Goal: Contribute content: Add original content to the website for others to see

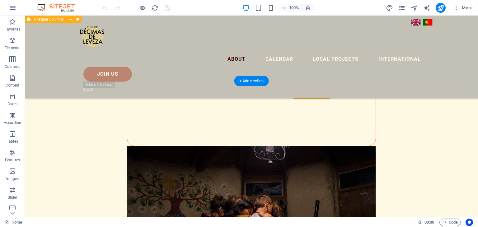
scroll to position [1029, 0]
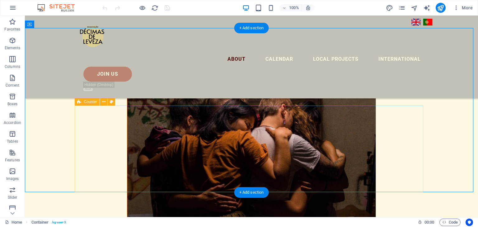
scroll to position [1133, 0]
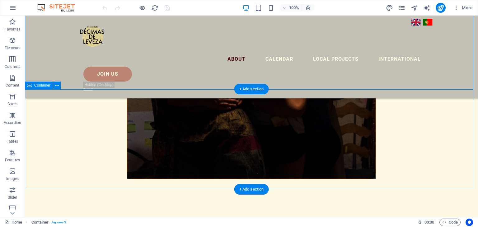
scroll to position [1235, 0]
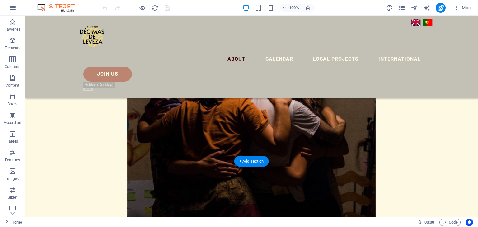
scroll to position [1167, 0]
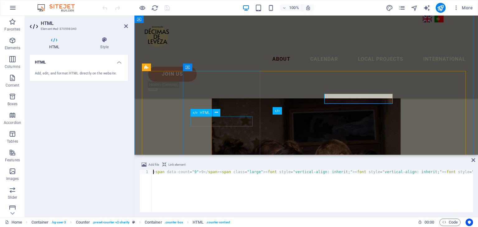
scroll to position [1188, 0]
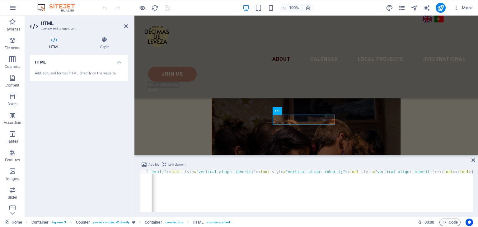
scroll to position [0, 190]
click at [335, 190] on div "< span data-count = "17" > 17 </ span > < span class = "large" > < font style =…" at bounding box center [216, 194] width 511 height 50
type textarea "<span data-count="17">17</span><span class="large"><font style="vertical-align:…"
click at [155, 6] on icon "reload" at bounding box center [154, 7] width 7 height 7
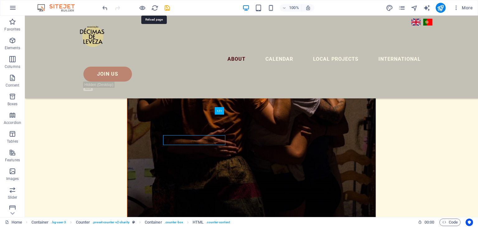
scroll to position [1167, 0]
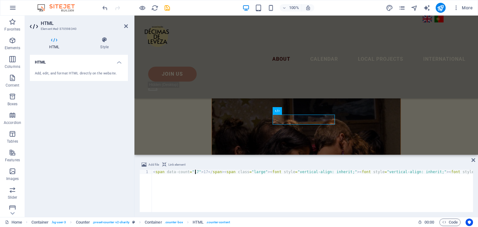
click at [195, 171] on div "< span data-count = "17" > 17 </ span > < span class = "large" > < font style =…" at bounding box center [407, 194] width 511 height 50
click at [237, 197] on div "< span data-count = "19" > 19 </ span > < span class = "large" > < font style =…" at bounding box center [216, 194] width 511 height 50
type textarea "<span data-count="19">19</span><span class="large"><font style="vertical-align:…"
click at [104, 117] on div "HTML Add, edit, and format HTML directly on the website." at bounding box center [79, 133] width 98 height 157
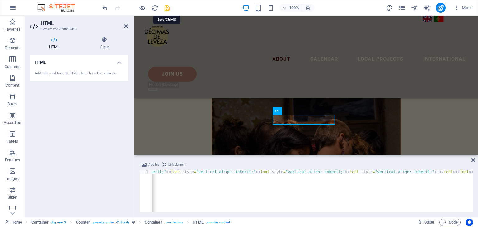
click at [164, 7] on icon "save" at bounding box center [167, 7] width 7 height 7
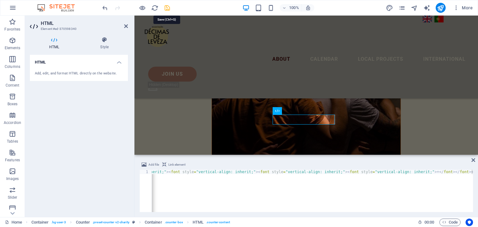
scroll to position [1167, 0]
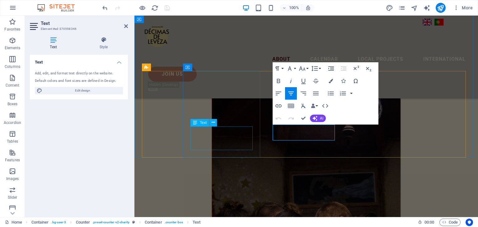
scroll to position [1250, 0]
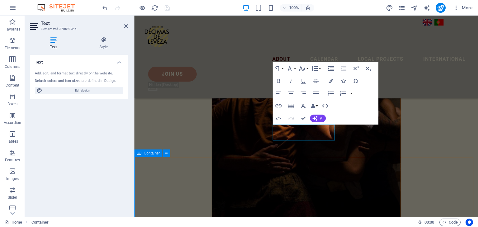
scroll to position [1167, 0]
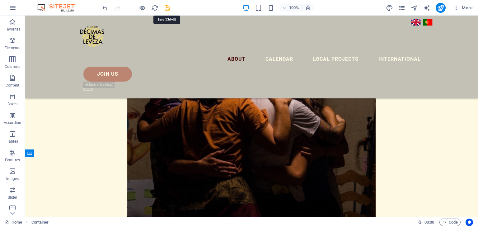
click at [166, 6] on icon "save" at bounding box center [167, 7] width 7 height 7
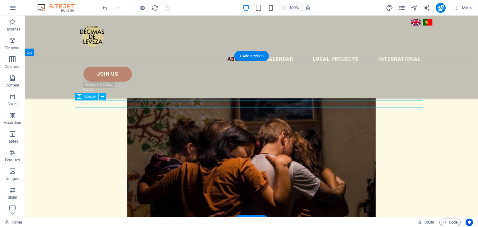
scroll to position [1104, 0]
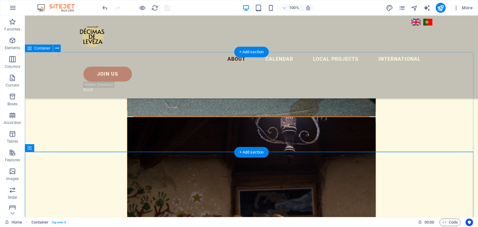
scroll to position [1009, 0]
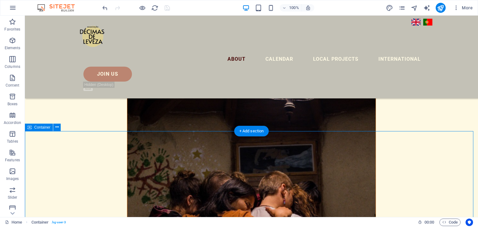
scroll to position [1059, 0]
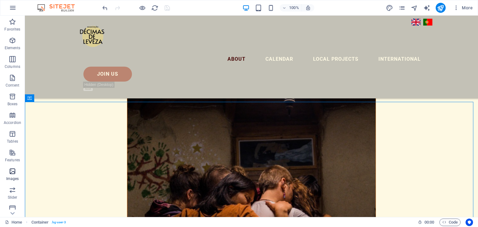
click at [16, 177] on p "Images" at bounding box center [12, 178] width 13 height 5
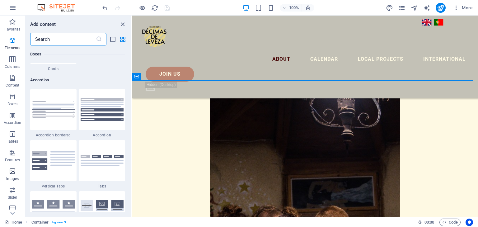
scroll to position [3153, 0]
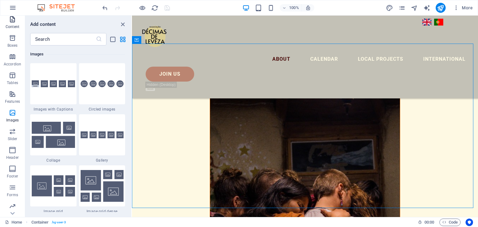
scroll to position [78, 0]
click at [441, 7] on icon "publish" at bounding box center [440, 7] width 7 height 7
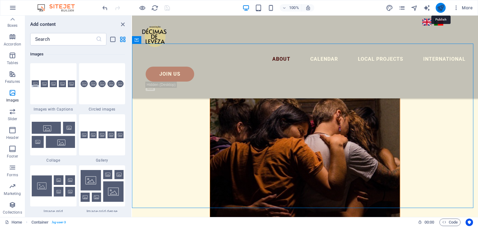
scroll to position [1096, 0]
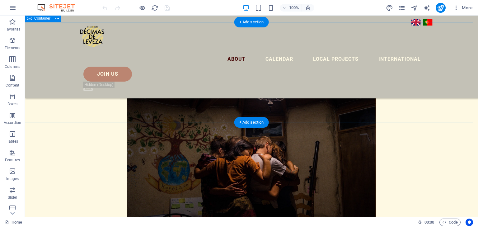
scroll to position [1039, 0]
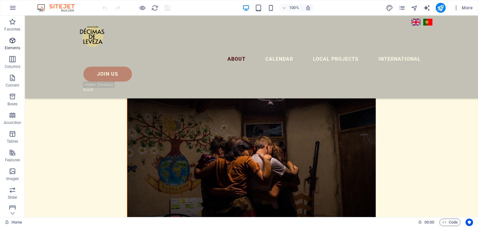
click at [10, 39] on icon "button" at bounding box center [12, 40] width 7 height 7
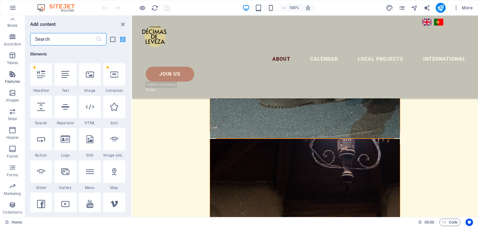
scroll to position [0, 0]
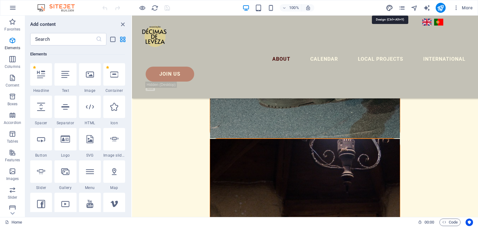
drag, startPoint x: 391, startPoint y: 8, endPoint x: 271, endPoint y: 132, distance: 172.4
click at [391, 8] on icon "design" at bounding box center [389, 7] width 7 height 7
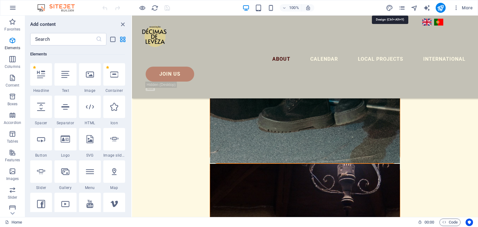
select select "ease-in-out"
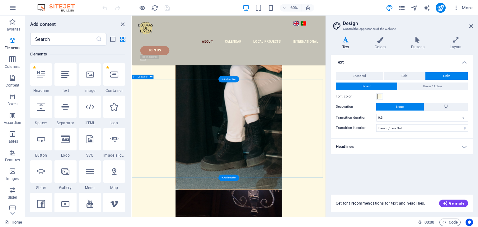
scroll to position [1281, 0]
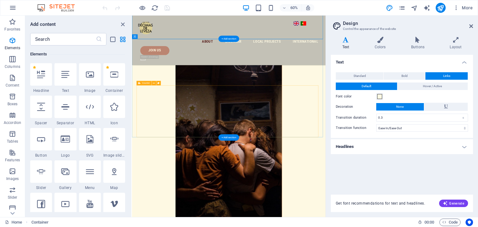
scroll to position [1349, 0]
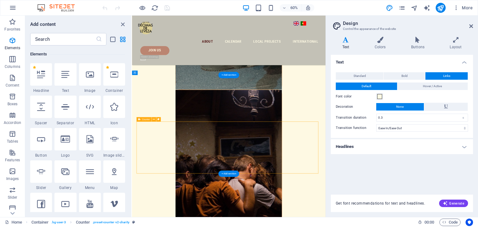
scroll to position [1286, 0]
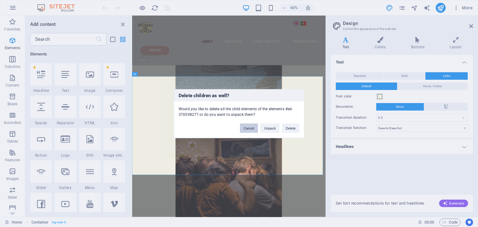
click at [250, 127] on button "Cancel" at bounding box center [249, 127] width 18 height 9
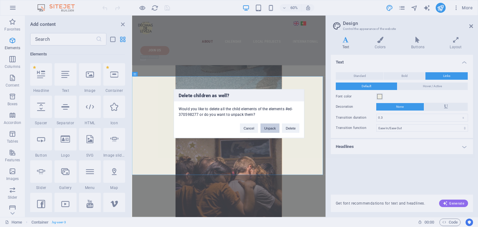
click at [274, 126] on button "Unpack" at bounding box center [269, 127] width 19 height 9
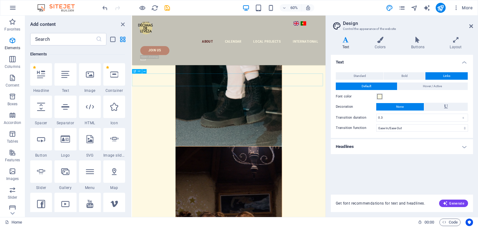
scroll to position [1193, 0]
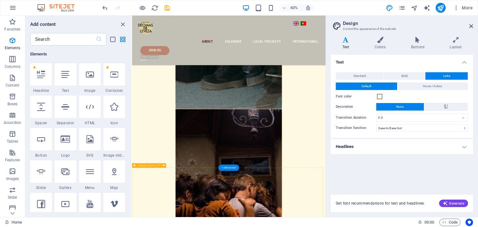
scroll to position [1262, 0]
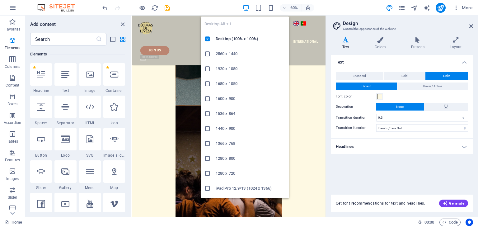
click at [246, 8] on icon "button" at bounding box center [245, 7] width 7 height 7
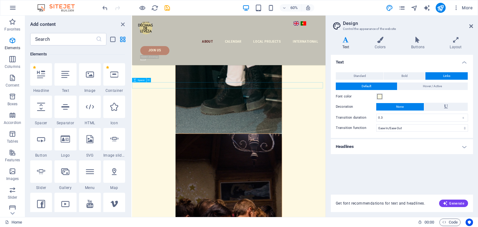
scroll to position [1212, 0]
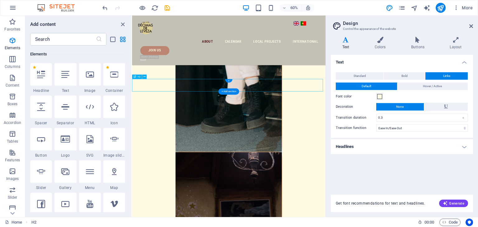
scroll to position [1184, 0]
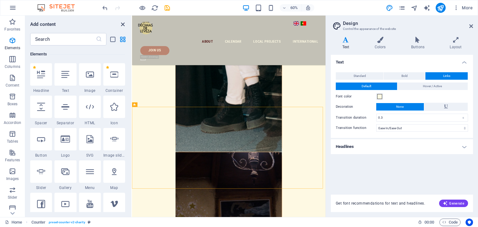
click at [122, 27] on icon "close panel" at bounding box center [122, 24] width 7 height 7
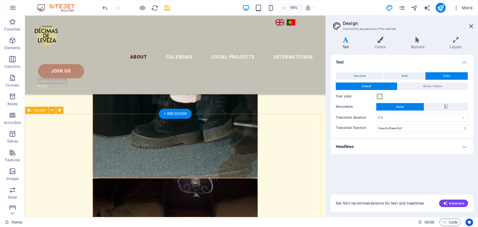
scroll to position [1125, 0]
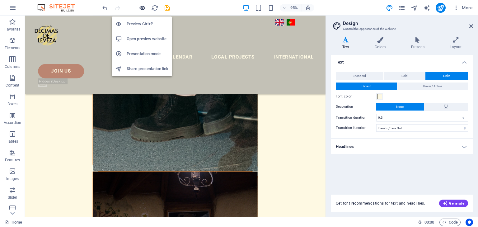
click at [142, 8] on icon "button" at bounding box center [142, 7] width 7 height 7
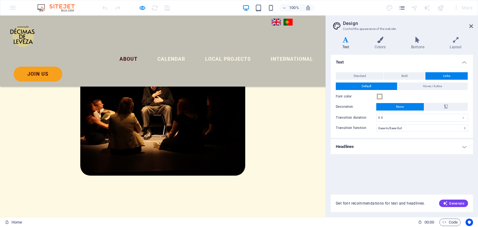
scroll to position [437, 0]
click at [465, 63] on h4 "Text" at bounding box center [401, 60] width 142 height 11
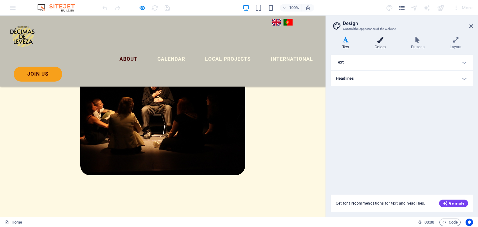
click at [382, 42] on icon at bounding box center [380, 40] width 34 height 6
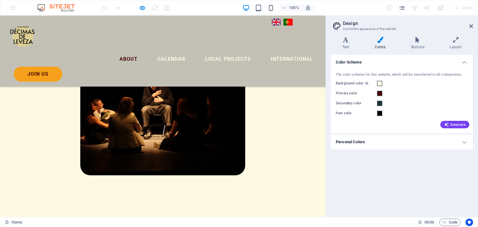
click at [416, 43] on icon at bounding box center [417, 40] width 36 height 6
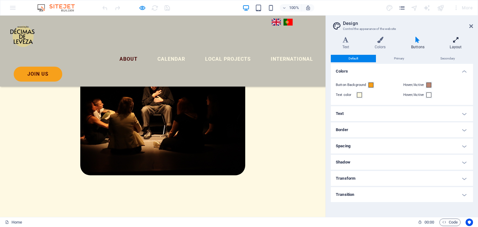
click at [456, 46] on h4 "Layout" at bounding box center [455, 43] width 35 height 13
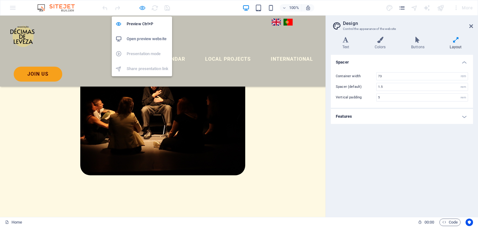
click at [139, 8] on icon "button" at bounding box center [142, 7] width 7 height 7
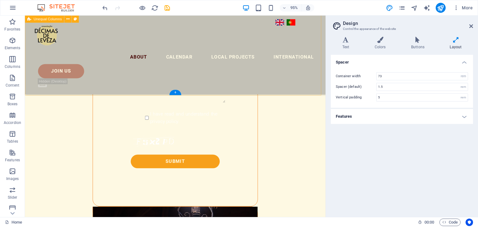
scroll to position [1088, 0]
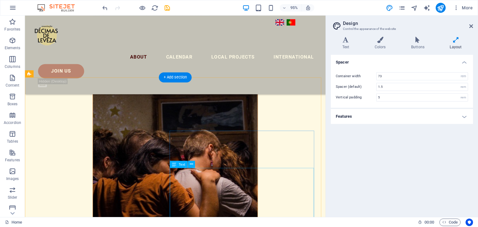
scroll to position [1250, 0]
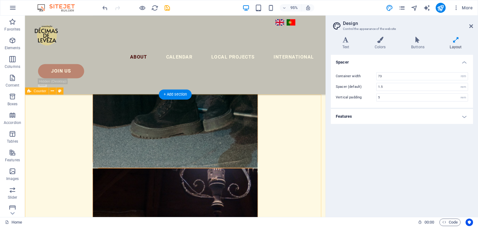
scroll to position [1128, 0]
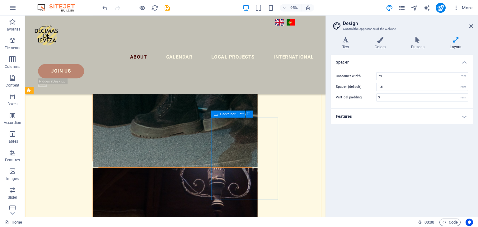
click at [220, 117] on div "Container" at bounding box center [224, 113] width 27 height 7
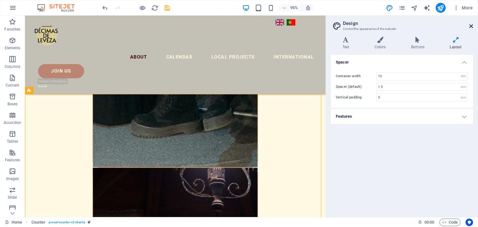
click at [472, 24] on icon at bounding box center [471, 26] width 4 height 5
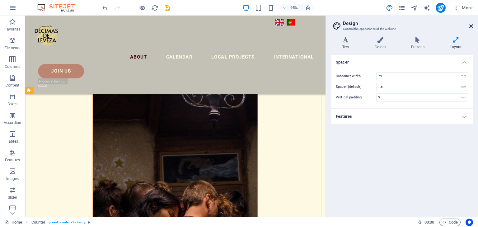
scroll to position [1002, 0]
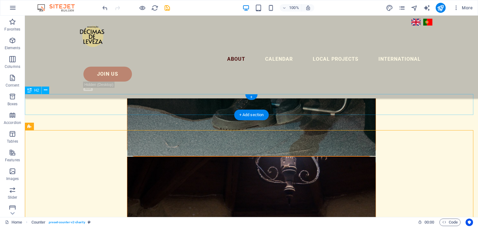
scroll to position [970, 0]
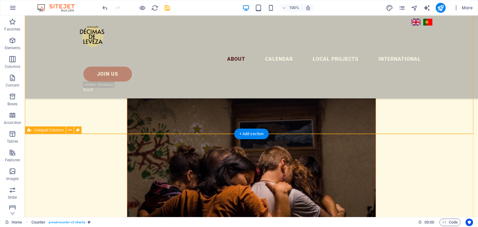
scroll to position [1152, 0]
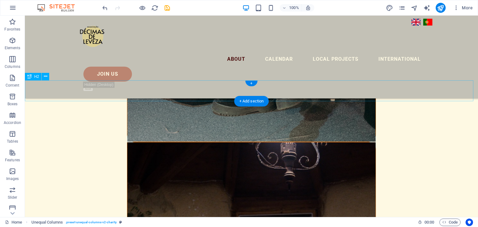
scroll to position [983, 0]
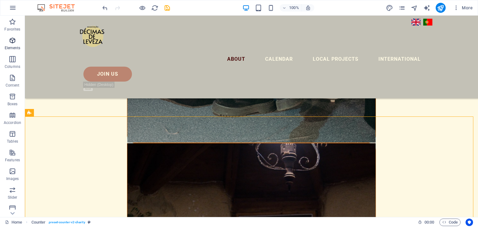
click at [10, 46] on p "Elements" at bounding box center [13, 47] width 16 height 5
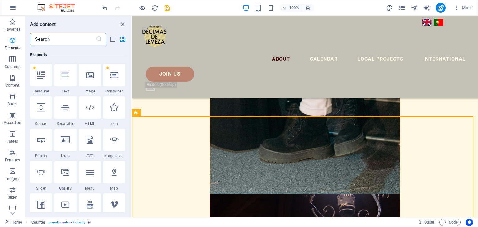
scroll to position [66, 0]
click at [90, 75] on icon at bounding box center [90, 74] width 8 height 8
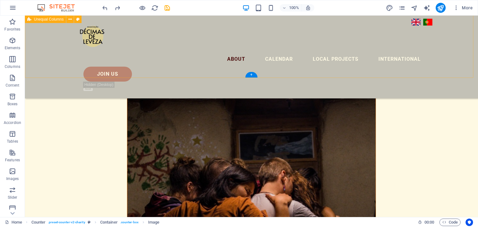
scroll to position [983, 0]
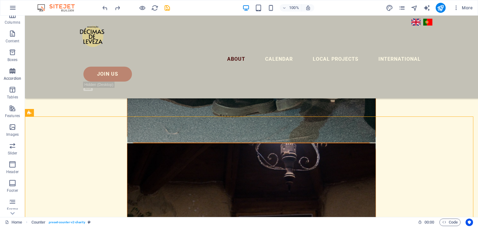
scroll to position [46, 0]
click at [14, 122] on icon "button" at bounding box center [12, 124] width 7 height 7
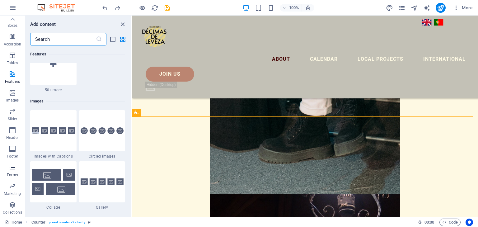
scroll to position [0, 0]
click at [15, 75] on icon "button" at bounding box center [12, 77] width 7 height 7
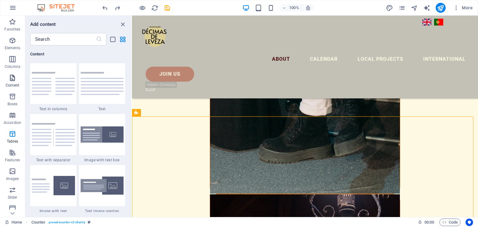
scroll to position [1088, 0]
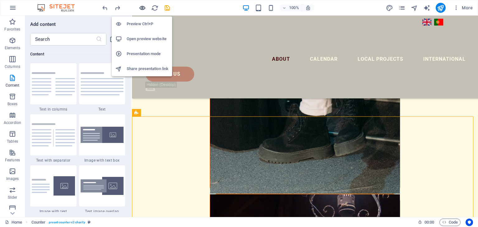
click at [141, 11] on icon "button" at bounding box center [142, 7] width 7 height 7
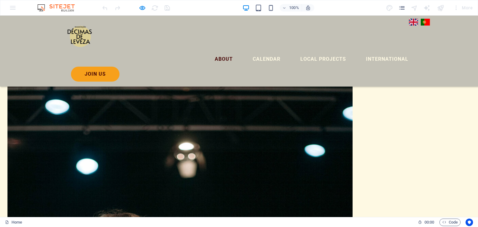
scroll to position [1115, 0]
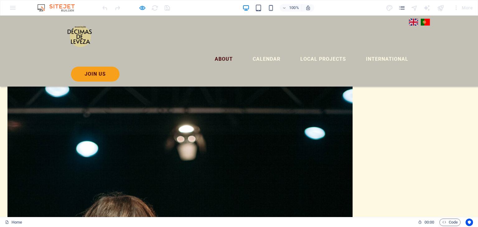
scroll to position [1153, 0]
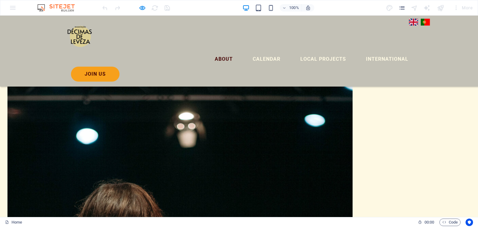
scroll to position [1167, 0]
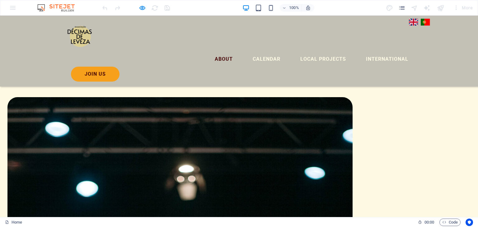
scroll to position [1112, 0]
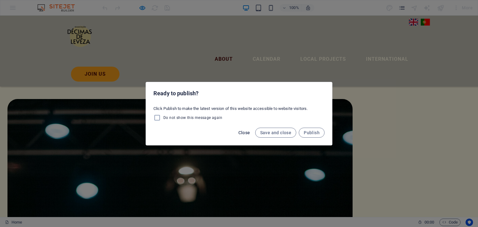
click at [245, 132] on span "Close" at bounding box center [244, 132] width 12 height 5
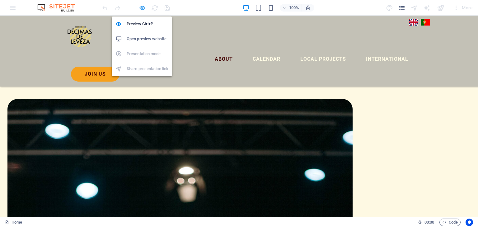
click at [143, 6] on icon "button" at bounding box center [142, 7] width 7 height 7
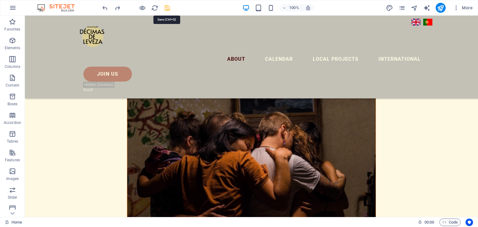
click at [169, 7] on icon "save" at bounding box center [167, 7] width 7 height 7
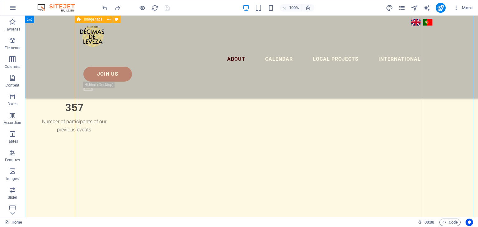
scroll to position [2046, 0]
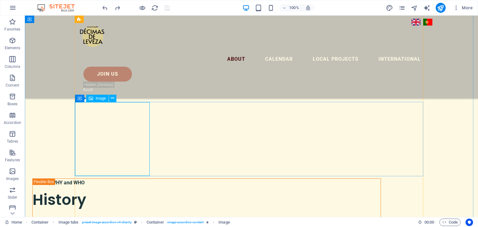
click at [99, 101] on div "Image" at bounding box center [97, 98] width 22 height 7
click at [102, 124] on div "H1 Banner Banner Container Spacer Text Text Overlay Contact Form Button Contact…" at bounding box center [251, 116] width 453 height 201
select select "px"
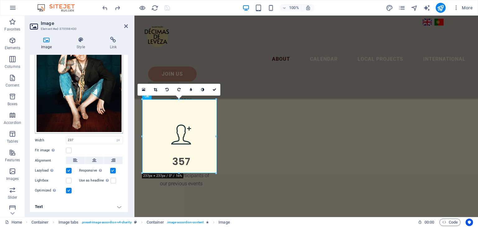
scroll to position [0, 0]
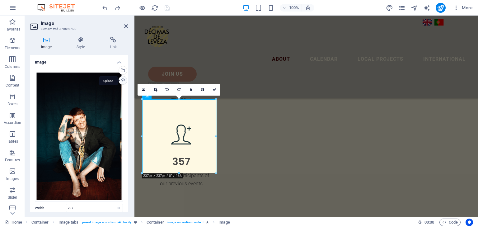
click at [121, 79] on div "Upload" at bounding box center [122, 80] width 9 height 9
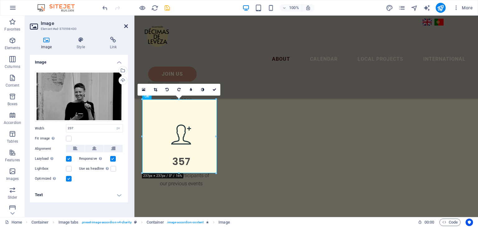
click at [126, 27] on icon at bounding box center [126, 26] width 4 height 5
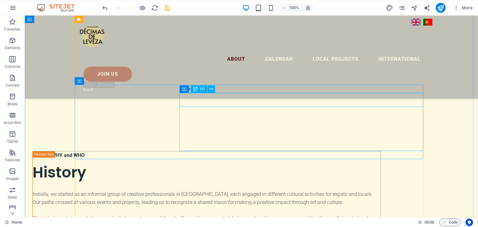
scroll to position [2063, 0]
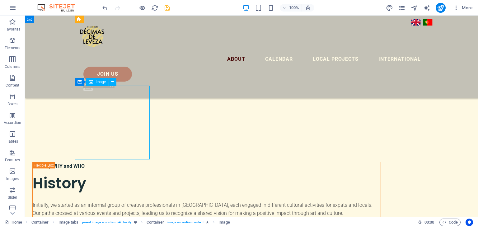
select select "px"
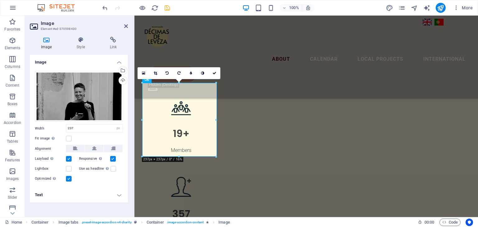
scroll to position [2131, 0]
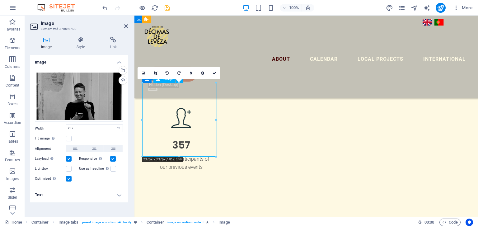
drag, startPoint x: 166, startPoint y: 122, endPoint x: 166, endPoint y: 118, distance: 4.7
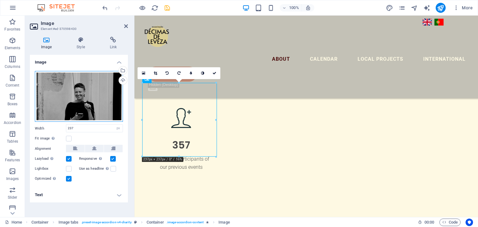
click at [87, 90] on div "Drag files here, click to choose files or select files from Files or our free s…" at bounding box center [79, 96] width 88 height 51
click at [87, 90] on body "deleveza.pt Home (en) Favorites Elements Columns Content Boxes Accordion Tables…" at bounding box center [239, 113] width 478 height 227
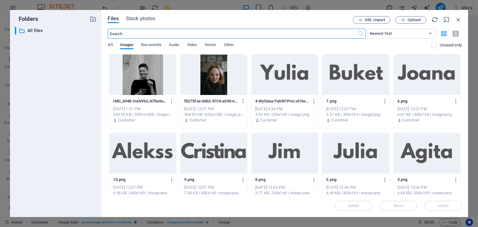
scroll to position [2313, 0]
click at [457, 20] on icon "button" at bounding box center [458, 19] width 7 height 7
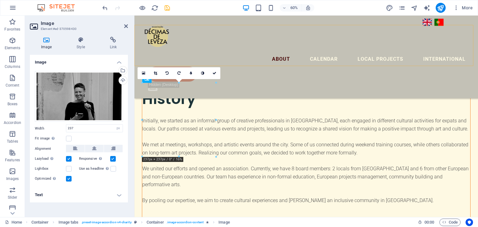
scroll to position [2131, 0]
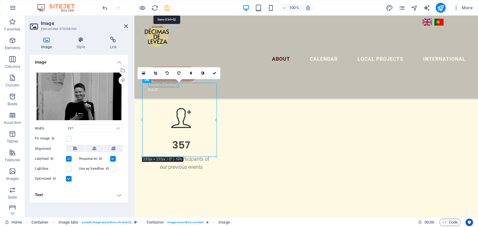
click at [164, 8] on icon "save" at bounding box center [167, 7] width 7 height 7
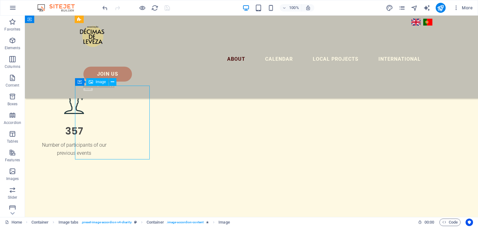
scroll to position [2131, 0]
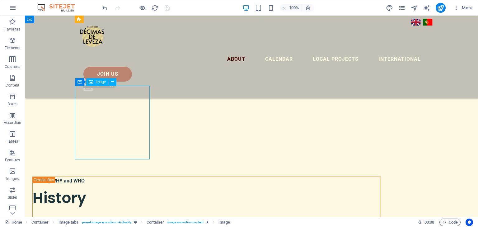
select select "px"
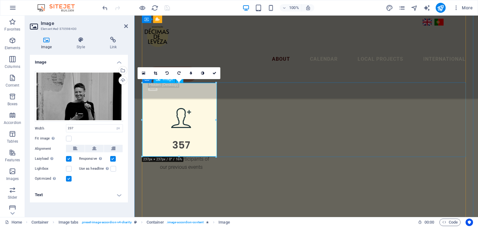
click at [152, 74] on link at bounding box center [155, 73] width 12 height 12
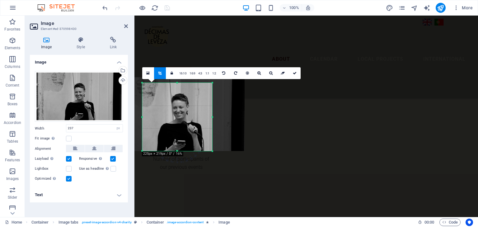
drag, startPoint x: 215, startPoint y: 82, endPoint x: 211, endPoint y: 88, distance: 6.7
click at [211, 88] on div "180 170 160 150 140 130 120 110 100 90 80 70 60 50 40 30 20 10 0 -10 -20 -30 -4…" at bounding box center [177, 117] width 70 height 68
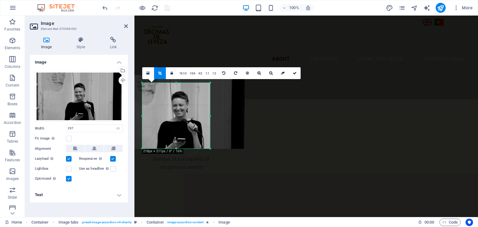
click at [208, 85] on div "180 170 160 150 140 130 120 110 100 90 80 70 60 50 40 30 20 10 0 -10 -20 -30 -4…" at bounding box center [176, 116] width 68 height 66
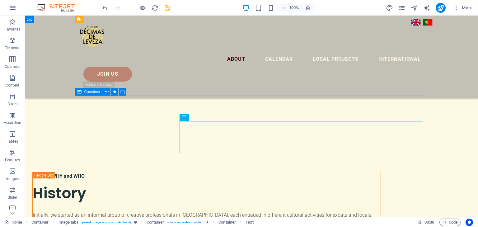
scroll to position [2052, 0]
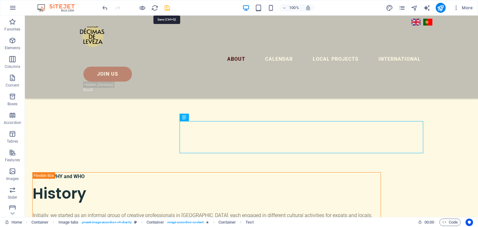
click at [167, 10] on icon "save" at bounding box center [167, 7] width 7 height 7
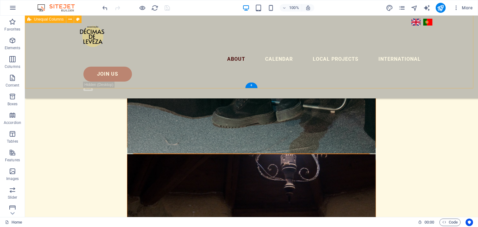
scroll to position [973, 0]
click at [250, 86] on div "+" at bounding box center [251, 85] width 12 height 6
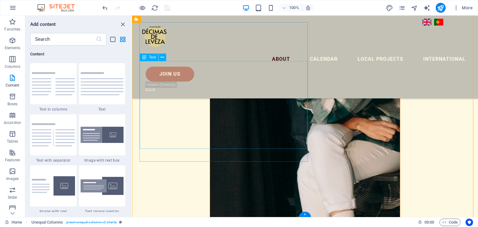
scroll to position [1004, 0]
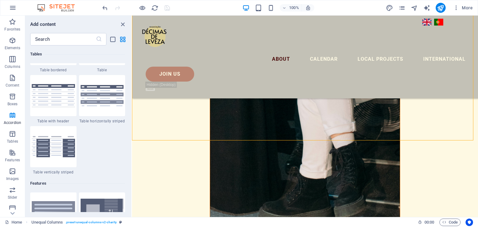
scroll to position [2297, 0]
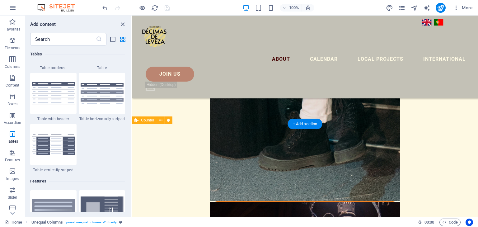
scroll to position [1059, 0]
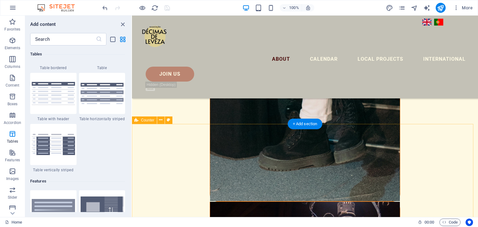
click at [167, 120] on icon at bounding box center [168, 120] width 3 height 7
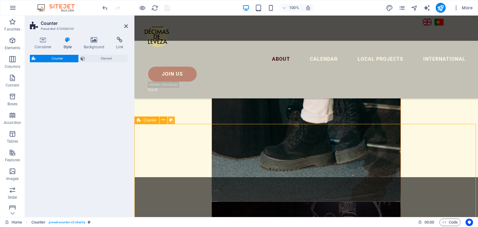
select select "rem"
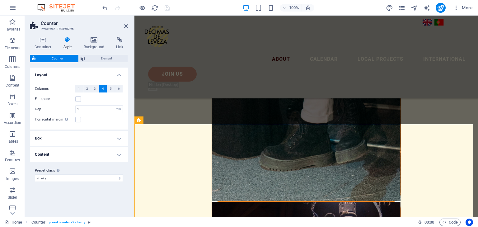
click at [95, 36] on div "Container Style Background Link Size Height Default px rem % vh vw Min. height …" at bounding box center [79, 124] width 108 height 185
click at [95, 40] on icon at bounding box center [94, 40] width 30 height 6
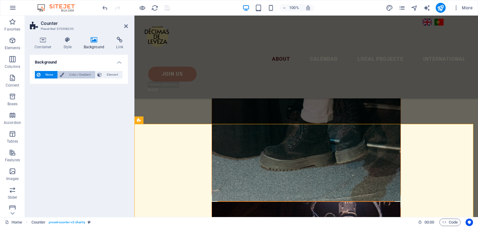
click at [85, 73] on span "Color / Gradient" at bounding box center [79, 74] width 27 height 7
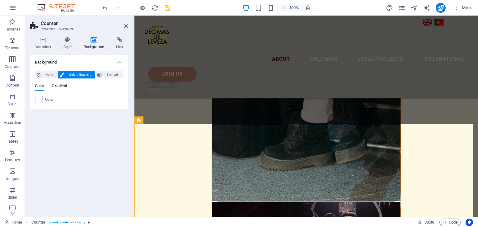
click at [61, 84] on span "Gradient" at bounding box center [60, 86] width 16 height 9
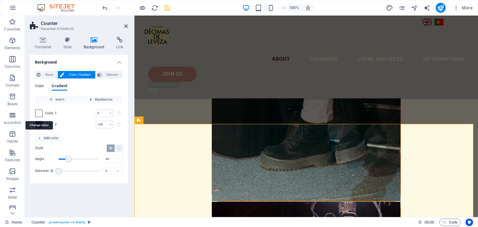
click at [40, 113] on span at bounding box center [38, 113] width 7 height 7
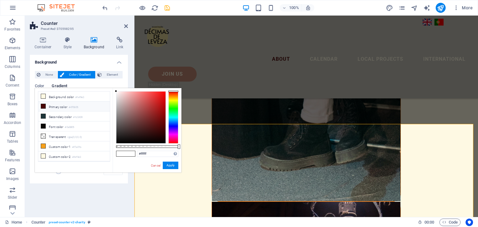
click at [73, 108] on small "#470605" at bounding box center [73, 107] width 9 height 4
click at [50, 76] on span "None" at bounding box center [48, 74] width 13 height 7
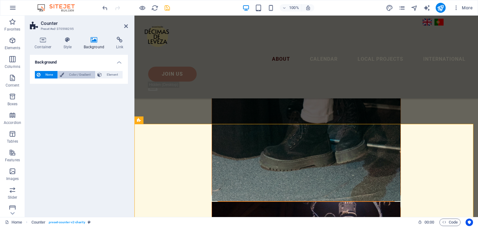
click at [78, 74] on span "Color / Gradient" at bounding box center [79, 74] width 27 height 7
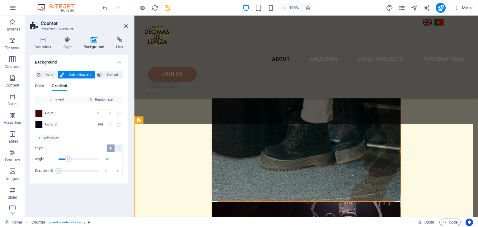
click at [40, 87] on span "Color" at bounding box center [39, 86] width 9 height 9
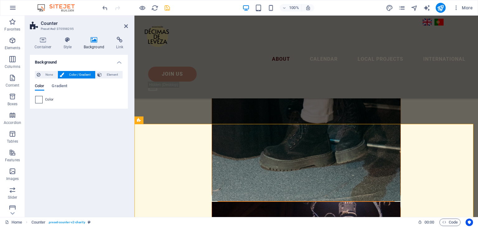
click at [40, 100] on span at bounding box center [38, 99] width 7 height 7
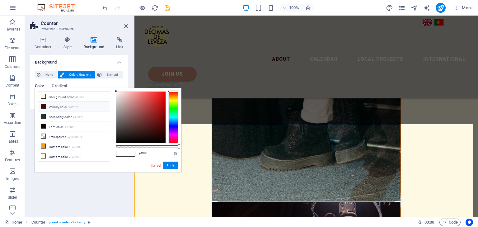
click at [64, 103] on li "Primary color #470605" at bounding box center [74, 106] width 72 height 10
click at [63, 121] on li "Font color #0a0805" at bounding box center [74, 126] width 72 height 10
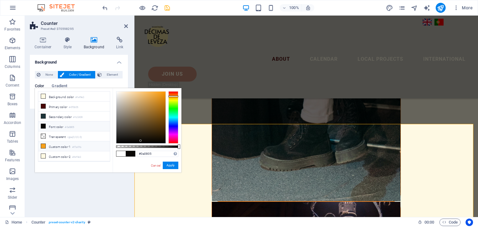
click at [60, 148] on li "Custom color 1 #f7a01b" at bounding box center [74, 146] width 72 height 10
type input "#f7a01b"
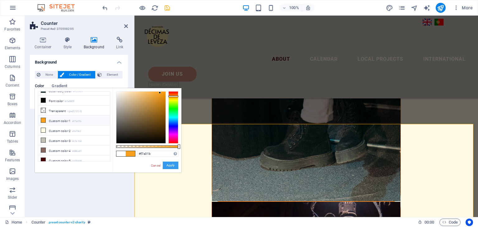
click at [164, 164] on button "Apply" at bounding box center [171, 164] width 16 height 7
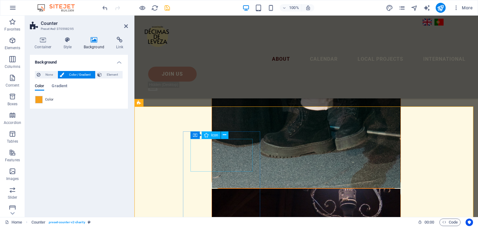
scroll to position [1072, 0]
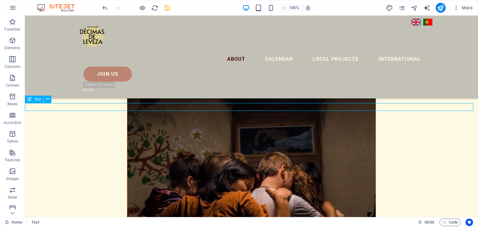
scroll to position [989, 0]
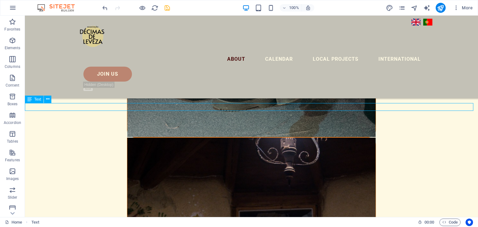
click at [49, 99] on icon at bounding box center [47, 99] width 3 height 7
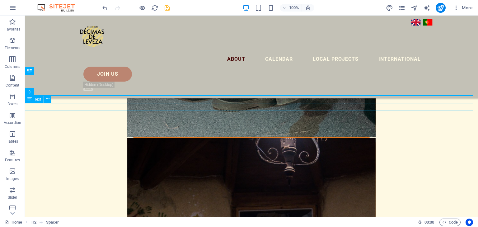
click at [48, 71] on button at bounding box center [45, 70] width 7 height 7
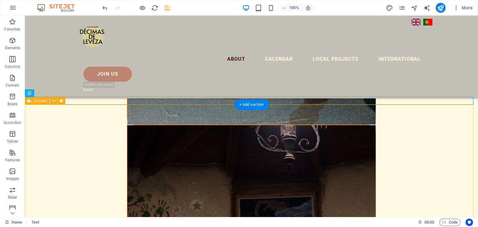
scroll to position [991, 0]
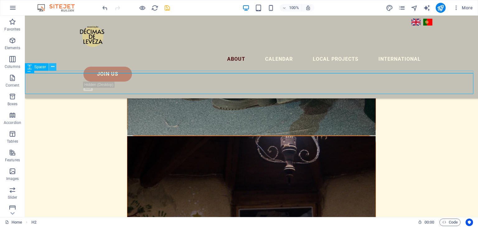
click at [53, 65] on icon at bounding box center [52, 66] width 3 height 7
click at [53, 71] on div "H2" at bounding box center [39, 70] width 28 height 8
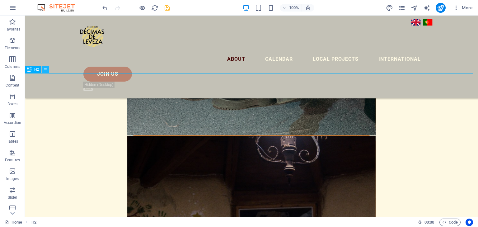
click at [46, 69] on icon at bounding box center [45, 69] width 3 height 7
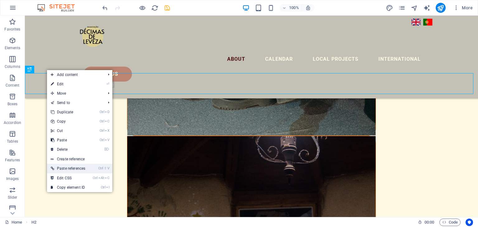
click at [83, 172] on link "Ctrl ⇧ V Paste references" at bounding box center [68, 168] width 42 height 9
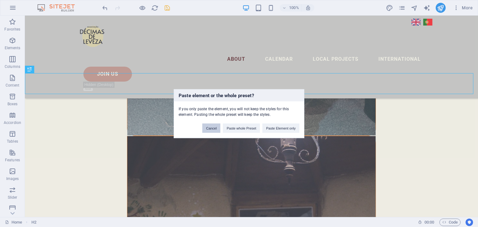
click at [213, 132] on button "Cancel" at bounding box center [211, 127] width 18 height 9
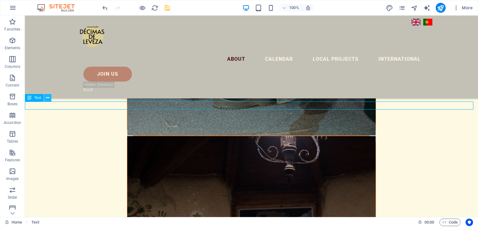
click at [47, 99] on icon at bounding box center [47, 98] width 3 height 7
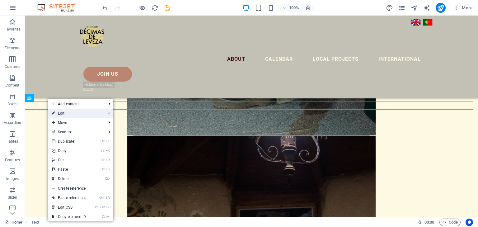
click at [70, 113] on link "⏎ Edit" at bounding box center [69, 113] width 42 height 9
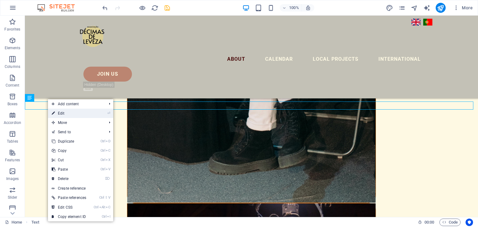
scroll to position [1073, 0]
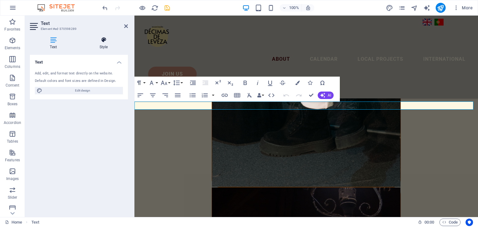
click at [104, 43] on h4 "Style" at bounding box center [103, 43] width 49 height 13
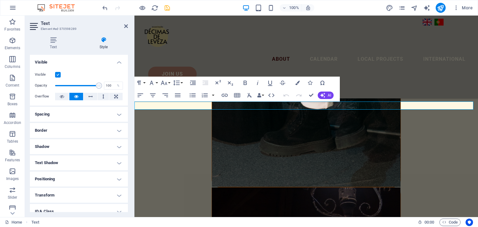
scroll to position [39, 0]
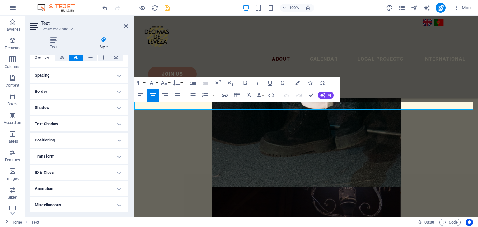
click at [332, 99] on div "Undo Redo Confirm (Ctrl+⏎) AI Improve Make shorter Make longer Fix spelling & g…" at bounding box center [306, 95] width 53 height 12
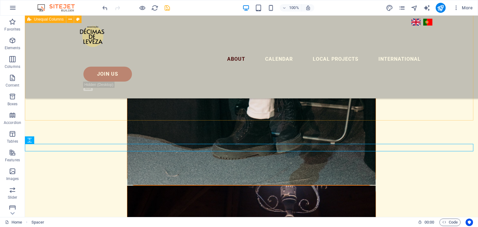
scroll to position [941, 0]
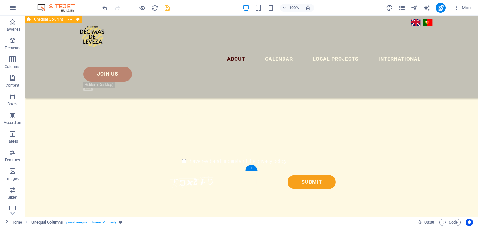
scroll to position [891, 0]
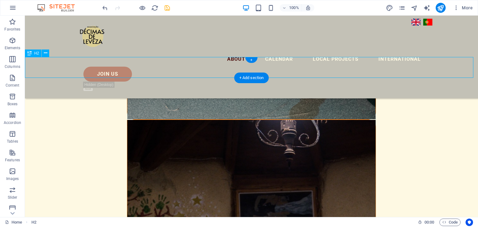
scroll to position [1007, 0]
click at [44, 55] on icon at bounding box center [45, 52] width 3 height 7
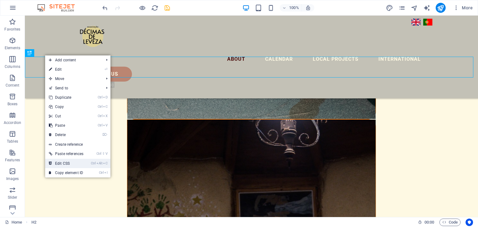
click at [67, 164] on link "Ctrl Alt C Edit CSS" at bounding box center [66, 163] width 42 height 9
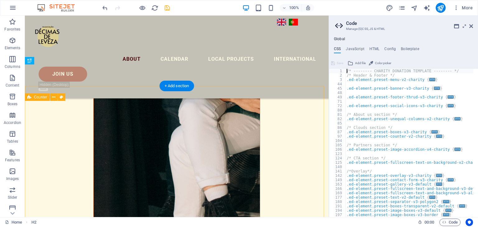
scroll to position [1141, 0]
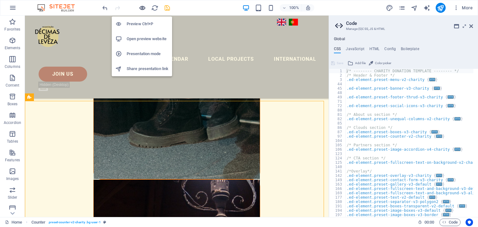
click at [146, 10] on span "button" at bounding box center [141, 7] width 7 height 7
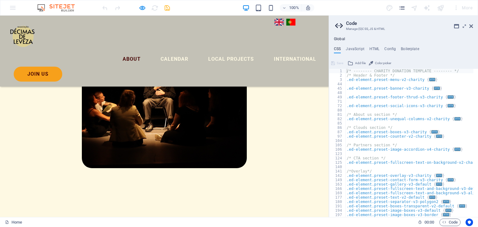
scroll to position [443, 0]
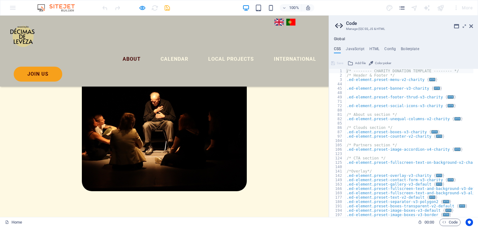
scroll to position [416, 0]
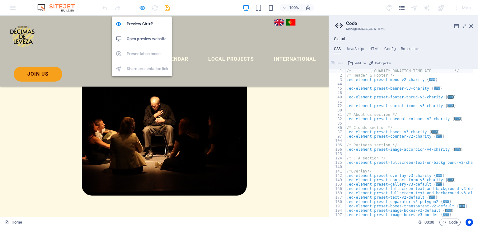
click at [141, 11] on icon "button" at bounding box center [142, 7] width 7 height 7
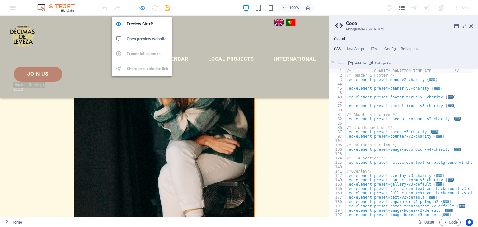
scroll to position [1123, 0]
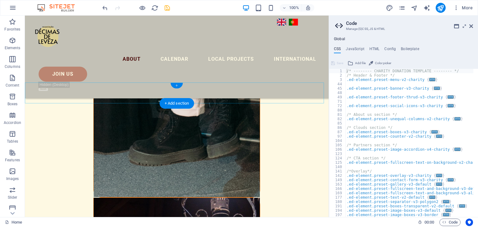
click at [176, 85] on div "+" at bounding box center [176, 86] width 12 height 6
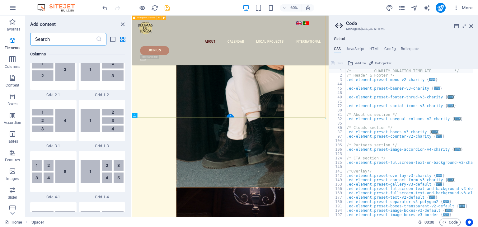
scroll to position [1088, 0]
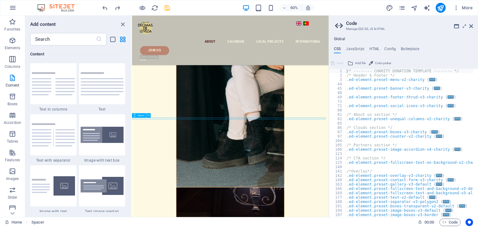
click at [125, 21] on icon "close panel" at bounding box center [122, 24] width 7 height 7
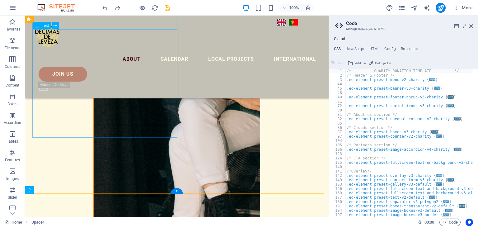
scroll to position [1150, 0]
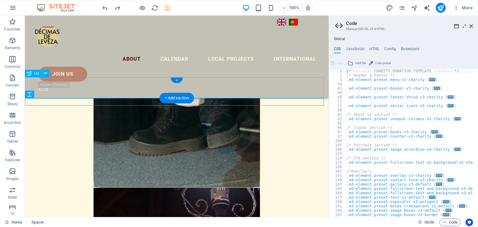
scroll to position [1135, 0]
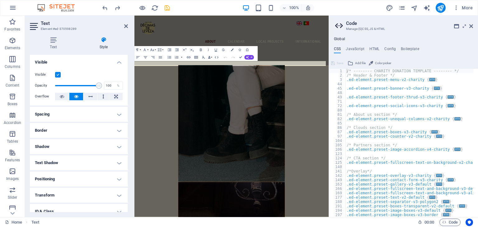
scroll to position [1242, 0]
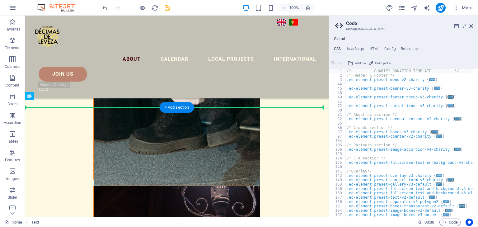
drag, startPoint x: 152, startPoint y: 102, endPoint x: 150, endPoint y: 120, distance: 18.4
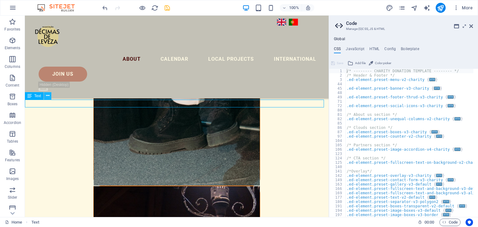
click at [47, 97] on icon at bounding box center [47, 95] width 3 height 7
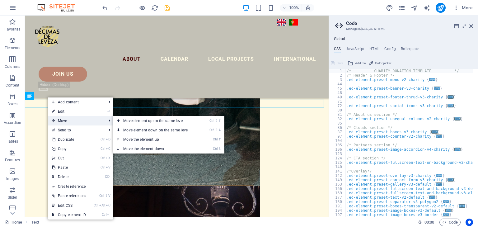
click at [61, 119] on span "Move" at bounding box center [76, 120] width 56 height 9
click at [135, 127] on link "Ctrl ⇧ ⬇ Move element down on the same level" at bounding box center [157, 129] width 88 height 9
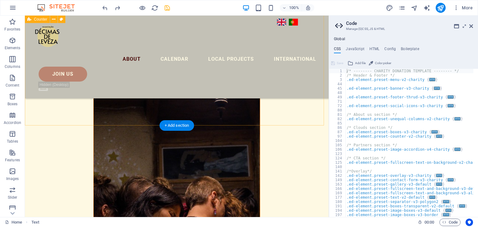
scroll to position [1122, 0]
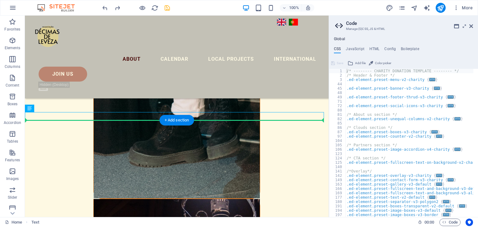
drag, startPoint x: 80, startPoint y: 116, endPoint x: 83, endPoint y: 136, distance: 20.4
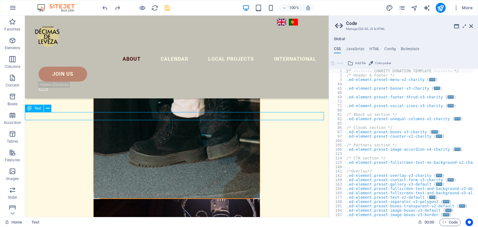
click at [49, 111] on icon at bounding box center [47, 108] width 3 height 7
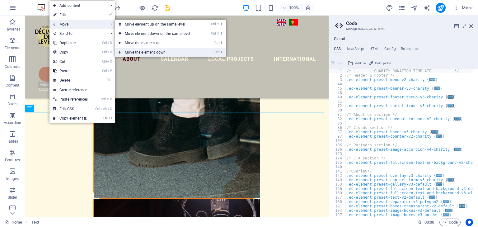
click at [135, 52] on link "Ctrl ⬇ Move the element down" at bounding box center [159, 52] width 88 height 9
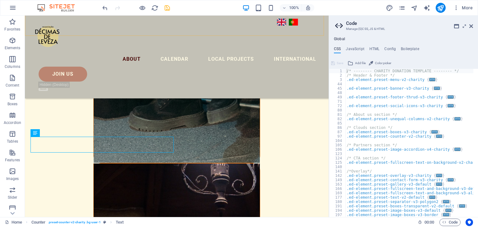
scroll to position [1158, 0]
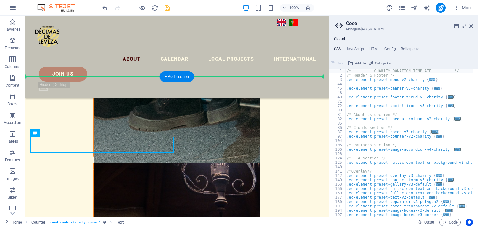
drag, startPoint x: 126, startPoint y: 145, endPoint x: 190, endPoint y: 96, distance: 80.7
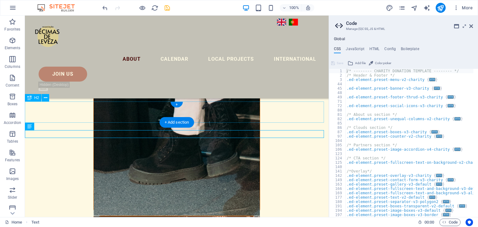
scroll to position [1104, 0]
click at [44, 99] on icon at bounding box center [45, 98] width 3 height 7
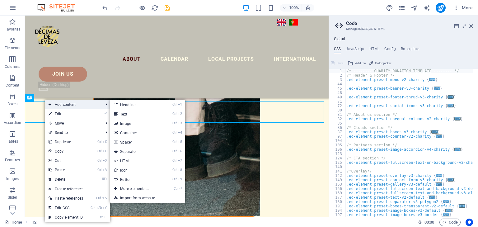
drag, startPoint x: 44, startPoint y: 99, endPoint x: 82, endPoint y: 102, distance: 38.0
click at [82, 102] on body "deleveza.pt Home (en) Favorites Elements Columns Content Boxes Accordion Tables…" at bounding box center [239, 113] width 478 height 227
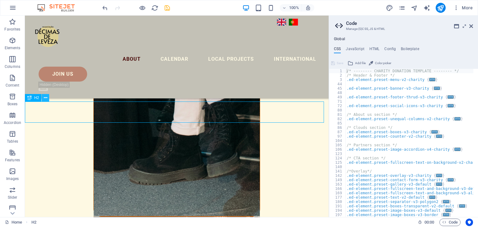
click at [47, 97] on icon at bounding box center [45, 98] width 3 height 7
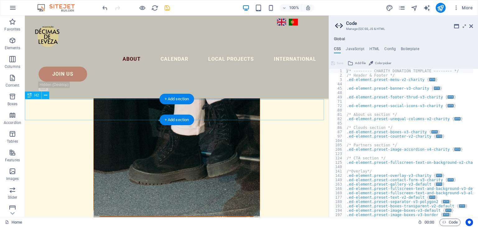
click at [46, 96] on icon at bounding box center [45, 95] width 3 height 7
click at [30, 96] on icon at bounding box center [29, 94] width 4 height 7
click at [44, 98] on icon at bounding box center [45, 95] width 3 height 7
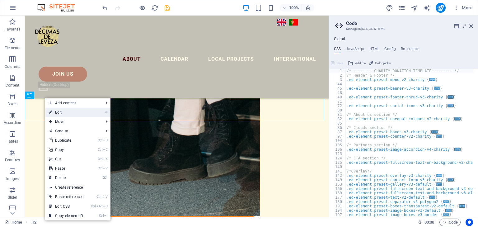
click at [64, 111] on link "⏎ Edit" at bounding box center [66, 112] width 42 height 9
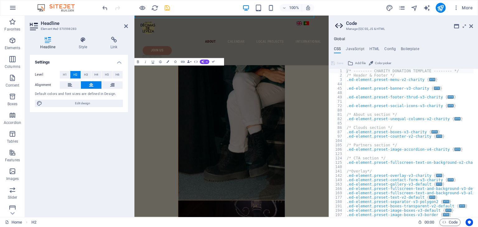
scroll to position [1204, 0]
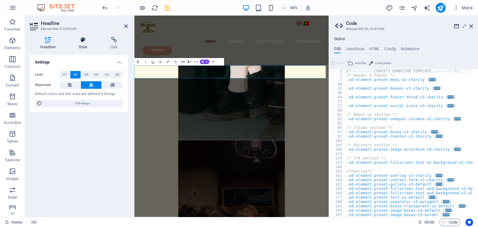
click at [82, 48] on h4 "Style" at bounding box center [84, 43] width 32 height 13
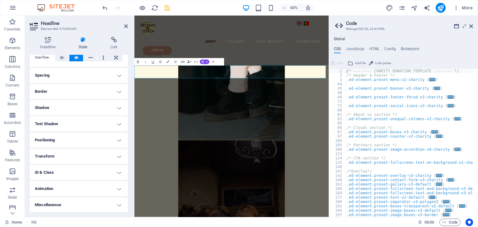
scroll to position [39, 0]
click at [117, 173] on h4 "ID & Class" at bounding box center [79, 172] width 98 height 15
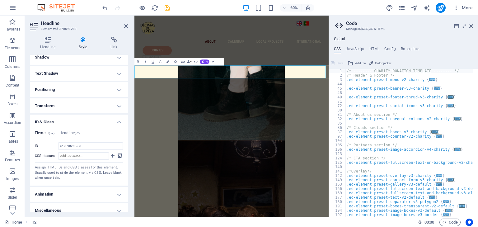
scroll to position [95, 0]
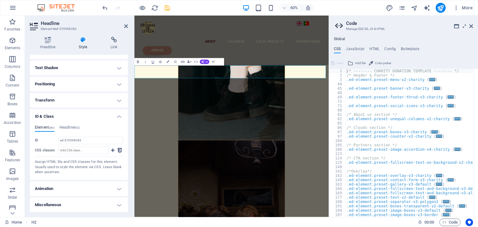
click at [118, 191] on h4 "Animation" at bounding box center [79, 188] width 98 height 15
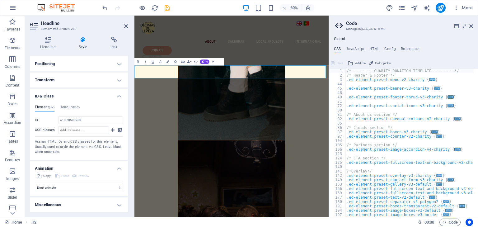
click at [118, 206] on h4 "Miscellaneous" at bounding box center [79, 204] width 98 height 15
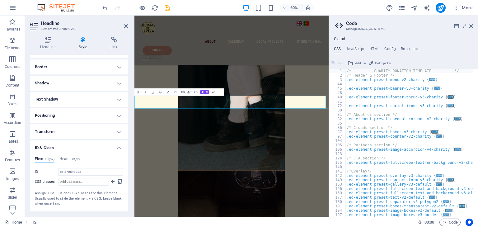
scroll to position [0, 0]
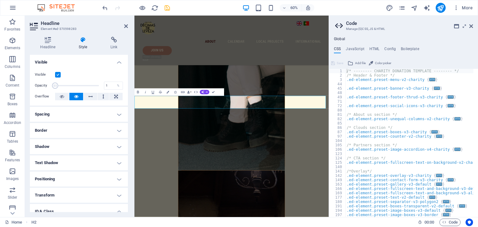
drag, startPoint x: 99, startPoint y: 85, endPoint x: 46, endPoint y: 85, distance: 52.9
click at [46, 85] on div "Opacity 1 %" at bounding box center [79, 85] width 88 height 9
type input "100"
drag, startPoint x: 56, startPoint y: 85, endPoint x: 107, endPoint y: 79, distance: 51.3
click at [107, 79] on div "Visible Opacity 100 % Overflow" at bounding box center [79, 85] width 98 height 39
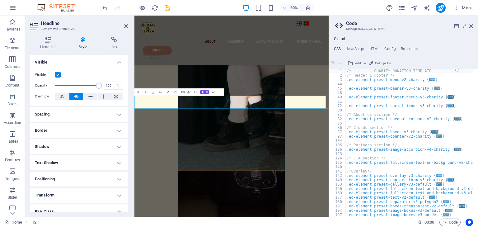
click at [167, 92] on icon "button" at bounding box center [167, 92] width 2 height 2
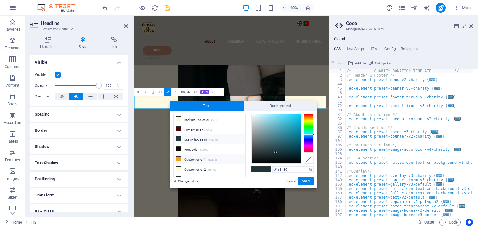
click at [180, 158] on icon at bounding box center [178, 158] width 4 height 4
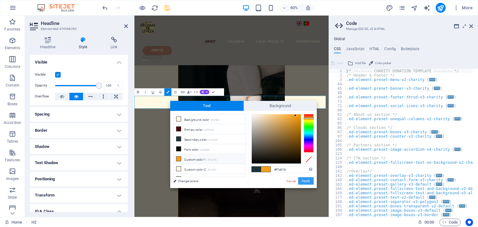
click at [309, 183] on button "Apply" at bounding box center [306, 180] width 16 height 7
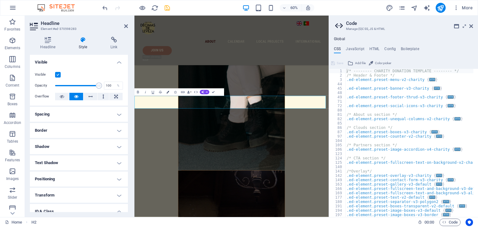
click at [167, 92] on icon "button" at bounding box center [167, 92] width 2 height 2
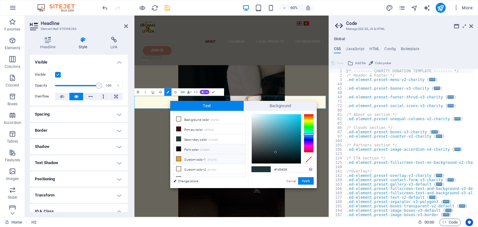
click at [177, 146] on icon at bounding box center [178, 148] width 4 height 4
type input "#0a0805"
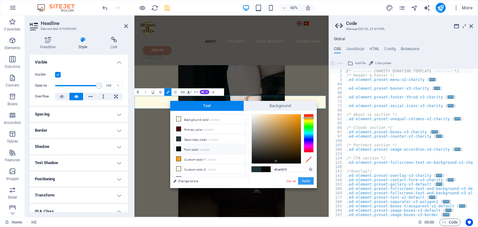
click at [303, 180] on button "Apply" at bounding box center [306, 180] width 16 height 7
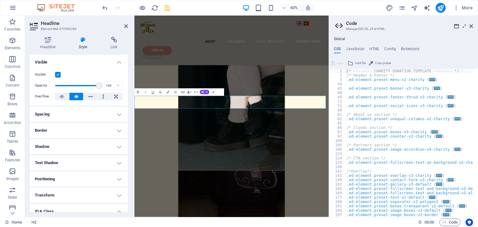
click at [49, 41] on icon at bounding box center [48, 40] width 36 height 6
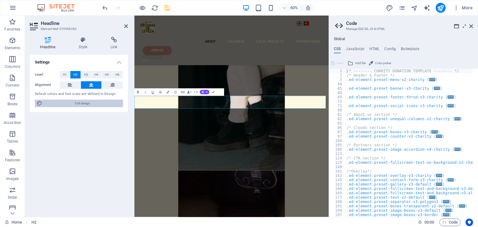
click at [65, 106] on span "Edit design" at bounding box center [82, 102] width 77 height 7
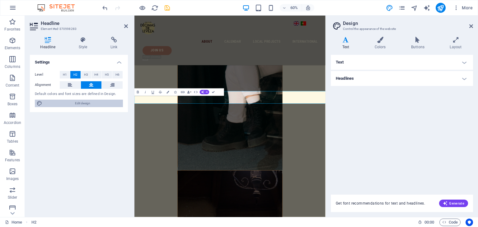
scroll to position [1162, 0]
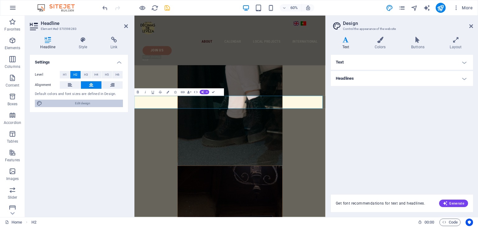
click at [82, 102] on span "Edit design" at bounding box center [82, 102] width 77 height 7
click at [466, 76] on h4 "Headlines" at bounding box center [401, 78] width 142 height 15
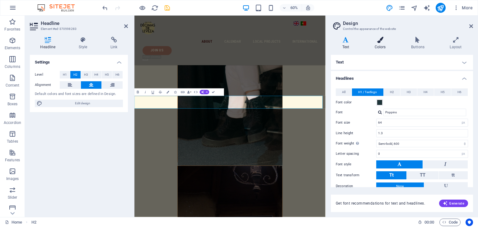
click at [383, 44] on h4 "Colors" at bounding box center [381, 43] width 36 height 13
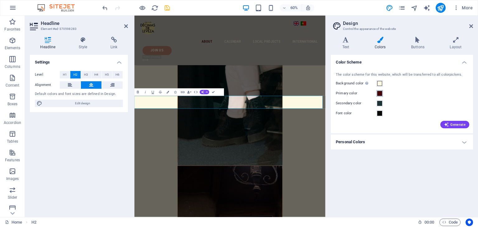
click at [379, 94] on span at bounding box center [379, 93] width 5 height 5
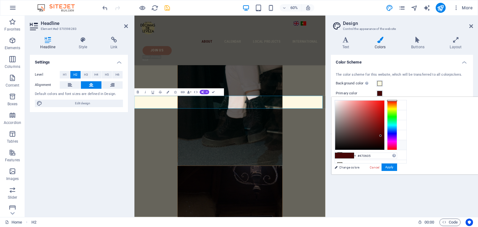
click at [358, 145] on li "Custom color 1 #f7a01b" at bounding box center [371, 145] width 72 height 10
type input "#f7a01b"
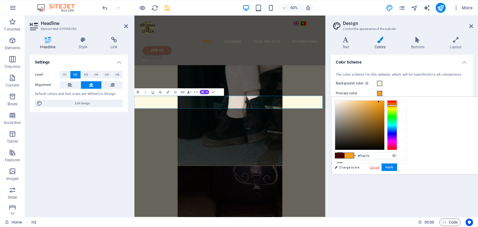
click at [380, 165] on link "Cancel" at bounding box center [374, 167] width 11 height 5
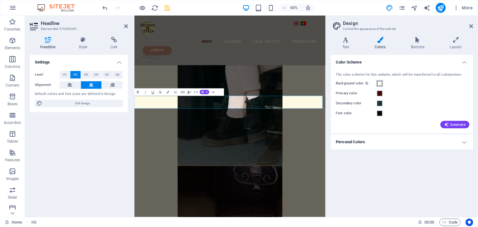
click at [378, 85] on span at bounding box center [379, 83] width 5 height 5
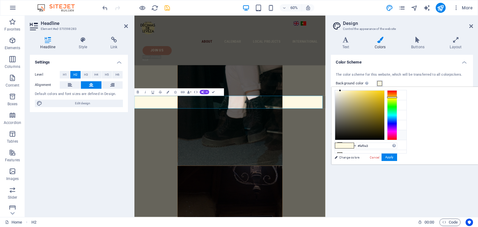
click at [371, 136] on li "Custom color 1 #f7a01b" at bounding box center [371, 135] width 72 height 10
type input "#f7a01b"
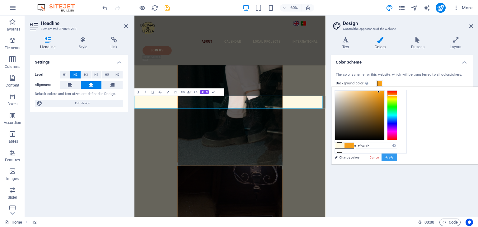
click at [397, 157] on button "Apply" at bounding box center [389, 156] width 16 height 7
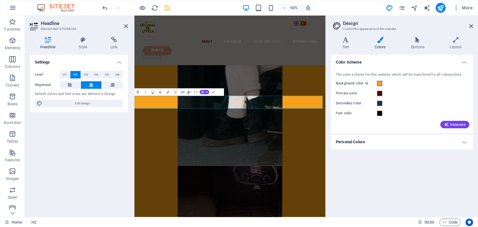
click at [105, 7] on icon "undo" at bounding box center [104, 7] width 7 height 7
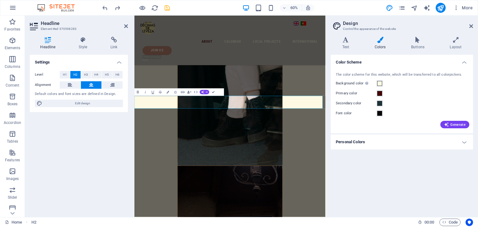
click at [79, 106] on span "Edit design" at bounding box center [82, 102] width 77 height 7
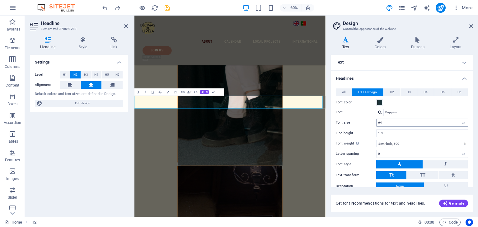
scroll to position [30, 0]
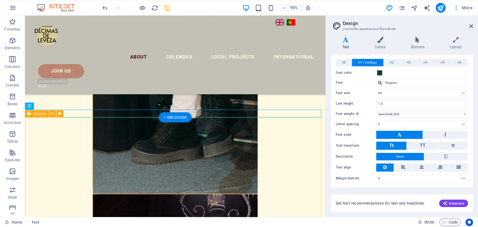
scroll to position [1101, 0]
click at [177, 117] on div "+ Add section" at bounding box center [175, 117] width 33 height 10
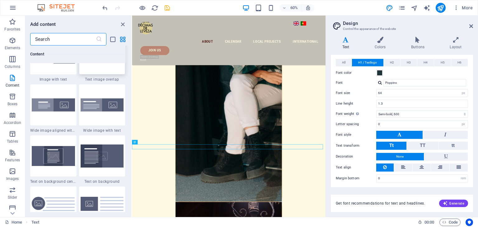
scroll to position [1221, 0]
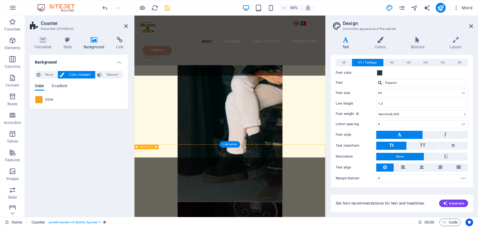
scroll to position [1109, 0]
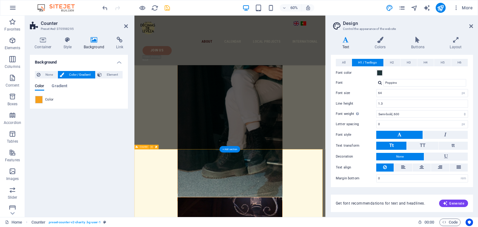
click at [152, 147] on icon at bounding box center [151, 147] width 2 height 4
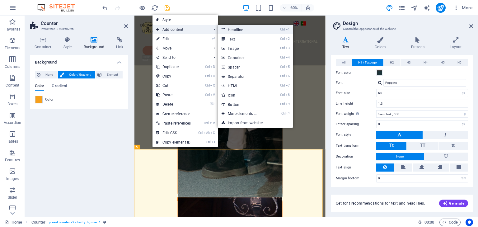
click at [238, 29] on link "Ctrl 1 Headline" at bounding box center [243, 29] width 51 height 9
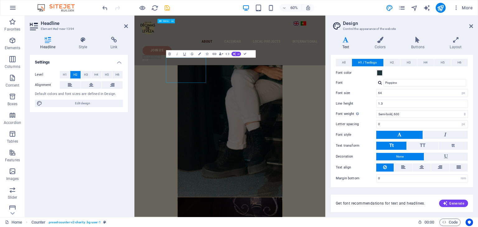
scroll to position [1294, 0]
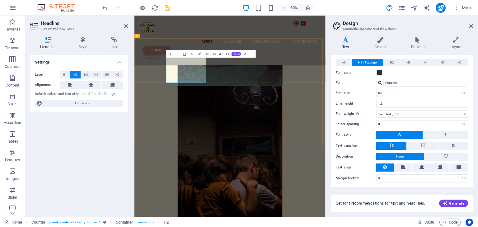
click at [106, 8] on icon "undo" at bounding box center [104, 7] width 7 height 7
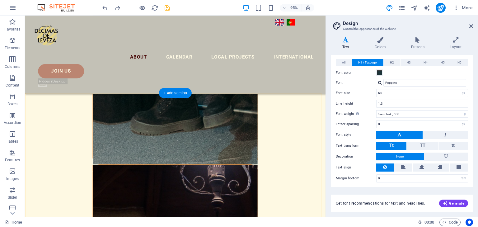
scroll to position [1127, 0]
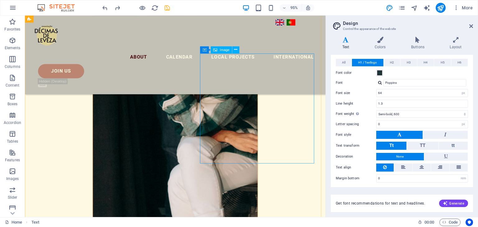
scroll to position [1117, 0]
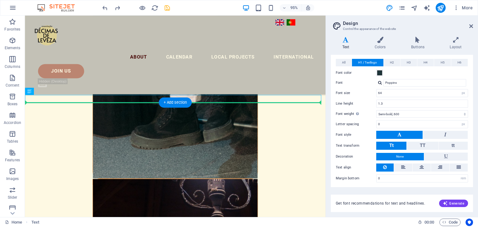
drag, startPoint x: 235, startPoint y: 102, endPoint x: 195, endPoint y: 126, distance: 46.3
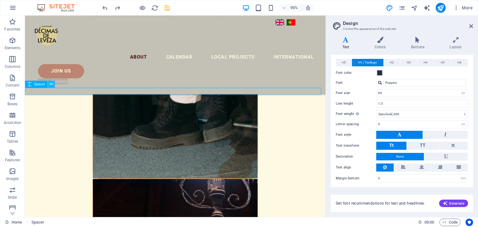
click at [51, 86] on icon at bounding box center [50, 84] width 3 height 6
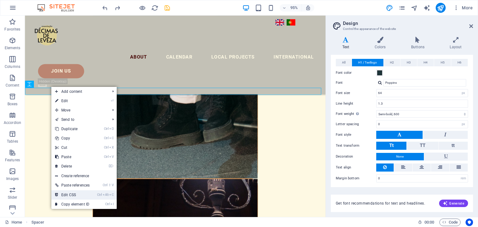
click at [78, 194] on link "Ctrl Alt C Edit CSS" at bounding box center [72, 194] width 42 height 9
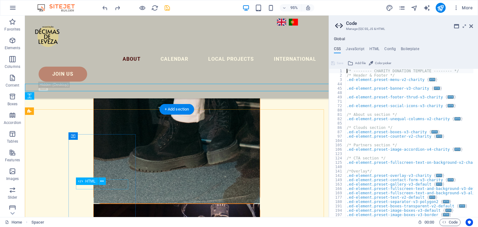
scroll to position [1125, 0]
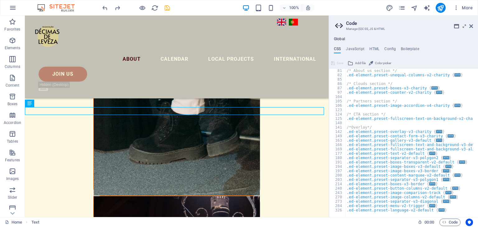
scroll to position [44, 0]
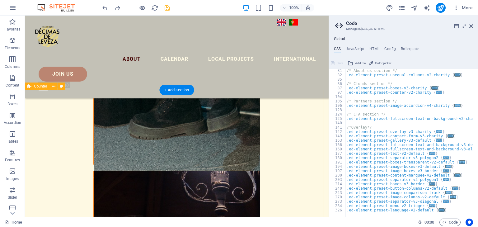
scroll to position [1147, 0]
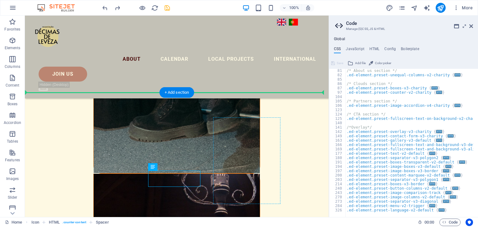
drag, startPoint x: 175, startPoint y: 182, endPoint x: 246, endPoint y: 146, distance: 79.4
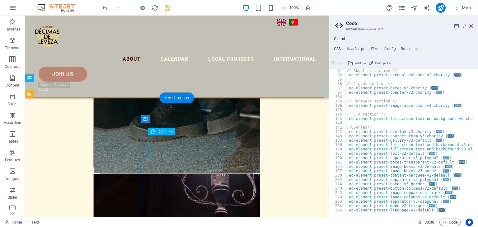
scroll to position [1181, 0]
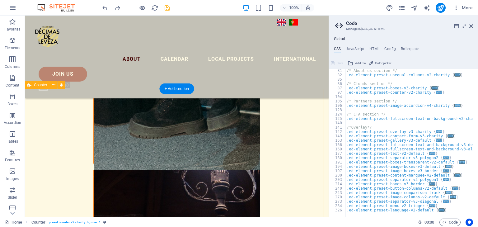
scroll to position [1151, 0]
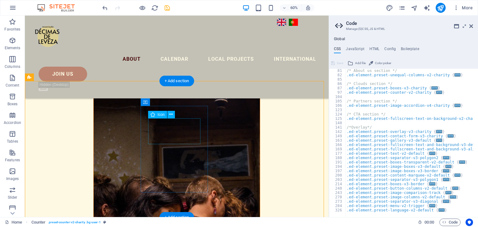
scroll to position [1159, 0]
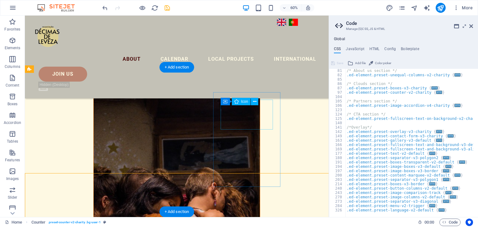
scroll to position [1167, 0]
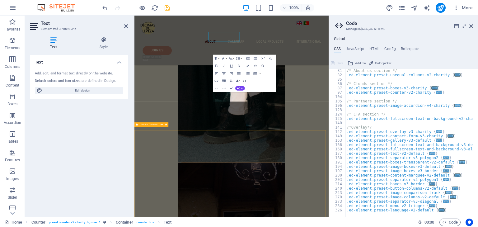
scroll to position [1275, 0]
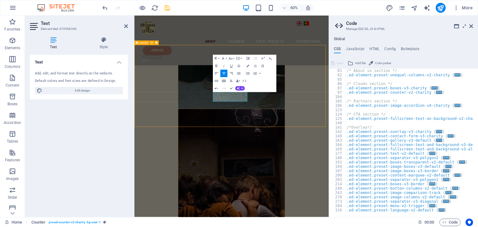
scroll to position [1175, 0]
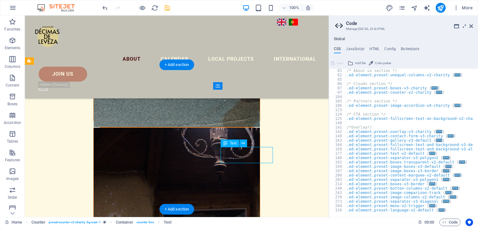
scroll to position [1283, 0]
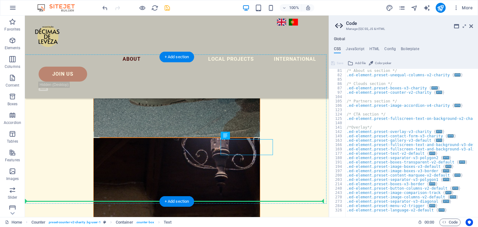
drag, startPoint x: 252, startPoint y: 145, endPoint x: 219, endPoint y: 243, distance: 103.2
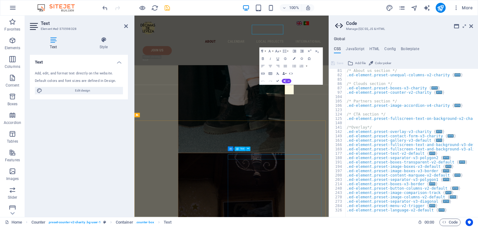
scroll to position [1291, 0]
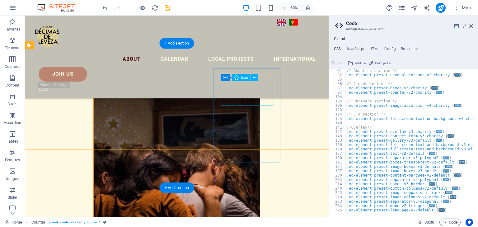
scroll to position [1190, 0]
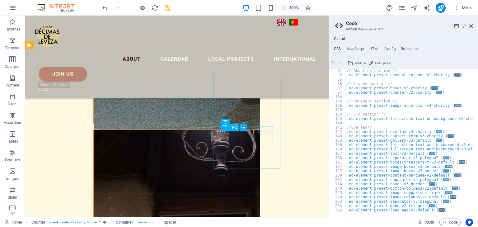
click at [250, 128] on div "Text" at bounding box center [235, 127] width 30 height 8
click at [224, 123] on icon at bounding box center [225, 121] width 4 height 7
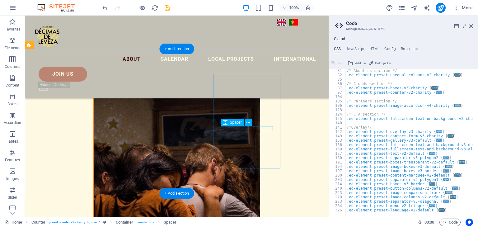
select select "px"
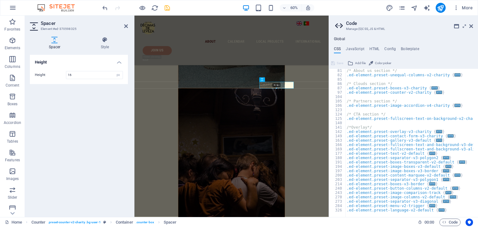
drag, startPoint x: 275, startPoint y: 85, endPoint x: 235, endPoint y: 125, distance: 57.2
type input "34"
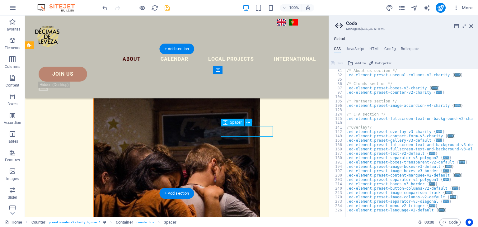
select select "px"
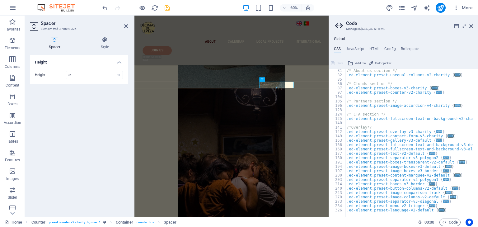
click at [277, 88] on div at bounding box center [276, 87] width 34 height 1
drag, startPoint x: 277, startPoint y: 88, endPoint x: 238, endPoint y: 118, distance: 49.6
click at [277, 86] on div "32.4px" at bounding box center [276, 85] width 35 height 6
type input "32"
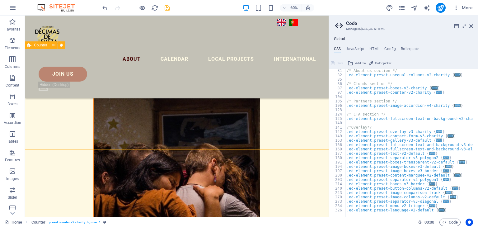
scroll to position [1190, 0]
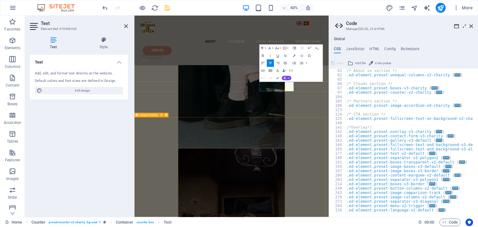
scroll to position [1291, 0]
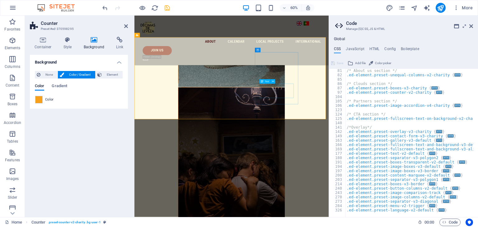
scroll to position [1286, 0]
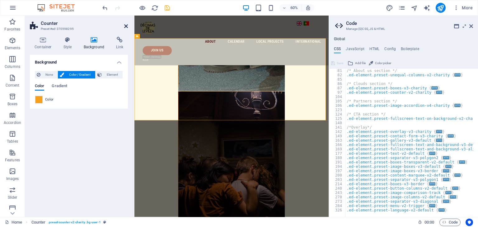
click at [126, 25] on icon at bounding box center [126, 26] width 4 height 5
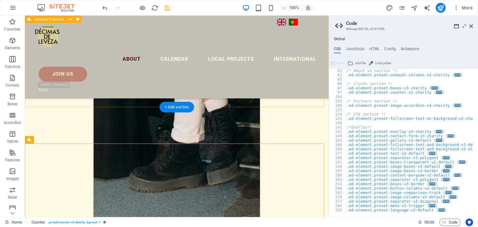
scroll to position [1096, 0]
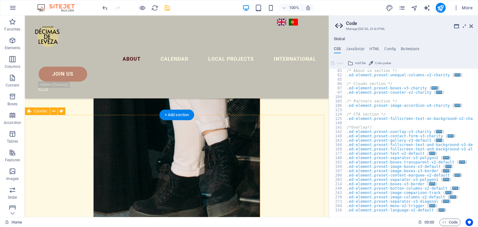
scroll to position [1096, 0]
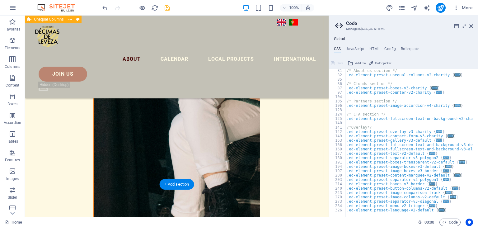
scroll to position [1019, 0]
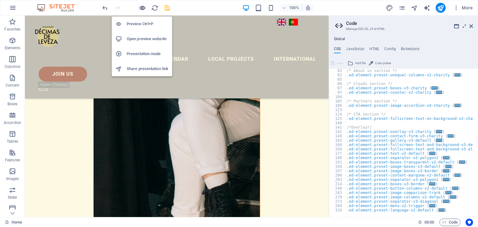
click at [139, 12] on div "Preview Ctrl+P Open preview website Presentation mode Share presentation link" at bounding box center [142, 44] width 60 height 65
click at [141, 10] on icon "button" at bounding box center [142, 7] width 7 height 7
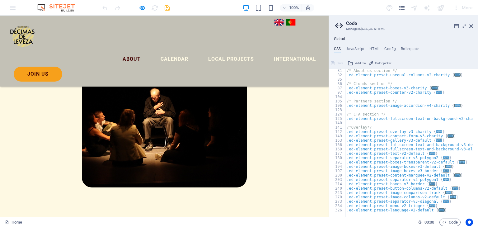
scroll to position [448, 0]
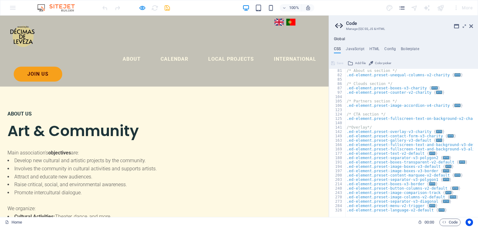
scroll to position [0, 0]
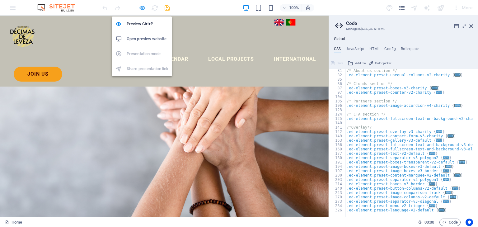
click at [144, 8] on icon "button" at bounding box center [142, 7] width 7 height 7
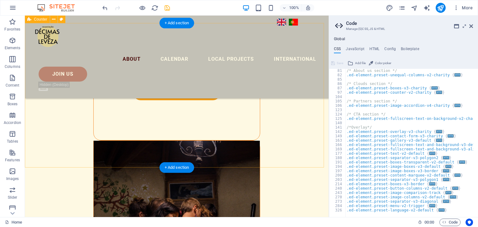
scroll to position [1180, 0]
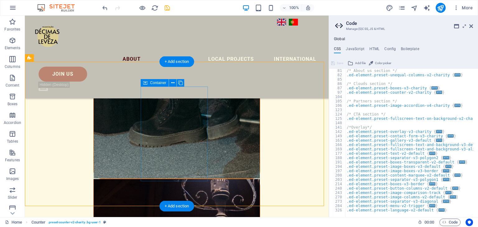
scroll to position [1139, 0]
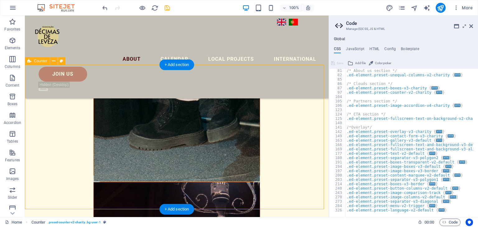
scroll to position [1114, 0]
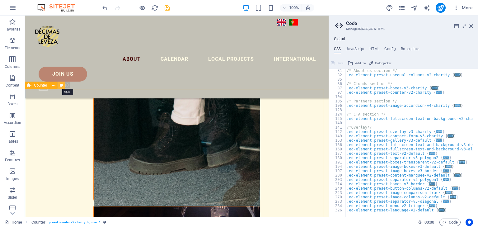
click at [61, 86] on icon at bounding box center [61, 85] width 3 height 7
select select "rem"
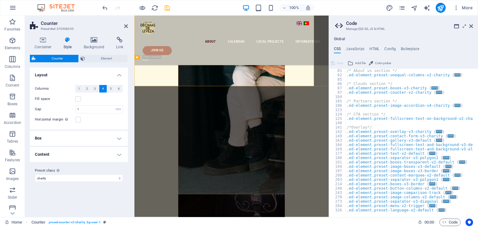
scroll to position [1214, 0]
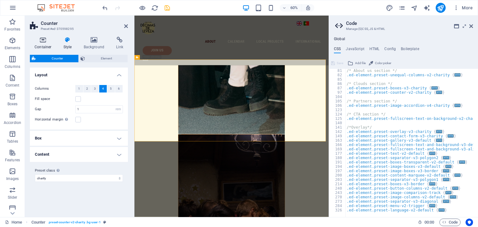
click at [44, 44] on h4 "Container" at bounding box center [44, 43] width 29 height 13
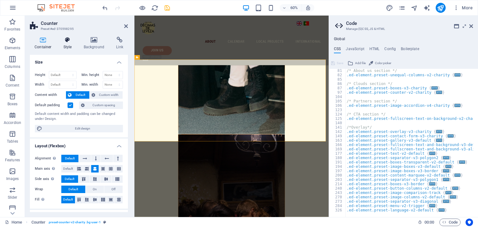
click at [67, 43] on icon at bounding box center [68, 40] width 18 height 6
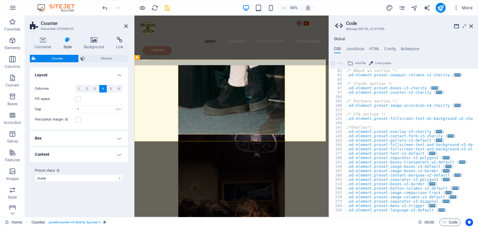
click at [122, 154] on h4 "Content" at bounding box center [79, 154] width 98 height 15
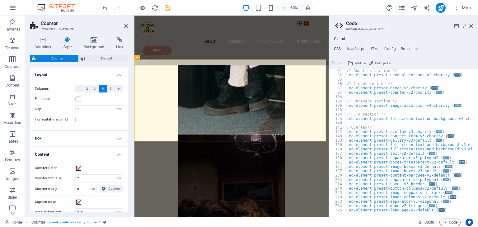
scroll to position [35, 0]
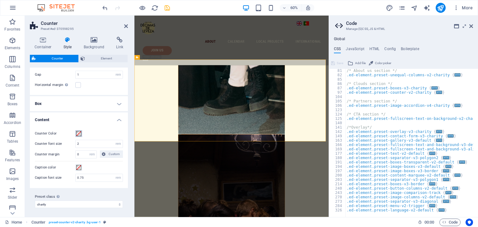
click at [78, 132] on span at bounding box center [78, 133] width 5 height 5
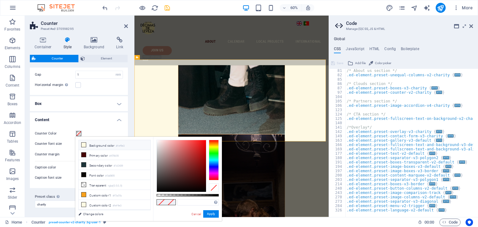
click at [81, 143] on li "Background color #fef9e3" at bounding box center [115, 145] width 72 height 10
type input "#fef9e3"
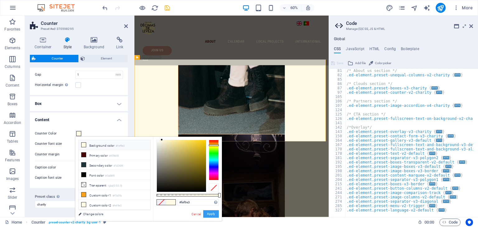
click at [207, 213] on button "Apply" at bounding box center [211, 213] width 16 height 7
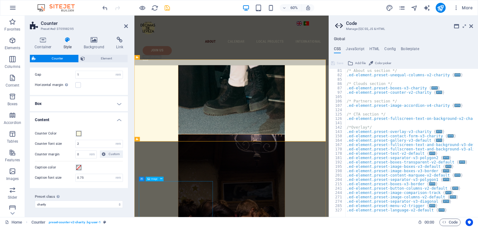
scroll to position [44, 0]
click at [187, 77] on icon at bounding box center [187, 77] width 2 height 4
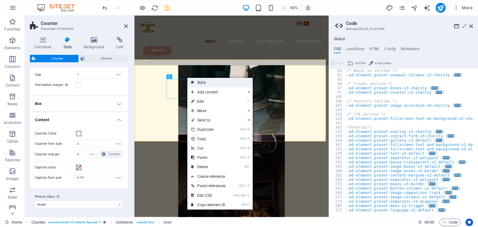
click at [208, 84] on link "Style" at bounding box center [219, 82] width 65 height 9
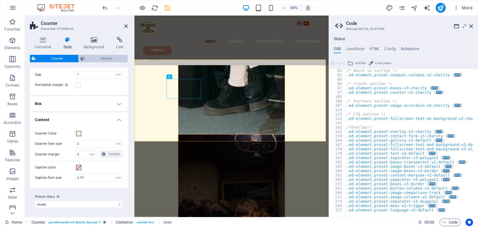
click at [93, 58] on span "Element" at bounding box center [106, 58] width 39 height 7
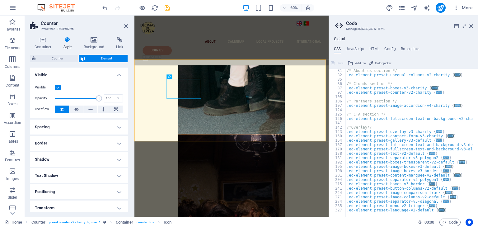
click at [117, 141] on h4 "Border" at bounding box center [79, 143] width 98 height 15
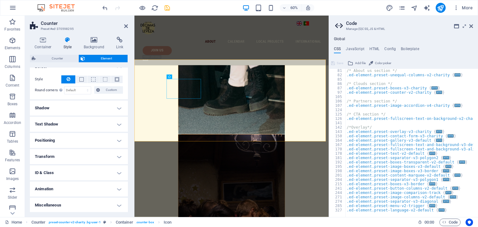
scroll to position [0, 0]
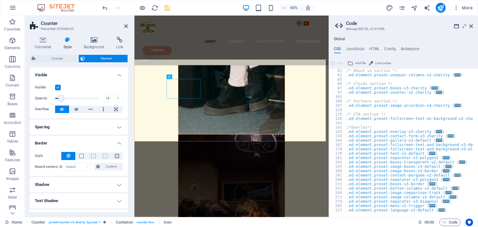
drag, startPoint x: 95, startPoint y: 97, endPoint x: 61, endPoint y: 98, distance: 33.9
click at [61, 98] on span at bounding box center [61, 98] width 6 height 6
drag, startPoint x: 61, startPoint y: 98, endPoint x: 117, endPoint y: 99, distance: 56.3
click at [117, 99] on div "Opacity 100 %" at bounding box center [79, 98] width 88 height 9
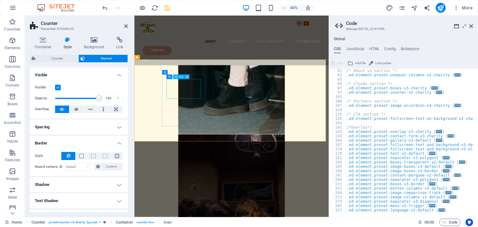
click at [186, 77] on icon at bounding box center [187, 77] width 2 height 4
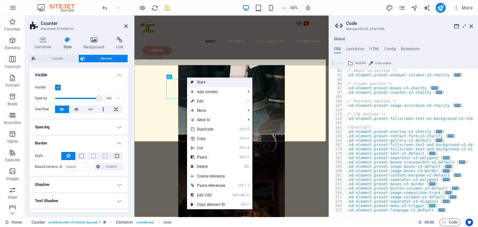
click at [197, 81] on link "Style" at bounding box center [219, 81] width 65 height 9
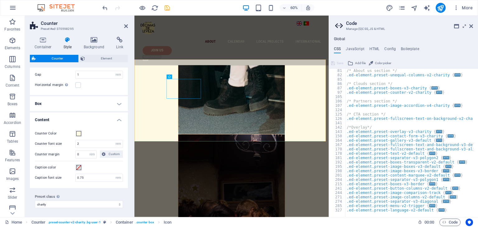
click at [118, 100] on h4 "Box" at bounding box center [79, 103] width 98 height 15
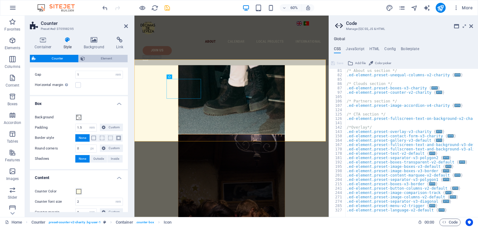
click at [99, 61] on span "Element" at bounding box center [106, 58] width 39 height 7
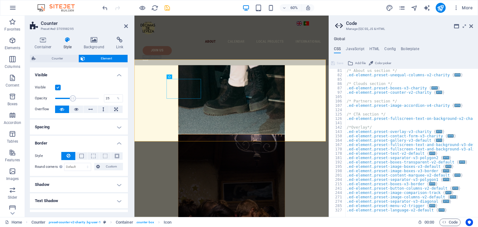
drag, startPoint x: 97, startPoint y: 97, endPoint x: 65, endPoint y: 99, distance: 31.5
click at [70, 99] on span at bounding box center [73, 98] width 6 height 6
type input "100"
drag, startPoint x: 65, startPoint y: 99, endPoint x: 107, endPoint y: 97, distance: 41.7
click at [107, 97] on div "Opacity 100 %" at bounding box center [79, 98] width 88 height 9
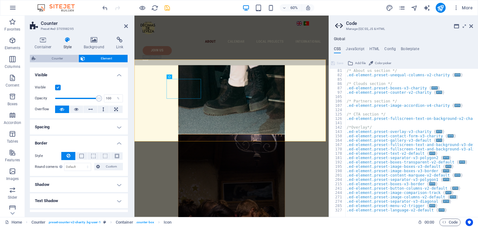
click at [67, 59] on span "Counter" at bounding box center [57, 58] width 39 height 7
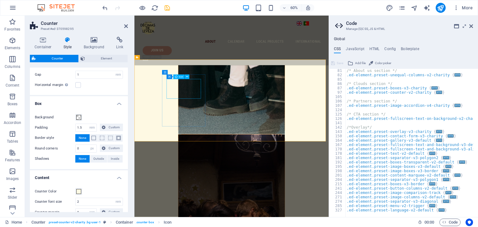
select select "xMidYMid"
select select "px"
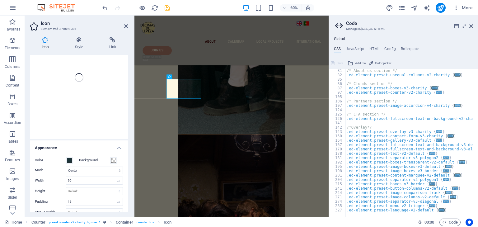
scroll to position [52, 0]
click at [70, 159] on span at bounding box center [69, 158] width 5 height 5
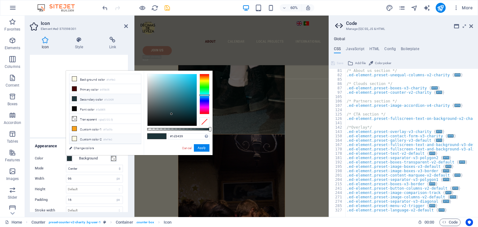
click at [75, 136] on icon at bounding box center [74, 138] width 4 height 4
type input "#fef9e3"
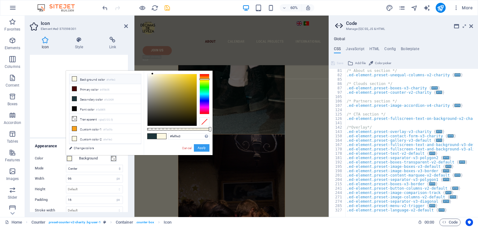
click at [197, 150] on button "Apply" at bounding box center [202, 147] width 16 height 7
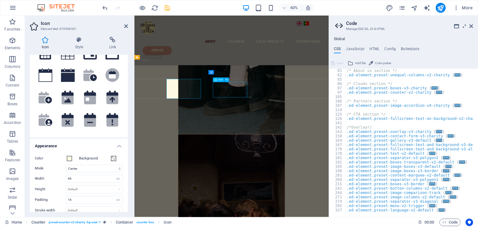
scroll to position [0, 0]
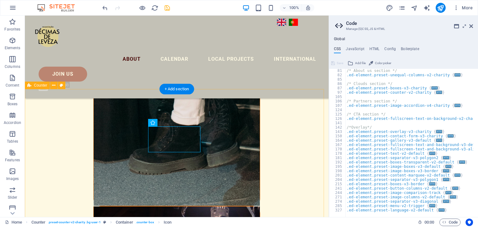
select select "rem"
select select "px"
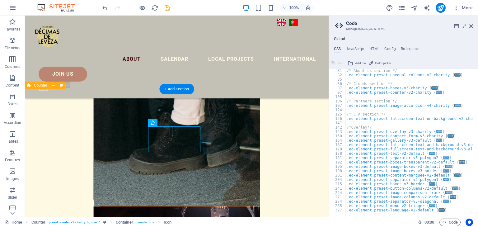
select select "rem"
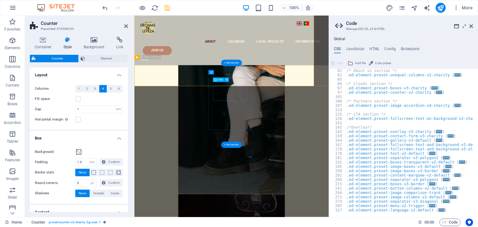
scroll to position [1214, 0]
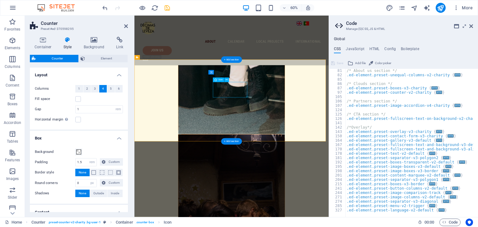
select select "xMidYMid"
select select "px"
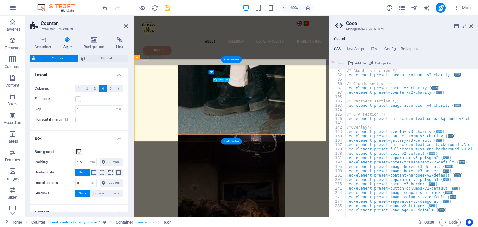
select select "px"
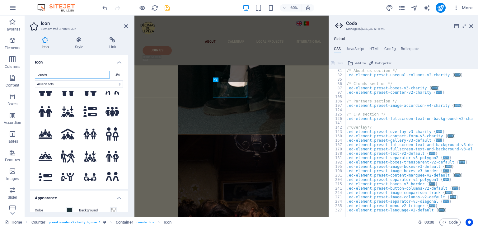
scroll to position [67, 0]
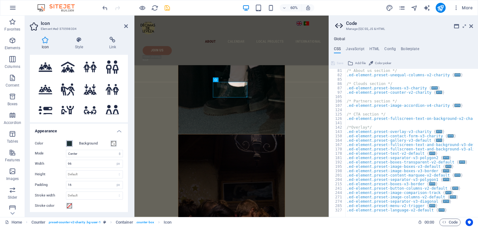
click at [72, 144] on span at bounding box center [69, 143] width 5 height 5
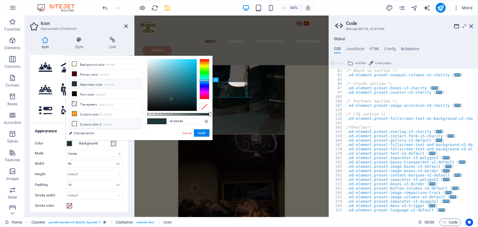
click at [74, 122] on icon at bounding box center [74, 123] width 4 height 4
type input "#fef9e3"
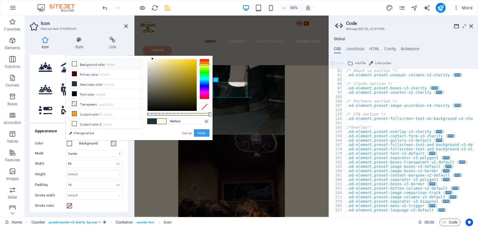
click at [198, 134] on button "Apply" at bounding box center [202, 132] width 16 height 7
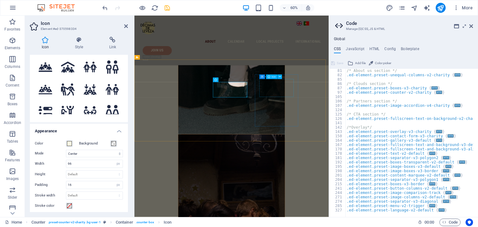
select select "xMidYMid"
select select "px"
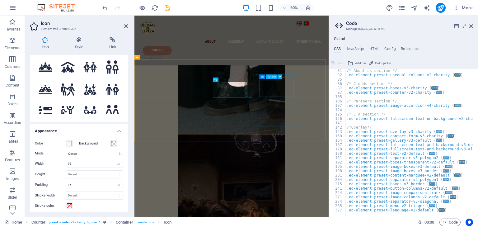
select select "px"
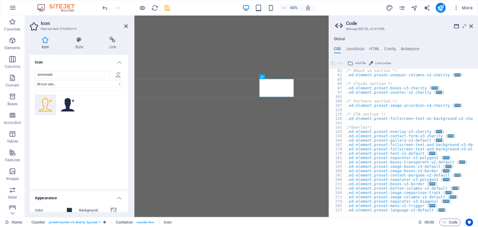
select select "xMidYMid"
select select "px"
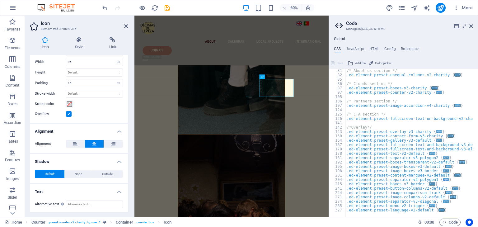
scroll to position [75, 0]
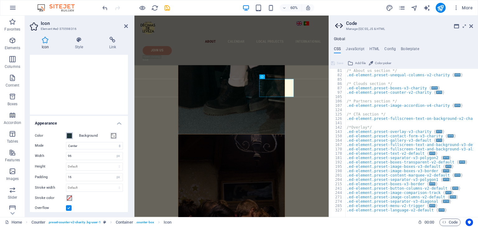
click at [70, 133] on span at bounding box center [69, 135] width 5 height 5
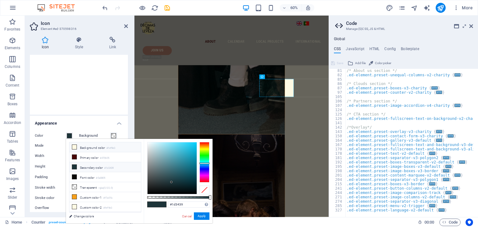
click at [76, 148] on icon at bounding box center [74, 147] width 4 height 4
type input "#fef9e3"
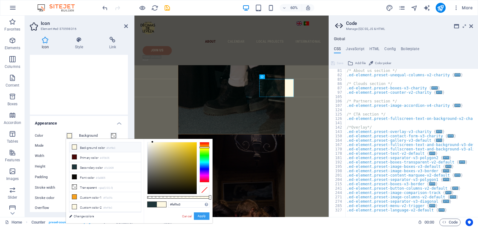
click at [202, 219] on button "Apply" at bounding box center [202, 215] width 16 height 7
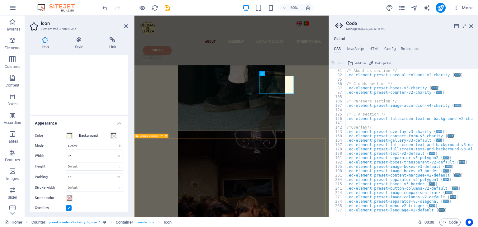
scroll to position [1220, 0]
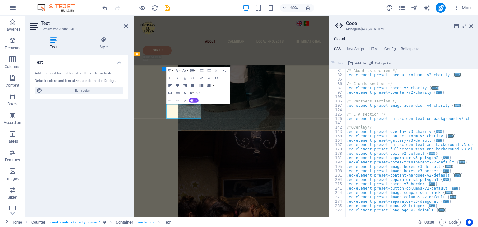
click at [203, 79] on button "Colors" at bounding box center [201, 77] width 7 height 7
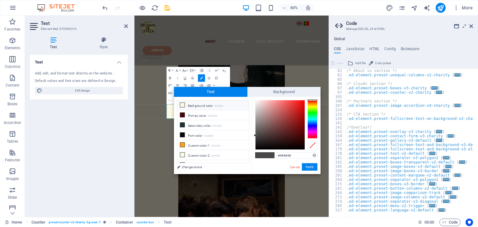
click at [184, 104] on icon at bounding box center [182, 105] width 4 height 4
type input "#fef9e3"
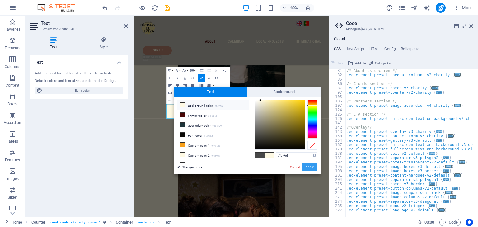
click at [307, 168] on button "Apply" at bounding box center [310, 166] width 16 height 7
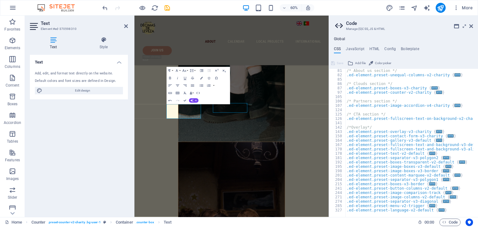
scroll to position [1120, 0]
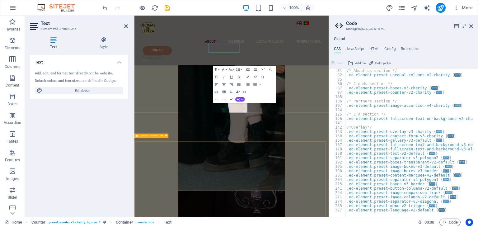
scroll to position [1220, 0]
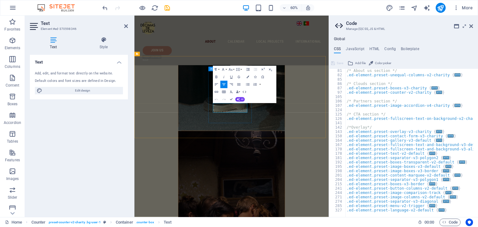
click at [248, 76] on icon "button" at bounding box center [247, 77] width 2 height 2
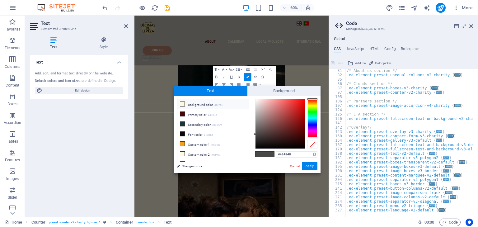
click at [196, 102] on li "Background color #fef9e3" at bounding box center [213, 104] width 72 height 10
type input "#fef9e3"
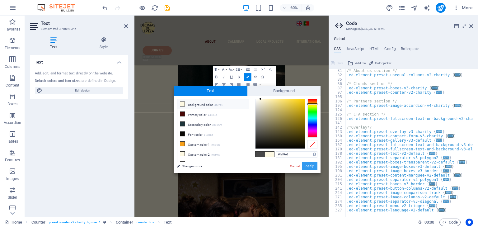
click at [312, 166] on button "Apply" at bounding box center [310, 165] width 16 height 7
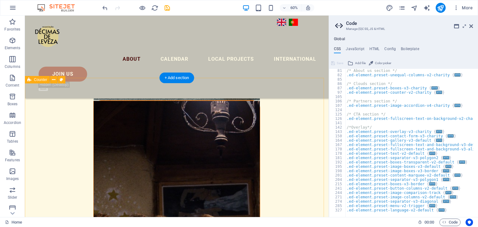
scroll to position [1120, 0]
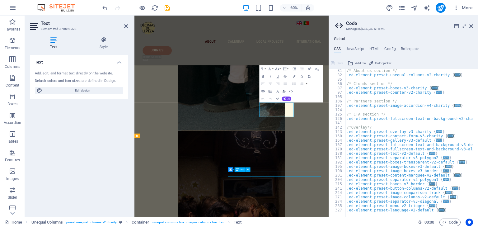
scroll to position [1292, 0]
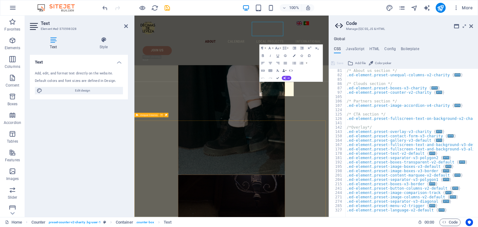
scroll to position [1254, 0]
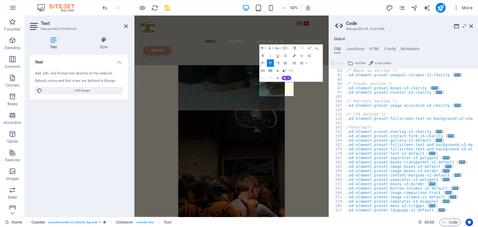
click at [292, 57] on button "Colors" at bounding box center [293, 55] width 7 height 7
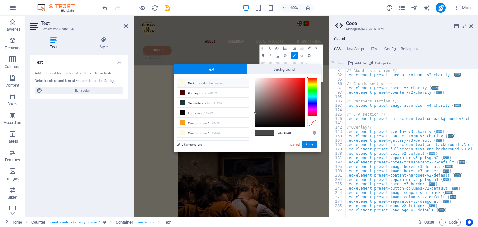
click at [219, 81] on li "Background color #fef9e3" at bounding box center [213, 83] width 72 height 10
type input "#fef9e3"
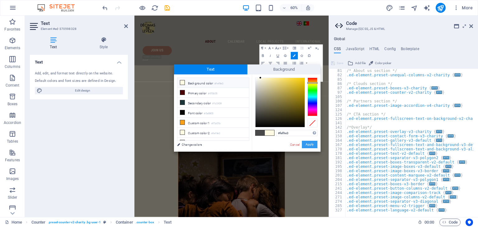
click at [307, 145] on button "Apply" at bounding box center [310, 144] width 16 height 7
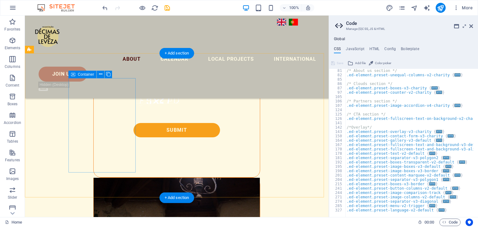
scroll to position [1141, 0]
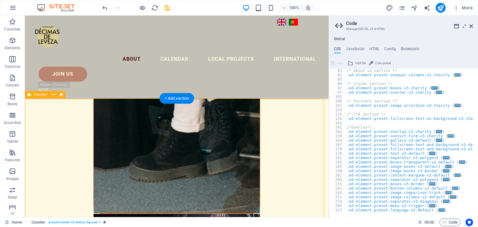
scroll to position [1105, 0]
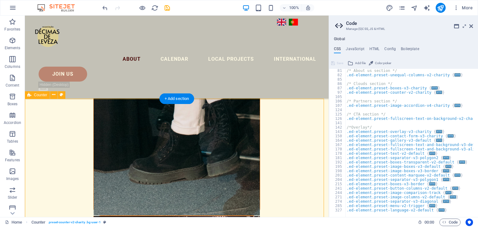
click at [38, 94] on span "Counter" at bounding box center [40, 95] width 13 height 4
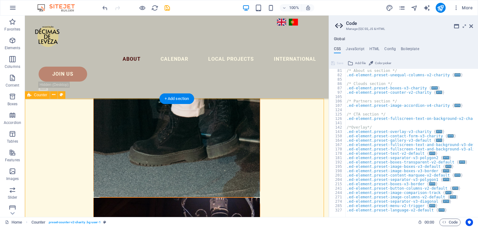
scroll to position [1204, 0]
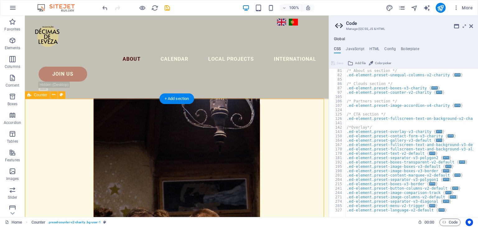
select select "rem"
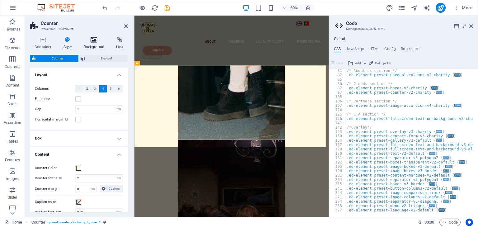
click at [94, 38] on icon at bounding box center [94, 40] width 30 height 6
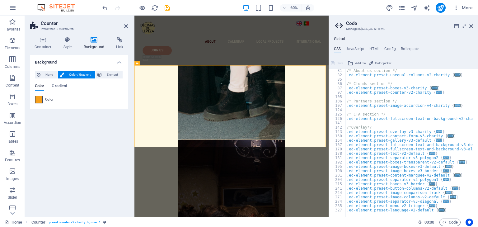
click at [39, 99] on span at bounding box center [38, 99] width 7 height 7
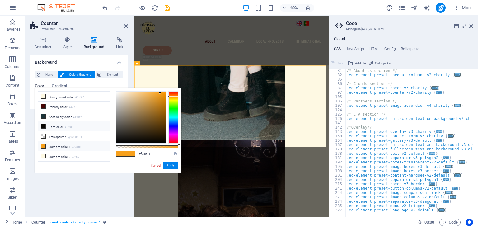
click at [46, 121] on li "Font color #0a0805" at bounding box center [74, 126] width 72 height 10
click at [41, 144] on icon at bounding box center [43, 146] width 4 height 4
type input "#f7a01b"
click at [168, 165] on button "Apply" at bounding box center [171, 164] width 16 height 7
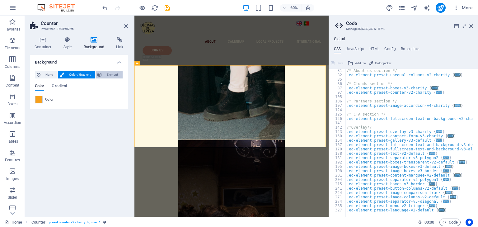
click at [112, 78] on span "Element" at bounding box center [112, 74] width 17 height 7
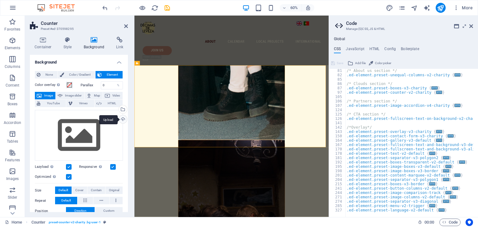
click at [119, 118] on div "Upload" at bounding box center [122, 119] width 9 height 9
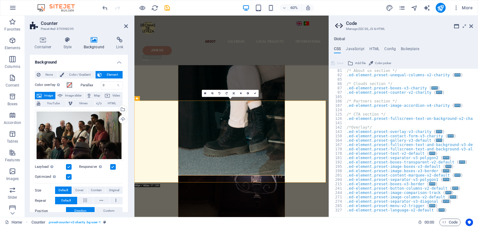
scroll to position [1181, 0]
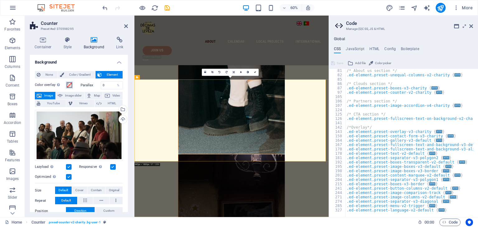
click at [69, 86] on span at bounding box center [69, 84] width 5 height 5
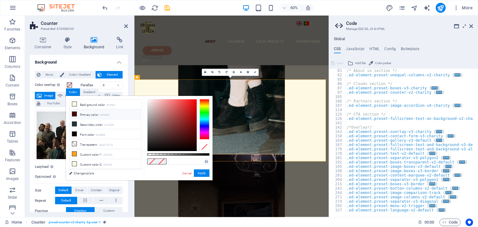
click at [76, 115] on icon at bounding box center [74, 114] width 4 height 4
click at [149, 161] on span at bounding box center [151, 161] width 9 height 5
click at [89, 145] on li "Transparent rgba(0,0,0,.0)" at bounding box center [105, 144] width 72 height 10
type input "rgba(0, 0, 0, 0)"
click at [199, 173] on button "Apply" at bounding box center [202, 172] width 16 height 7
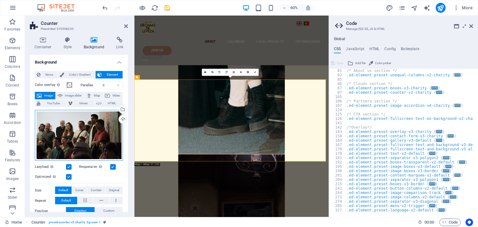
click at [107, 141] on div "Drag files here, click to choose files or select files from Files or our free s…" at bounding box center [79, 135] width 88 height 51
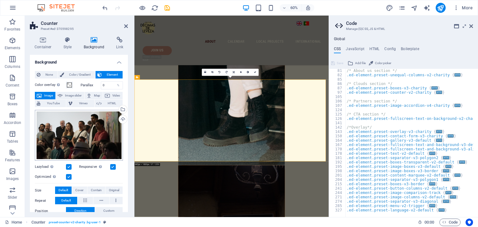
scroll to position [2346, 0]
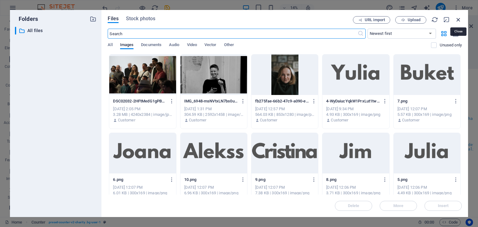
click at [459, 20] on icon "button" at bounding box center [458, 19] width 7 height 7
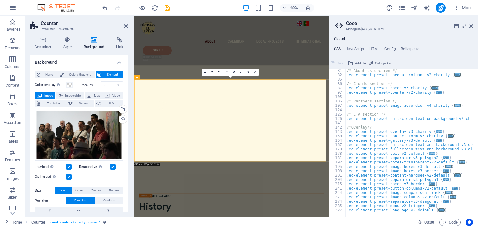
scroll to position [1181, 0]
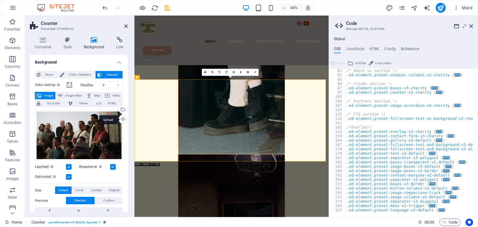
click at [119, 120] on div "Upload" at bounding box center [122, 119] width 9 height 9
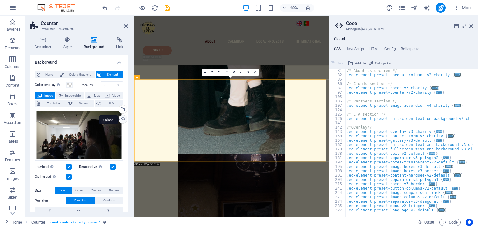
click at [121, 118] on div "Upload" at bounding box center [122, 119] width 9 height 9
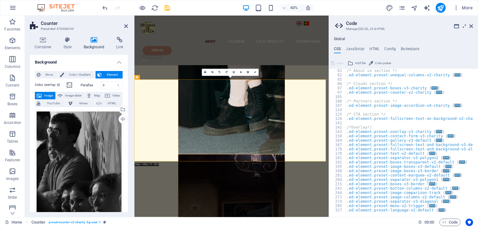
click at [120, 120] on div "Upload" at bounding box center [122, 119] width 9 height 9
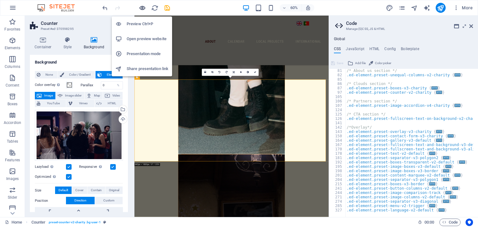
click at [145, 8] on icon "button" at bounding box center [142, 7] width 7 height 7
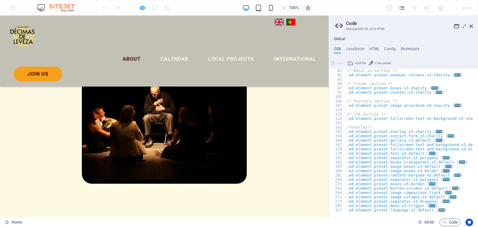
scroll to position [428, 0]
click at [470, 26] on icon at bounding box center [471, 26] width 4 height 5
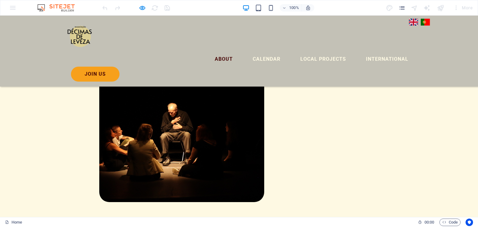
scroll to position [443, 0]
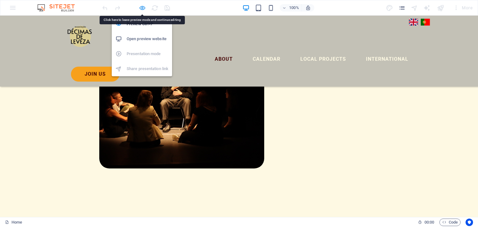
click at [142, 8] on icon "button" at bounding box center [142, 7] width 7 height 7
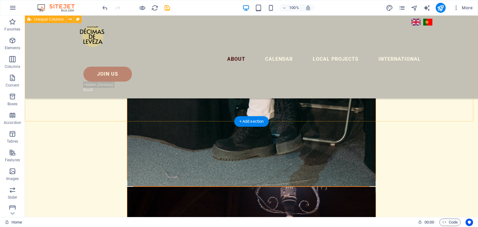
scroll to position [1004, 0]
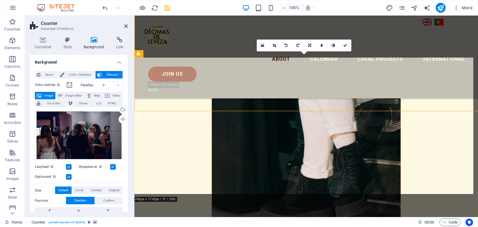
scroll to position [1086, 0]
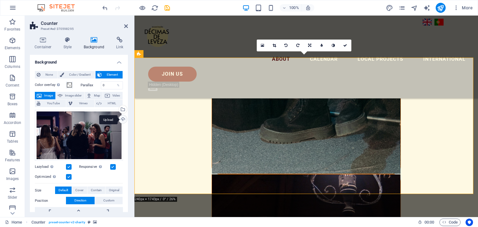
click at [119, 120] on div "Upload" at bounding box center [122, 119] width 9 height 9
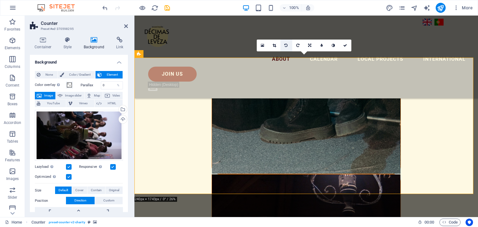
click at [285, 44] on icon at bounding box center [285, 46] width 3 height 4
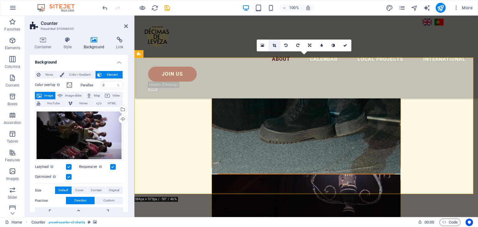
click at [275, 48] on link at bounding box center [274, 45] width 12 height 12
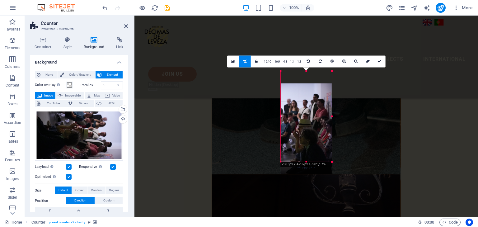
drag, startPoint x: 310, startPoint y: 106, endPoint x: 312, endPoint y: 118, distance: 11.6
click at [312, 118] on div at bounding box center [305, 128] width 51 height 90
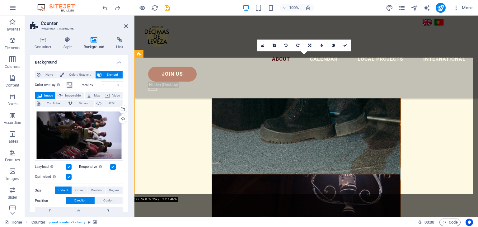
click at [102, 124] on div "Drag files here, click to choose files or select files from Files or our free s…" at bounding box center [79, 135] width 88 height 51
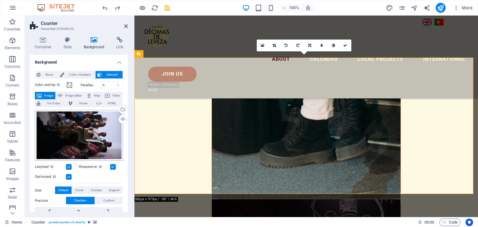
scroll to position [1254, 0]
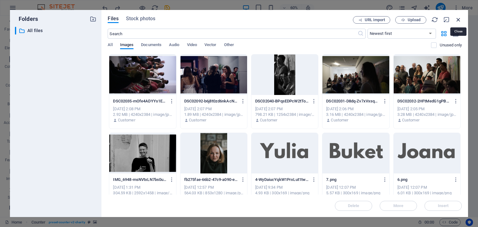
click at [455, 20] on icon "button" at bounding box center [458, 19] width 7 height 7
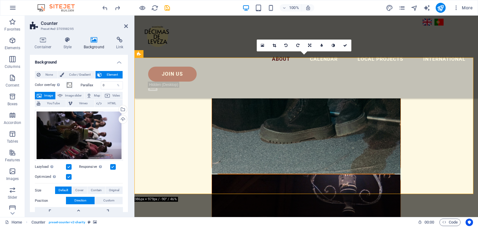
click at [312, 45] on link at bounding box center [310, 45] width 12 height 12
click at [308, 60] on link at bounding box center [310, 57] width 12 height 12
click at [312, 46] on link at bounding box center [310, 45] width 12 height 12
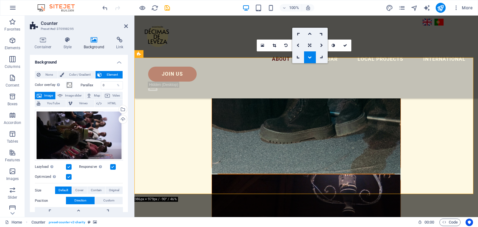
click at [310, 35] on icon at bounding box center [309, 34] width 4 height 4
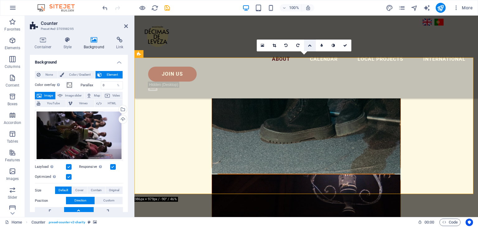
click at [308, 45] on icon at bounding box center [309, 46] width 4 height 4
click at [310, 46] on icon at bounding box center [309, 46] width 3 height 4
click at [274, 46] on icon at bounding box center [273, 46] width 3 height 4
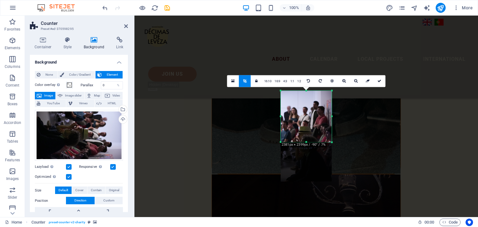
drag, startPoint x: 306, startPoint y: 161, endPoint x: 304, endPoint y: 122, distance: 39.2
click at [304, 122] on div "180 170 160 150 140 130 120 110 100 90 80 70 60 50 40 30 20 10 0 -10 -20 -30 -4…" at bounding box center [305, 115] width 51 height 51
click at [377, 78] on link at bounding box center [379, 81] width 12 height 12
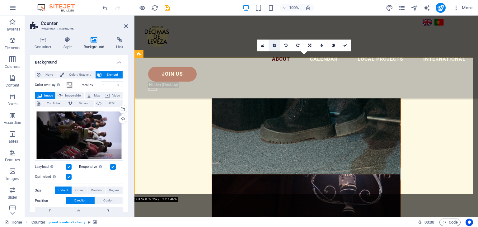
click at [274, 46] on icon at bounding box center [273, 46] width 3 height 4
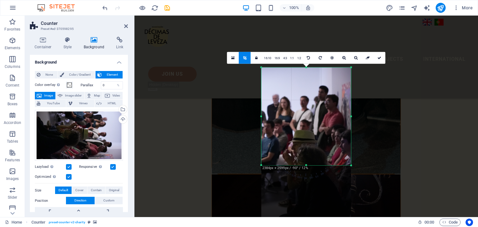
drag, startPoint x: 307, startPoint y: 161, endPoint x: 306, endPoint y: 169, distance: 7.6
click at [306, 165] on div "180 170 160 150 140 130 120 110 100 90 80 70 60 50 40 30 20 10 0 -10 -20 -30 -4…" at bounding box center [306, 116] width 90 height 98
click at [380, 58] on icon at bounding box center [379, 58] width 4 height 4
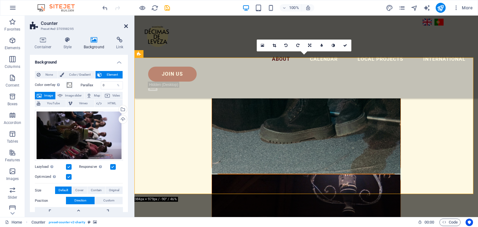
click at [126, 25] on icon at bounding box center [126, 26] width 4 height 5
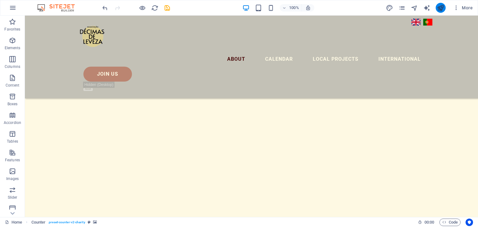
scroll to position [2100, 0]
click at [440, 8] on icon "publish" at bounding box center [440, 7] width 7 height 7
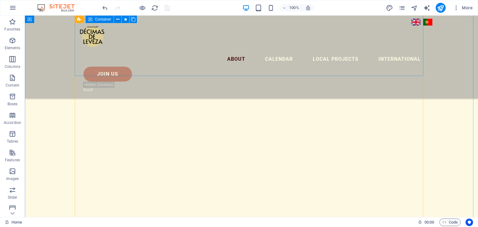
scroll to position [2032, 0]
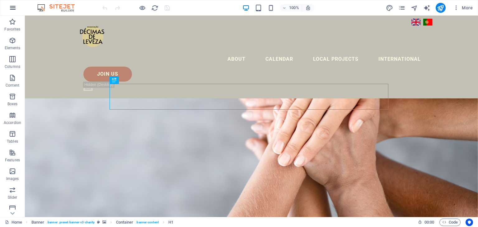
click at [12, 8] on icon "button" at bounding box center [12, 7] width 7 height 7
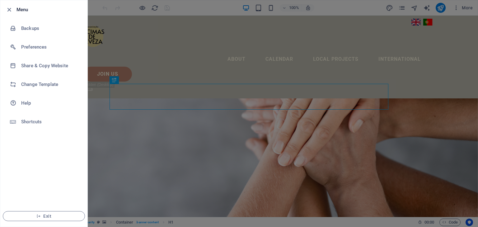
click at [150, 104] on div at bounding box center [239, 113] width 478 height 227
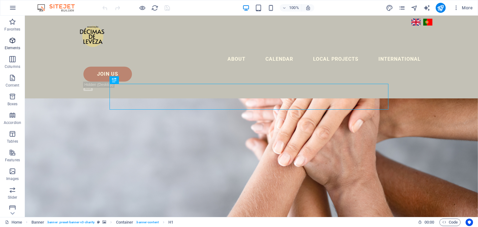
click at [11, 37] on icon "button" at bounding box center [12, 40] width 7 height 7
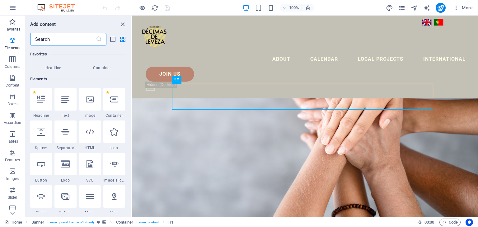
scroll to position [66, 0]
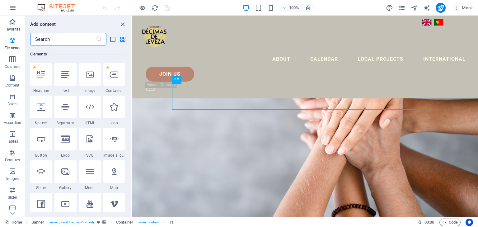
click at [13, 21] on icon "button" at bounding box center [12, 21] width 7 height 7
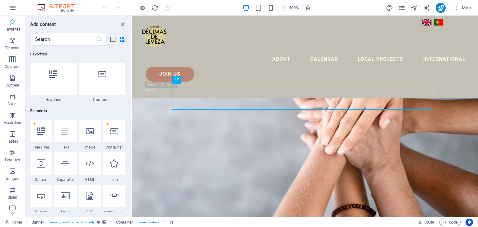
scroll to position [0, 0]
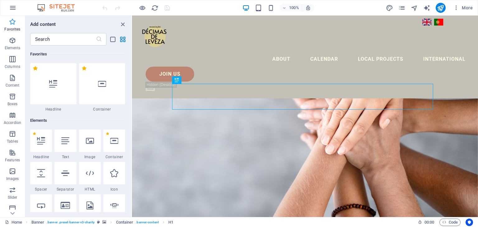
click at [13, 21] on icon "button" at bounding box center [12, 21] width 7 height 7
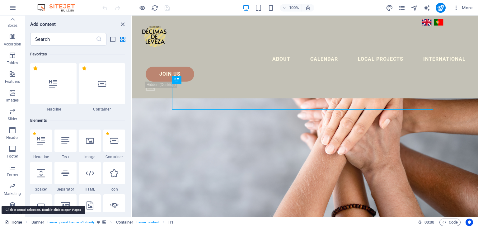
click at [19, 221] on link "Home" at bounding box center [13, 221] width 17 height 7
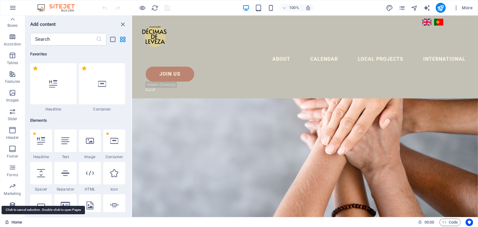
click at [19, 221] on link "Home" at bounding box center [13, 221] width 17 height 7
click at [122, 22] on icon "close panel" at bounding box center [122, 24] width 7 height 7
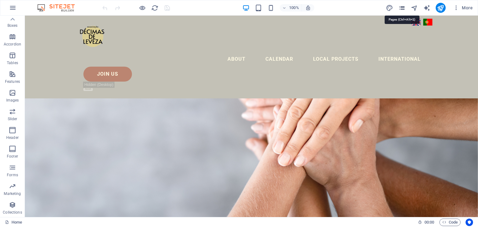
click at [404, 7] on icon "pages" at bounding box center [401, 7] width 7 height 7
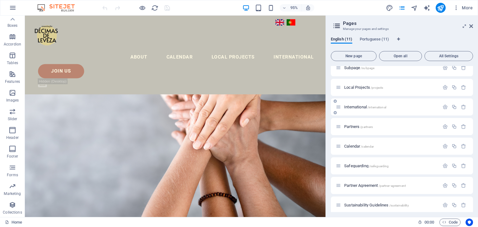
click at [377, 105] on span "International /international" at bounding box center [365, 106] width 42 height 5
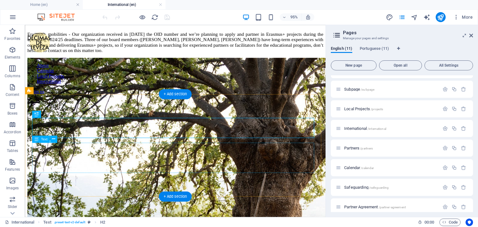
scroll to position [71, 0]
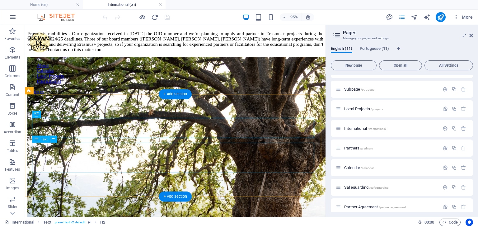
click at [176, 53] on div "Erasmus+ mobilities - Our organization received in July 2024 the OID number and…" at bounding box center [182, 42] width 311 height 22
click at [148, 53] on div "Erasmus+ mobilities - Our organization received in July 2024 the OID number and…" at bounding box center [182, 42] width 311 height 22
click at [146, 53] on div "Erasmus+ mobilities - Our organization received in July 2024 the OID number and…" at bounding box center [182, 42] width 311 height 22
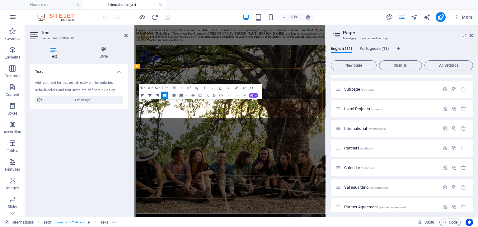
click at [253, 53] on p "Erasmus+ mobilities - Our organization received in July 2024 the OID number and…" at bounding box center [293, 42] width 313 height 22
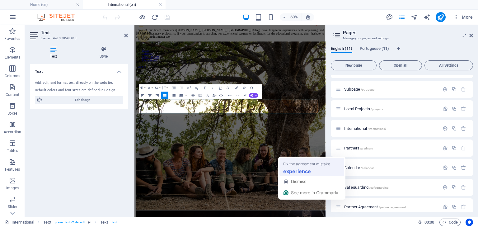
click at [287, 170] on strong "experience" at bounding box center [297, 171] width 28 height 8
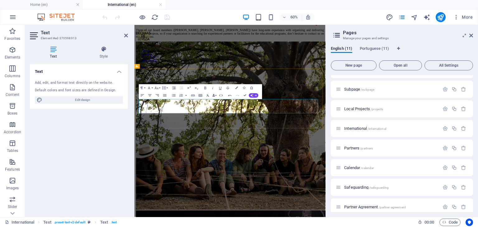
click at [270, 48] on p "Three of our board members (Pavla, Agita, Yulia) have long-term experience with…" at bounding box center [293, 39] width 313 height 17
click at [218, 48] on p "Three of our board members (Pavla, Agita, Yulia) have long-term experience with…" at bounding box center [293, 39] width 313 height 17
click at [218, 48] on div "INTERNATIONAL PROJECTS Three of our board members (Pavla, Agita, Yulia) have lo…" at bounding box center [293, 27] width 313 height 41
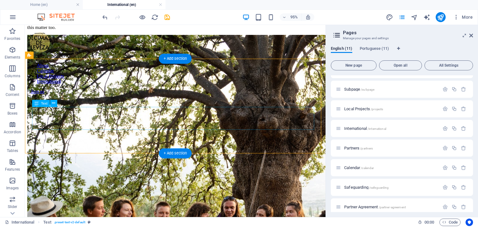
scroll to position [126, 0]
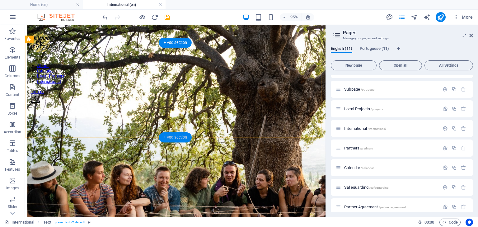
click at [175, 134] on div "+ Add section" at bounding box center [175, 137] width 33 height 10
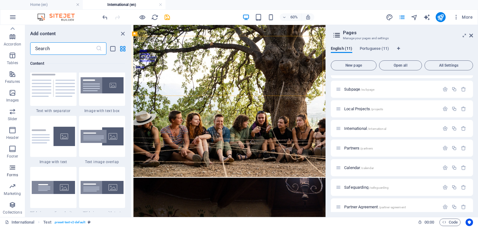
scroll to position [0, 0]
click at [99, 86] on img at bounding box center [102, 85] width 43 height 16
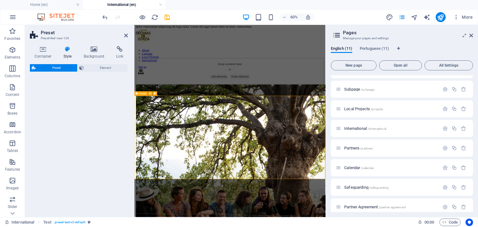
select select "rem"
select select "px"
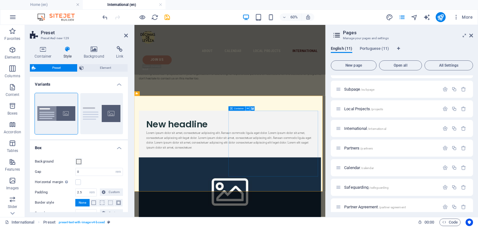
click at [247, 109] on icon at bounding box center [248, 108] width 2 height 4
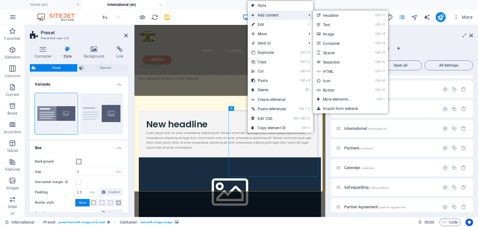
click at [280, 16] on span "Add content" at bounding box center [275, 15] width 56 height 9
click at [323, 32] on link "Ctrl 3 Image" at bounding box center [338, 33] width 51 height 9
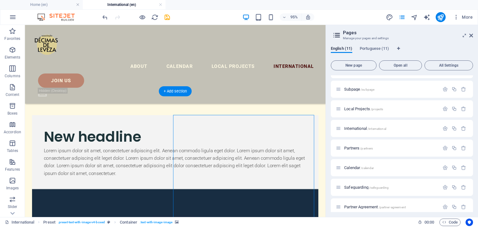
scroll to position [174, 0]
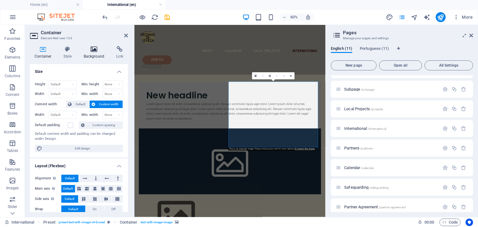
click at [91, 51] on icon at bounding box center [94, 49] width 30 height 6
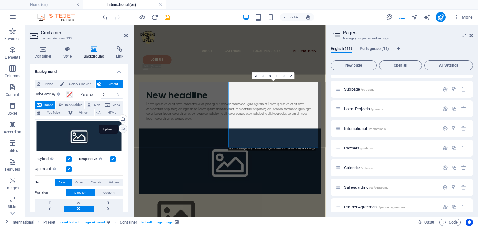
click at [123, 125] on div "Upload" at bounding box center [122, 128] width 9 height 9
click at [119, 128] on div "Upload" at bounding box center [122, 128] width 9 height 9
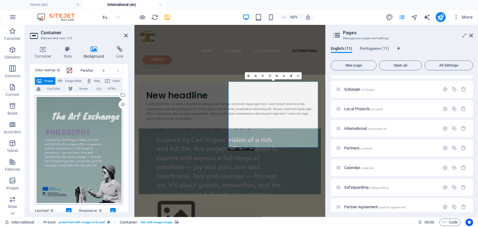
scroll to position [32, 0]
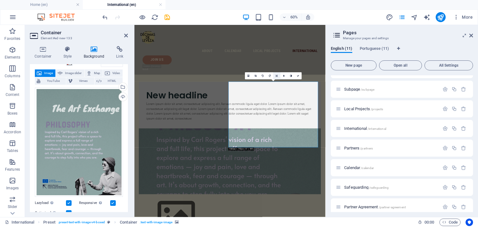
click at [275, 76] on link at bounding box center [276, 75] width 7 height 7
drag, startPoint x: 343, startPoint y: 170, endPoint x: 344, endPoint y: 150, distance: 19.9
click at [124, 95] on div "Upload" at bounding box center [122, 97] width 9 height 9
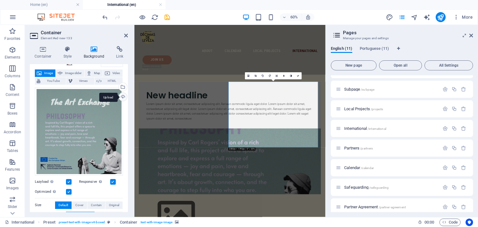
click at [124, 94] on div "Upload" at bounding box center [122, 97] width 9 height 9
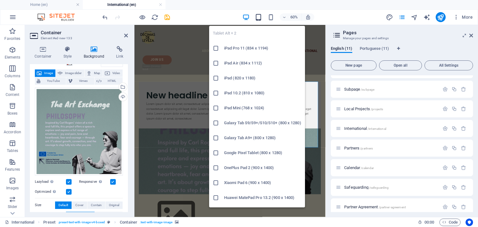
click at [257, 17] on icon "button" at bounding box center [258, 17] width 7 height 7
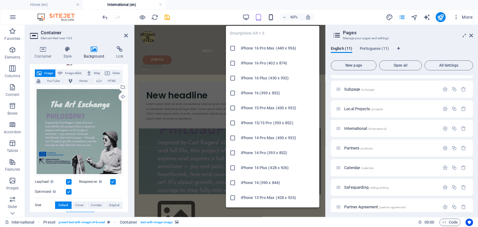
click at [270, 19] on icon "button" at bounding box center [270, 17] width 7 height 7
click at [233, 46] on icon at bounding box center [232, 48] width 6 height 6
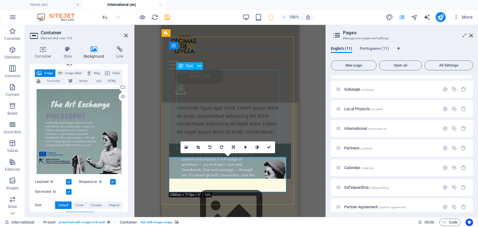
scroll to position [201, 0]
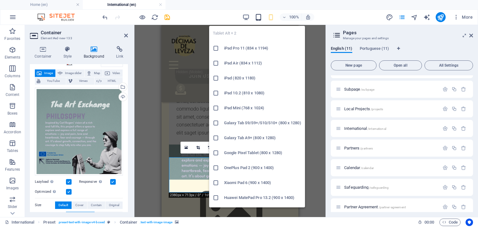
click at [261, 19] on icon "button" at bounding box center [258, 17] width 7 height 7
click at [246, 45] on h6 "iPad Pro 11 (834 x 1194)" at bounding box center [262, 47] width 77 height 7
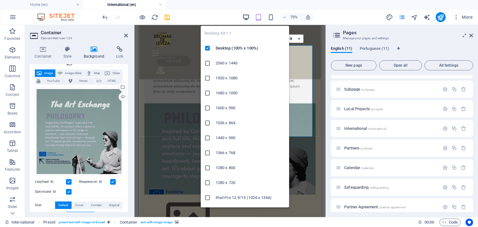
click at [247, 18] on icon "button" at bounding box center [245, 17] width 7 height 7
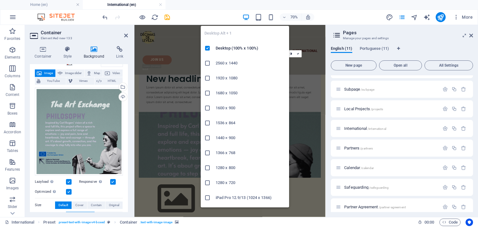
scroll to position [211, 0]
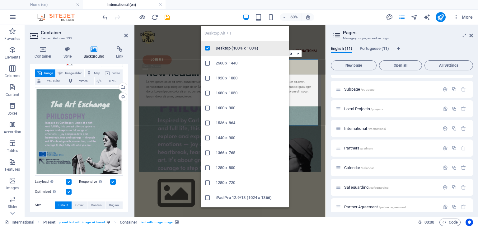
click at [229, 47] on h6 "Desktop (100% x 100%)" at bounding box center [250, 47] width 70 height 7
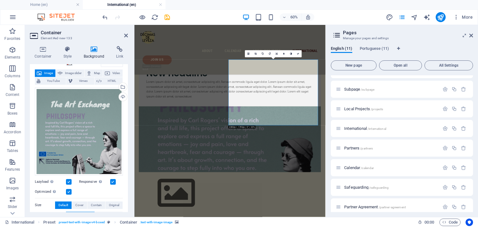
click at [67, 191] on label at bounding box center [69, 192] width 6 height 6
click at [0, 0] on input "Optimized Images are compressed to improve page speed." at bounding box center [0, 0] width 0 height 0
click at [112, 180] on label at bounding box center [113, 182] width 6 height 6
click at [70, 192] on label at bounding box center [69, 192] width 6 height 6
click at [0, 0] on input "Optimized Images are compressed to improve page speed." at bounding box center [0, 0] width 0 height 0
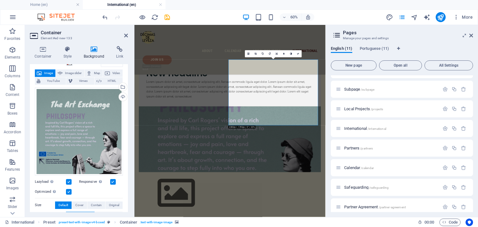
click at [112, 181] on label at bounding box center [113, 182] width 6 height 6
click at [0, 0] on input "Responsive Automatically load retina image and smartphone optimized sizes." at bounding box center [0, 0] width 0 height 0
click at [121, 95] on div "Upload" at bounding box center [122, 97] width 9 height 9
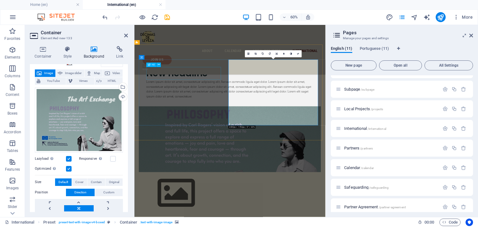
click at [229, 109] on div "New headline" at bounding box center [293, 105] width 278 height 21
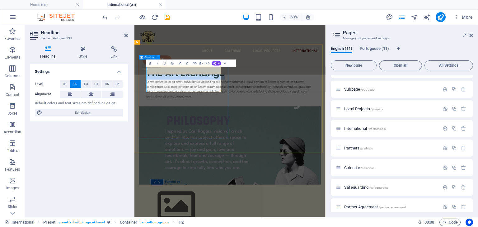
click at [153, 103] on div "The Art Exchange Lorem ipsum dolor sit amet, consectetuer adipiscing elit. Aene…" at bounding box center [293, 122] width 303 height 78
click at [223, 148] on div "Lorem ipsum dolor sit amet, consectetuer adipiscing elit. Aenean commodo ligula…" at bounding box center [293, 132] width 278 height 32
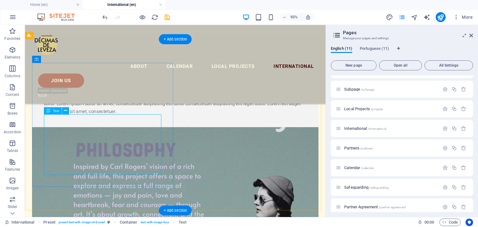
scroll to position [241, 0]
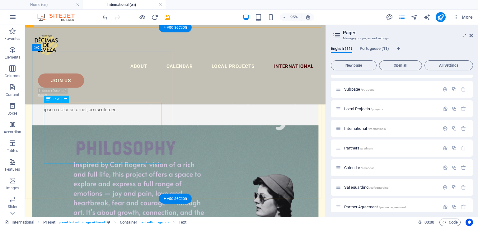
click at [123, 118] on div "Lorem ipsum dolor sit amet, consectetuer adipiscing elit. Aenean commodo ligula…" at bounding box center [183, 102] width 276 height 32
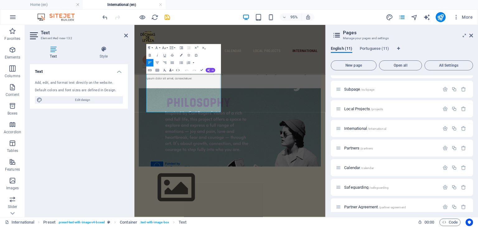
click at [118, 135] on div "Text Add, edit, and format text directly on the website. Default colors and fon…" at bounding box center [79, 138] width 98 height 148
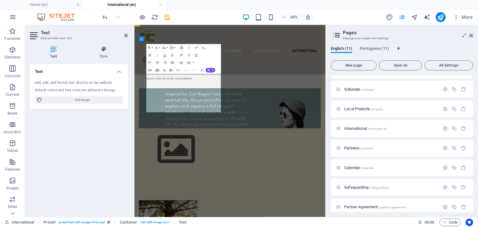
click at [224, 118] on p "Lorem ipsum dolor sit amet, consectetuer adipiscing elit. Aenean commodo ligula…" at bounding box center [293, 102] width 278 height 32
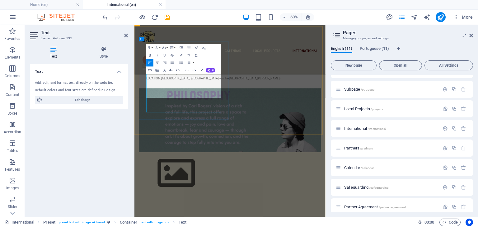
scroll to position [620, 1]
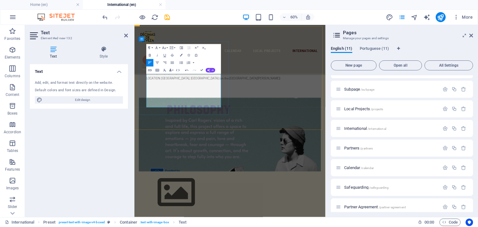
click at [218, 118] on p "LOCATION: Carreço, Portugal (on the Camino de Santiago)" at bounding box center [293, 114] width 278 height 8
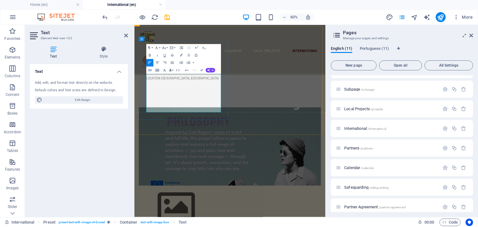
click at [229, 126] on p "To enrich screen reader interactions, please activate Accessibility in Grammarl…" at bounding box center [293, 122] width 278 height 8
click at [201, 134] on p "To enrich screen reader interactions, please activate Accessibility in Grammarl…" at bounding box center [293, 130] width 278 height 8
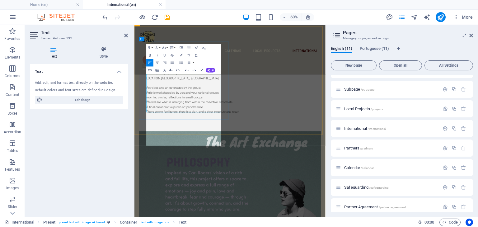
scroll to position [1623, 1]
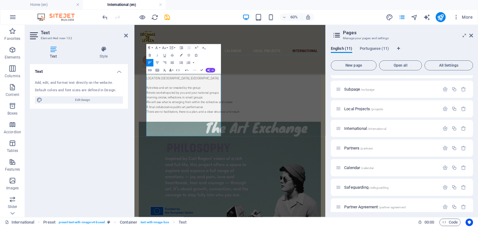
click at [305, 61] on div "About Calendar Local Projects International Join us .fa-secondary{opacity:.4}" at bounding box center [293, 66] width 318 height 83
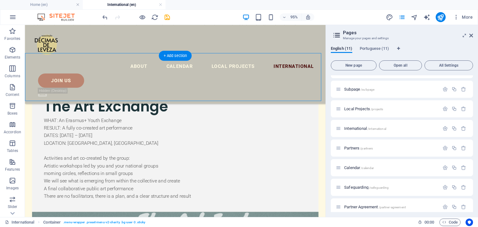
scroll to position [220, 0]
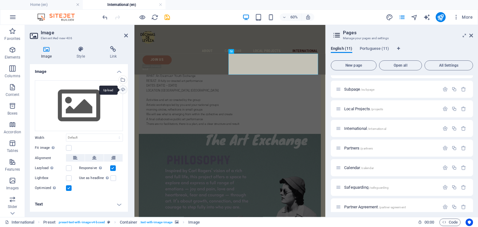
click at [122, 92] on div "Upload" at bounding box center [122, 90] width 9 height 9
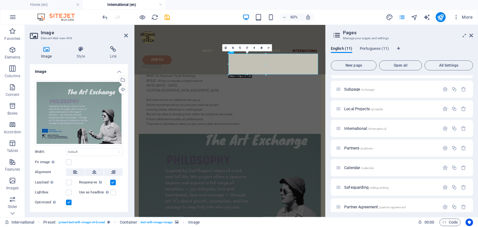
scroll to position [221, 0]
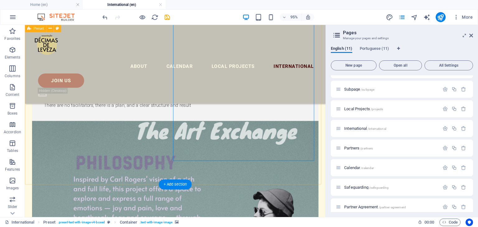
scroll to position [302, 0]
click at [256, 130] on figure at bounding box center [182, 210] width 301 height 170
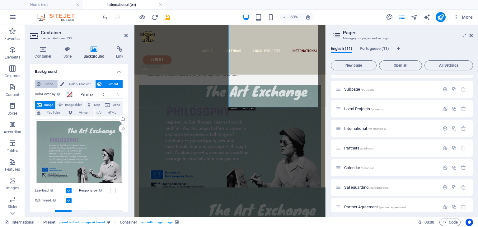
click at [47, 82] on span "None" at bounding box center [48, 83] width 13 height 7
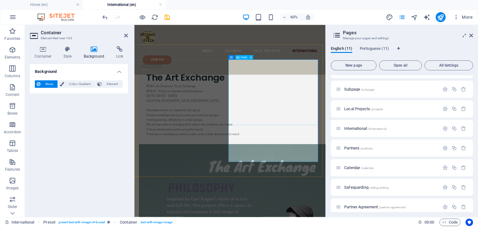
scroll to position [203, 0]
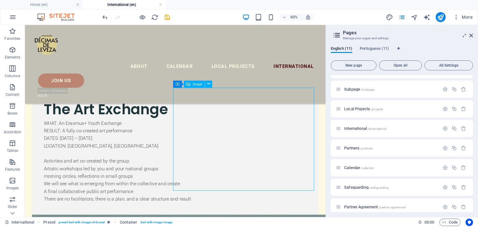
drag, startPoint x: 248, startPoint y: 157, endPoint x: 282, endPoint y: 121, distance: 48.8
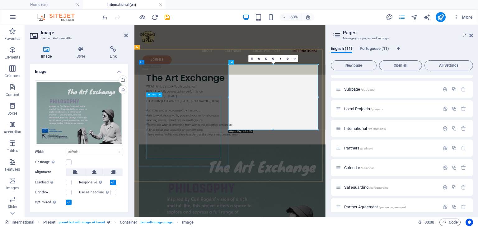
click at [245, 170] on div "WHAT: An Erasmus+ Youth Exchange RESULT: A fully co-created art performance DAT…" at bounding box center [293, 168] width 278 height 88
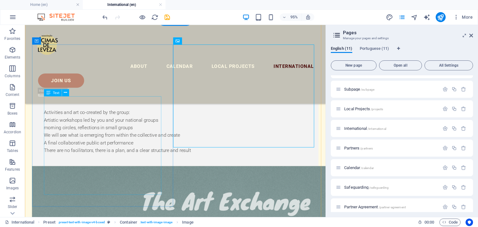
scroll to position [255, 0]
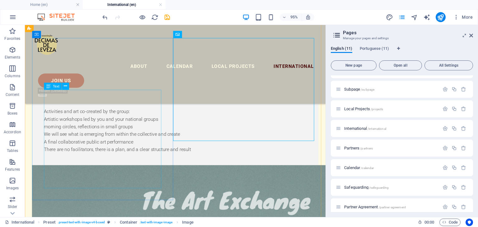
click at [144, 159] on div "WHAT: An Erasmus+ Youth Exchange RESULT: A fully co-created art performance DAT…" at bounding box center [183, 116] width 276 height 88
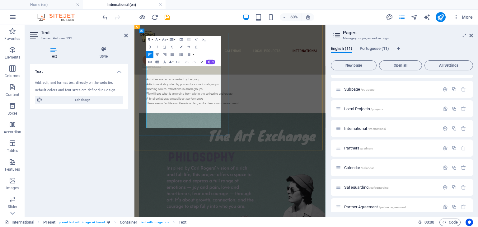
click at [197, 160] on p "There are no facilitators, there is a plan, and a clear structure and result" at bounding box center [293, 156] width 278 height 8
click at [204, 144] on p "We will see what is emerging from within the collective and create" at bounding box center [293, 140] width 278 height 8
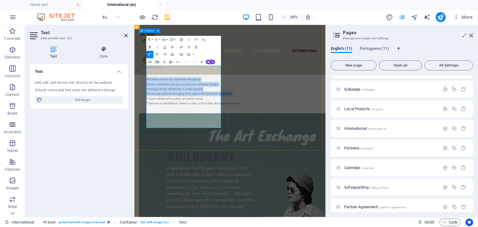
drag, startPoint x: 196, startPoint y: 170, endPoint x: 151, endPoint y: 138, distance: 54.9
click at [151, 138] on div "The Art Exchange WHAT: An Erasmus+ Youth Exchange RESULT: A fully co-created ar…" at bounding box center [293, 105] width 303 height 133
click at [199, 128] on p "Artistic workshops led by you and your national groups" at bounding box center [293, 124] width 278 height 8
drag, startPoint x: 181, startPoint y: 168, endPoint x: 167, endPoint y: 149, distance: 23.8
click at [167, 149] on div "WHAT: An Erasmus+ Youth Exchange RESULT: A fully co-created art performance DAT…" at bounding box center [293, 116] width 278 height 88
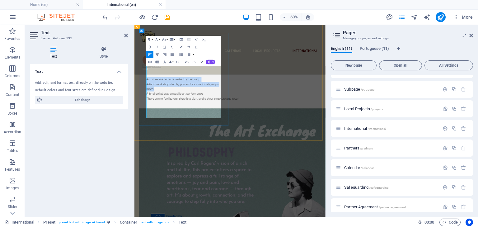
drag, startPoint x: 169, startPoint y: 149, endPoint x: 154, endPoint y: 137, distance: 18.8
click at [154, 137] on div "WHAT: An Erasmus+ Youth Exchange RESULT: A fully co-created art performance DAT…" at bounding box center [293, 112] width 278 height 80
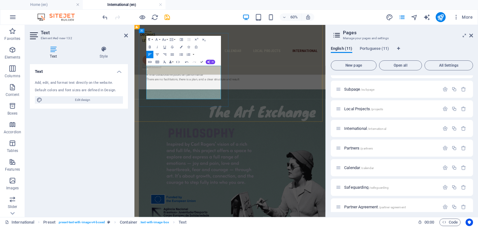
click at [208, 120] on p "There are no facilitators, there is a plan, and a clear structure and result" at bounding box center [293, 116] width 278 height 8
drag, startPoint x: 219, startPoint y: 144, endPoint x: 148, endPoint y: 135, distance: 71.2
click at [148, 132] on div "The Art Exchange WHAT: An Erasmus+ Youth Exchange RESULT: A fully co-created ar…" at bounding box center [293, 86] width 303 height 94
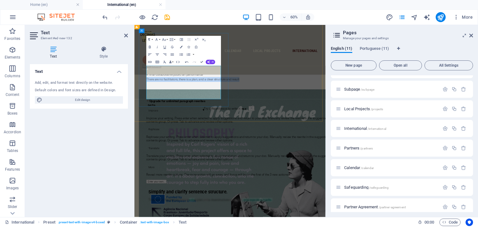
click at [187, 120] on p "There are no facilitators, there is a plan, and a clear structure and result" at bounding box center [293, 116] width 278 height 8
drag, startPoint x: 188, startPoint y: 142, endPoint x: 158, endPoint y: 139, distance: 30.0
click at [158, 120] on p "There are no , there is a plan, and a clear structure and result" at bounding box center [293, 116] width 278 height 8
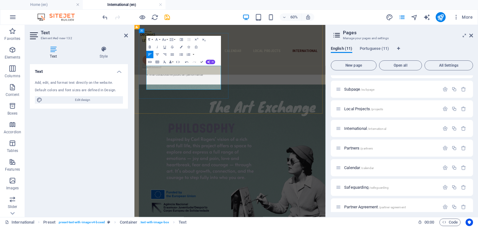
click at [158, 112] on p "A final collaborative public art performance" at bounding box center [293, 108] width 278 height 8
click at [245, 167] on div "The Art Exchange WHAT: An Erasmus+ Youth Exchange RESULT: A fully co-created ar…" at bounding box center [293, 197] width 318 height 367
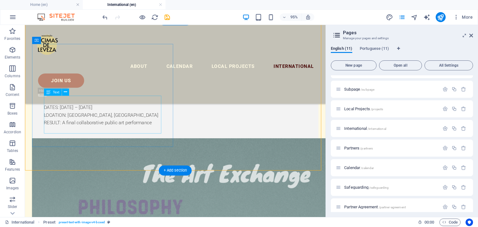
scroll to position [252, 0]
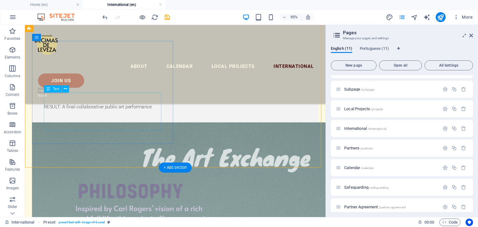
click at [128, 115] on div "WHAT: An Erasmus+ Youth Exchange RESULT: A fully co-created art performance DAT…" at bounding box center [183, 95] width 276 height 40
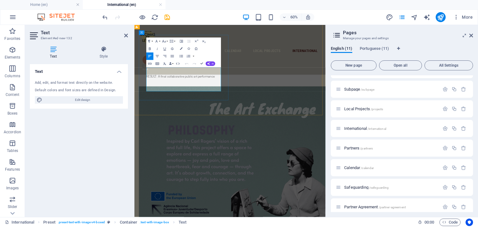
click at [226, 107] on p "LOCATION: [GEOGRAPHIC_DATA], [GEOGRAPHIC_DATA]" at bounding box center [293, 103] width 278 height 8
click at [266, 170] on div "The Art Exchange WHAT: An Erasmus+ Youth Exchange RESULT: A fully co-created ar…" at bounding box center [293, 200] width 318 height 367
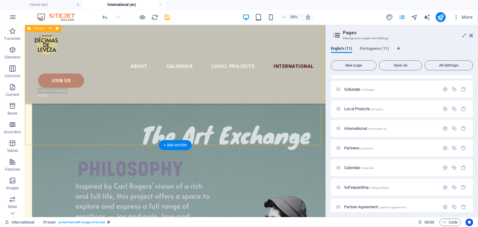
scroll to position [279, 0]
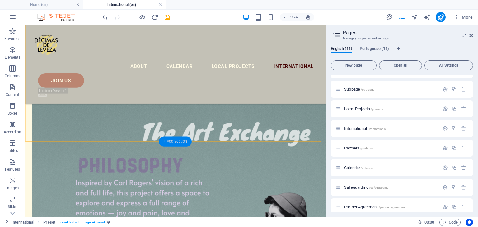
click at [165, 137] on div "+ Add section" at bounding box center [175, 141] width 33 height 10
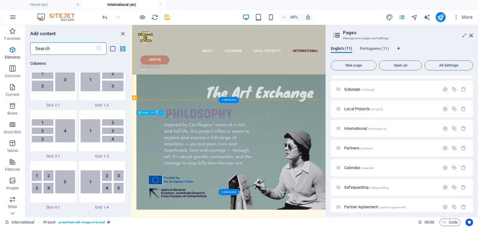
scroll to position [1088, 0]
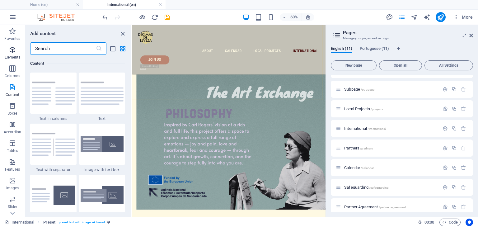
click at [15, 53] on icon "button" at bounding box center [12, 49] width 7 height 7
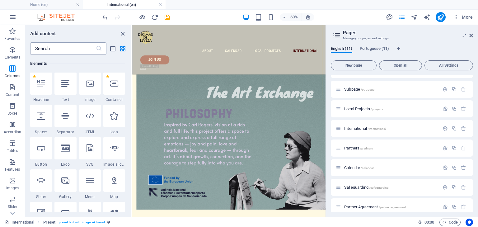
scroll to position [66, 0]
click at [57, 49] on input "text" at bounding box center [63, 48] width 66 height 12
click at [40, 150] on icon at bounding box center [41, 148] width 8 height 8
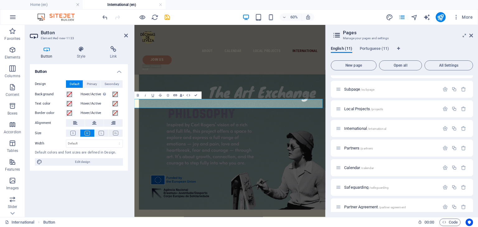
click at [175, 95] on icon "button" at bounding box center [175, 95] width 4 height 2
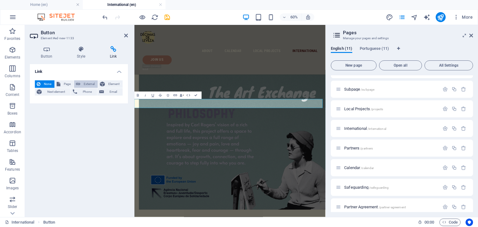
click at [87, 84] on span "External" at bounding box center [89, 83] width 14 height 7
select select "blank"
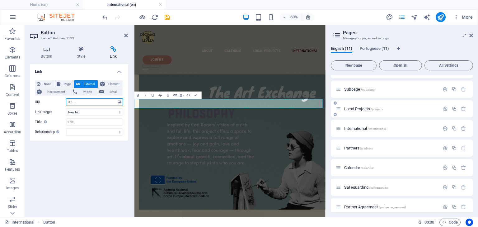
scroll to position [0, 0]
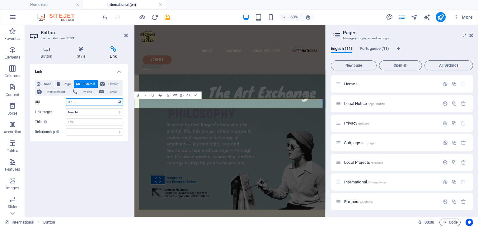
click at [96, 103] on input "URL" at bounding box center [94, 101] width 57 height 7
paste input "Activities and art co-created by the group: Artistic workshops led by you and y…"
type input "Activities and art co-created by the group: Artistic workshops led by you and y…"
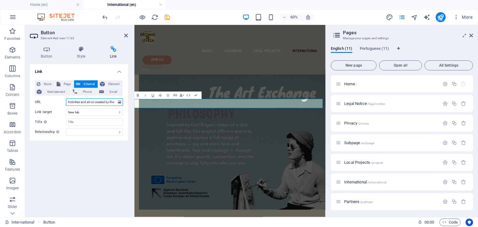
click at [104, 101] on input "Activities and art co-created by the group: Artistic workshops led by you and y…" at bounding box center [94, 101] width 57 height 7
paste input "[URL][DOMAIN_NAME]"
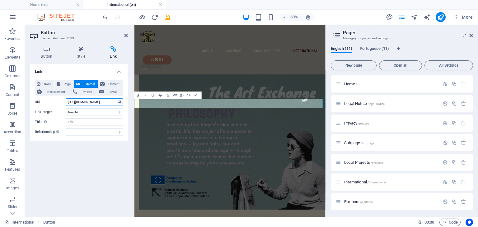
scroll to position [0, 234]
type input "[URL][DOMAIN_NAME]"
click at [99, 119] on input "Title Additional link description, should not be the same as the link text. The…" at bounding box center [94, 121] width 57 height 7
type input "InfoPack The Art Exchnage"
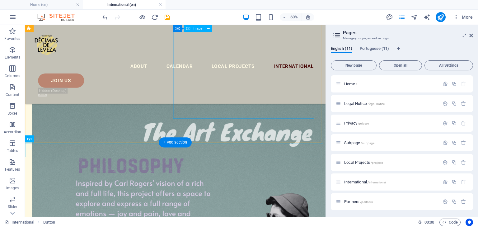
scroll to position [278, 0]
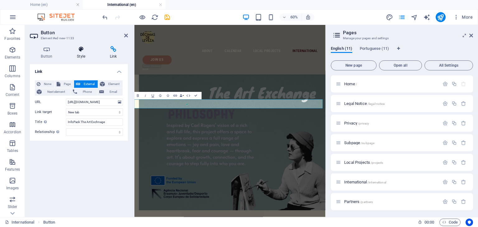
click at [80, 51] on icon at bounding box center [81, 49] width 30 height 6
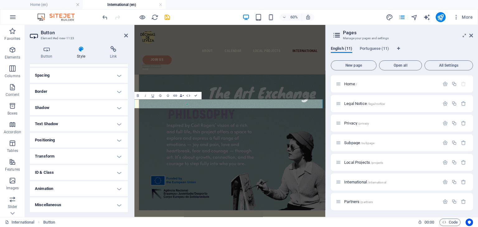
scroll to position [37, 0]
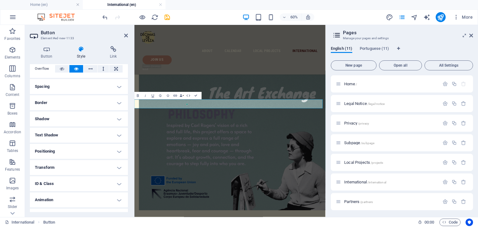
click at [117, 152] on h4 "Positioning" at bounding box center [79, 151] width 98 height 15
click at [74, 165] on span "Relative" at bounding box center [70, 163] width 10 height 7
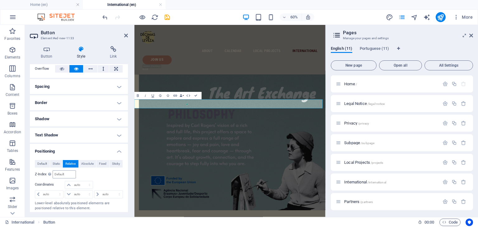
scroll to position [57, 0]
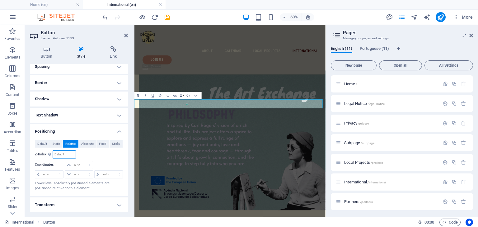
click at [66, 156] on input "number" at bounding box center [64, 153] width 22 height 7
click at [57, 146] on span "Static" at bounding box center [56, 143] width 7 height 7
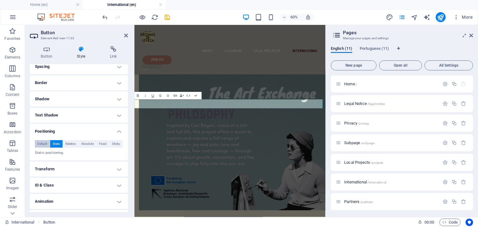
click at [44, 145] on span "Default" at bounding box center [42, 143] width 10 height 7
click at [87, 143] on span "Absolute" at bounding box center [87, 143] width 12 height 7
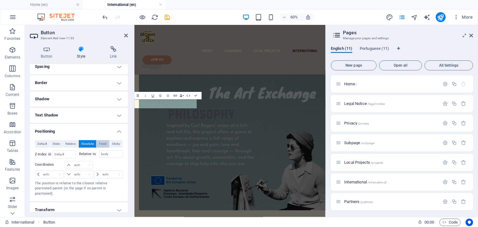
click at [100, 144] on span "Fixed" at bounding box center [102, 143] width 7 height 7
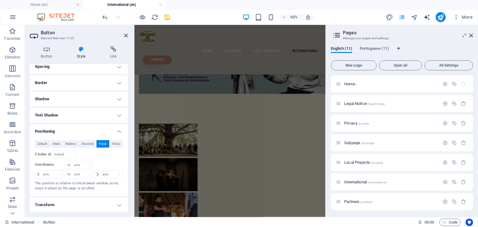
scroll to position [778, 0]
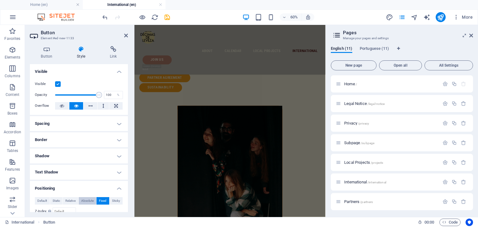
scroll to position [57, 0]
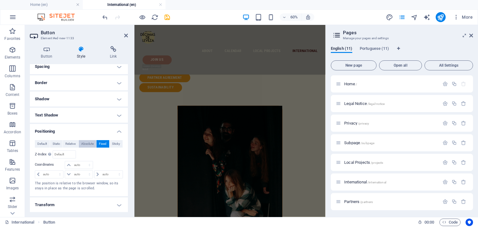
click at [84, 144] on span "Absolute" at bounding box center [87, 143] width 12 height 7
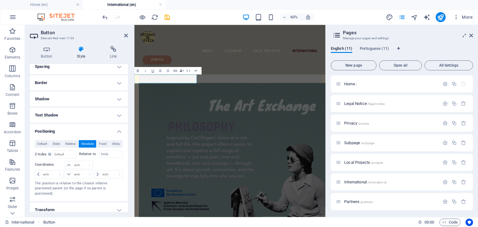
scroll to position [250, 0]
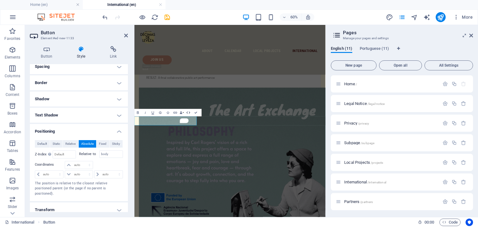
click at [190, 113] on icon "button" at bounding box center [188, 112] width 4 height 4
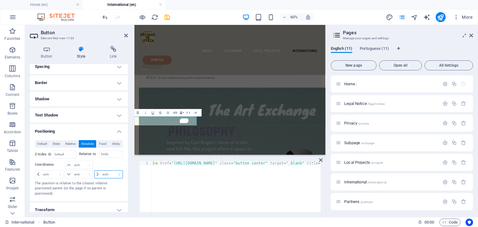
click at [99, 173] on select "auto px rem % em" at bounding box center [109, 173] width 28 height 7
click at [67, 141] on span "Relative" at bounding box center [70, 143] width 10 height 7
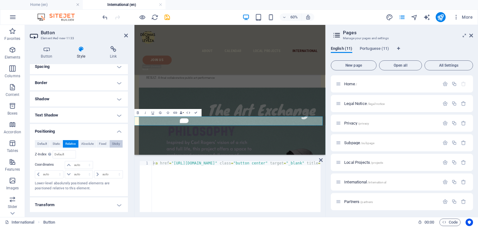
click at [112, 142] on span "Sticky" at bounding box center [116, 143] width 8 height 7
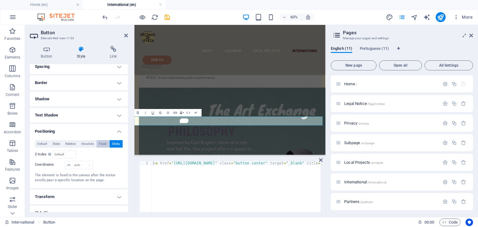
click at [99, 142] on span "Fixed" at bounding box center [102, 143] width 7 height 7
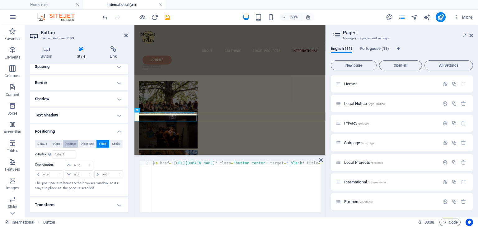
scroll to position [853, 0]
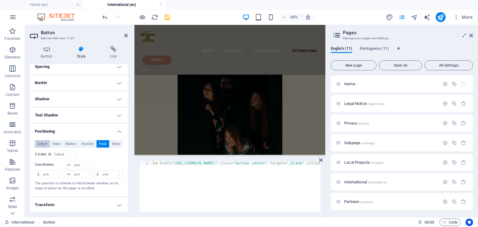
click at [40, 142] on span "Default" at bounding box center [42, 143] width 10 height 7
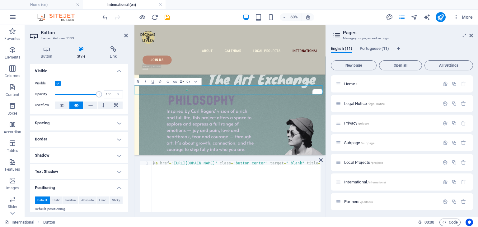
scroll to position [0, 0]
click at [119, 124] on h4 "Spacing" at bounding box center [79, 123] width 98 height 15
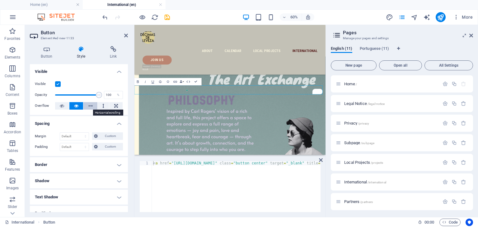
click at [92, 105] on button at bounding box center [90, 105] width 14 height 7
click at [78, 105] on button at bounding box center [76, 105] width 14 height 7
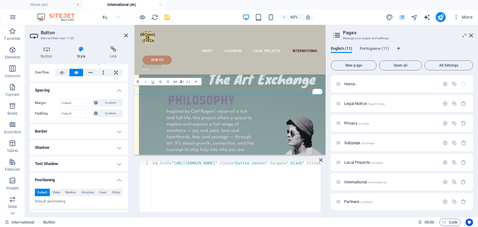
scroll to position [39, 0]
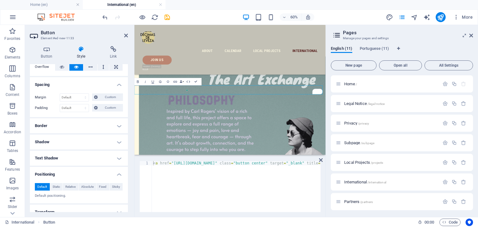
click at [86, 132] on h4 "Border" at bounding box center [79, 125] width 98 height 15
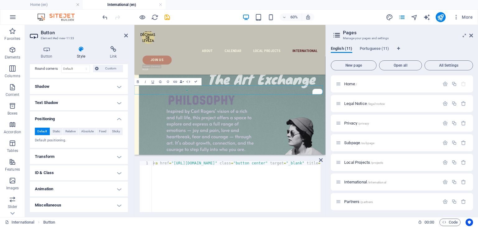
scroll to position [0, 0]
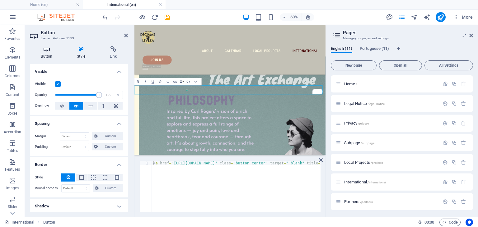
click at [46, 52] on icon at bounding box center [47, 49] width 34 height 6
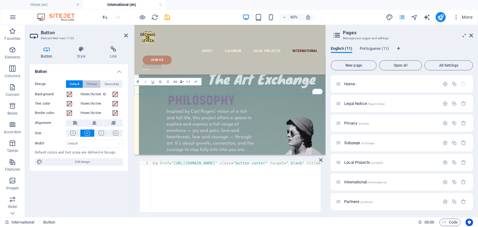
click at [91, 82] on span "Primary" at bounding box center [92, 83] width 10 height 7
click at [108, 81] on span "Secondary" at bounding box center [111, 83] width 15 height 7
click at [92, 82] on span "Primary" at bounding box center [92, 83] width 10 height 7
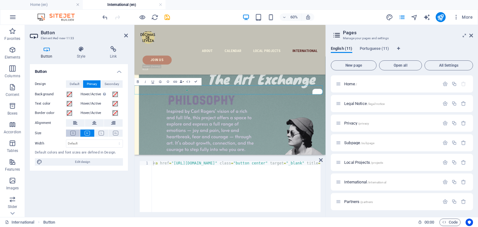
click at [76, 133] on button at bounding box center [73, 132] width 14 height 7
click at [117, 133] on icon at bounding box center [115, 133] width 5 height 5
click at [73, 135] on icon at bounding box center [72, 133] width 5 height 5
click at [87, 135] on button at bounding box center [87, 132] width 14 height 7
click at [85, 162] on span "Edit design" at bounding box center [82, 161] width 77 height 7
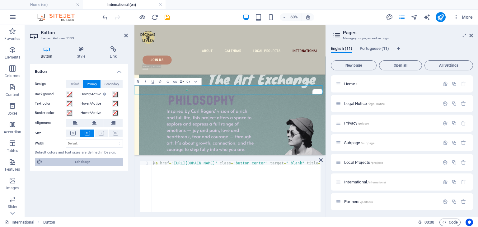
select select "ease-in-out"
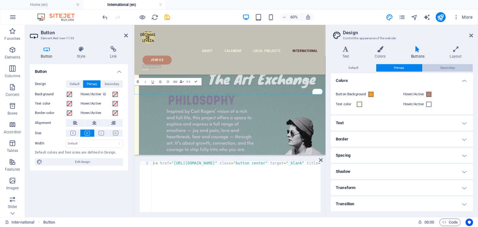
click at [449, 70] on span "Secondary" at bounding box center [447, 67] width 15 height 7
click at [370, 96] on span at bounding box center [370, 94] width 5 height 5
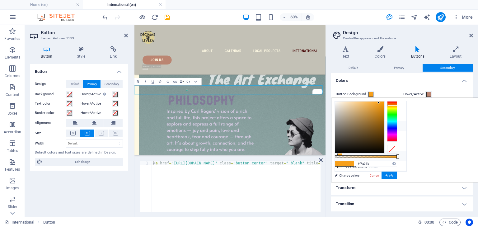
click at [338, 128] on li "Secondary color #1d3439" at bounding box center [371, 126] width 72 height 10
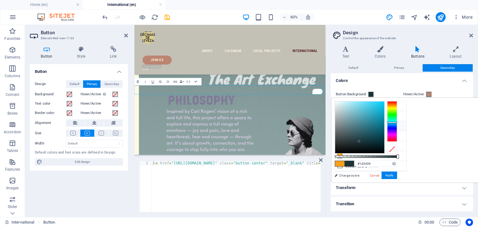
type input "#317584"
click at [384, 126] on div at bounding box center [359, 127] width 49 height 52
click at [115, 83] on span "Secondary" at bounding box center [111, 83] width 15 height 7
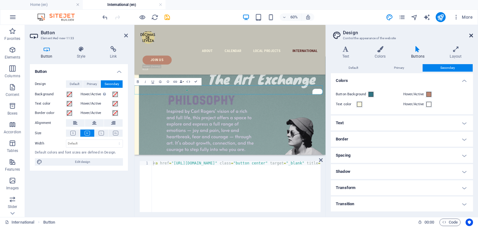
click at [472, 36] on icon at bounding box center [471, 35] width 4 height 5
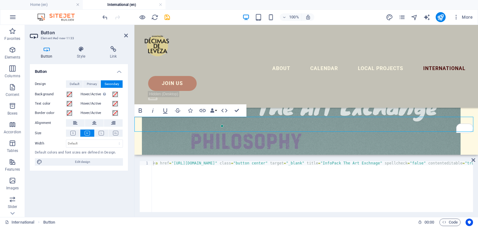
scroll to position [304, 0]
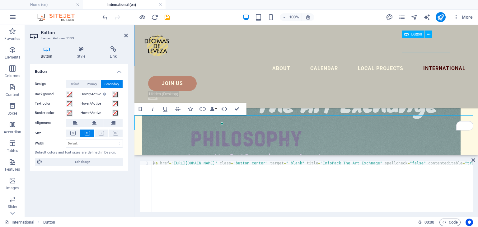
click at [416, 76] on div "Join us" at bounding box center [309, 83] width 322 height 15
click at [416, 61] on nav "About Calendar Local Projects International" at bounding box center [306, 68] width 328 height 15
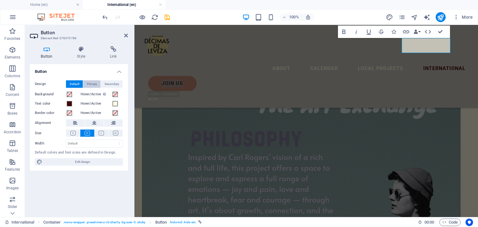
click at [91, 82] on span "Primary" at bounding box center [92, 83] width 10 height 7
click at [92, 87] on span "Primary" at bounding box center [92, 83] width 10 height 7
click at [124, 35] on icon at bounding box center [126, 35] width 4 height 5
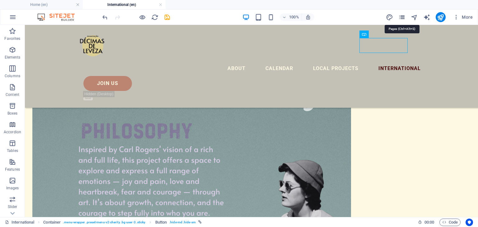
click at [403, 17] on icon "pages" at bounding box center [401, 17] width 7 height 7
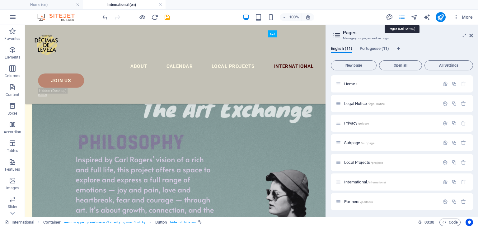
scroll to position [342, 0]
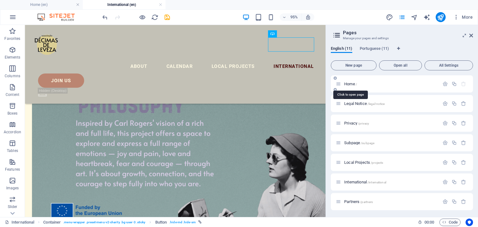
click at [356, 82] on span "/" at bounding box center [355, 83] width 1 height 3
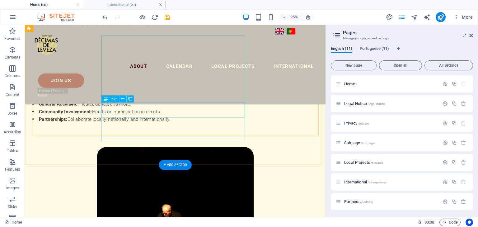
scroll to position [1625, 0]
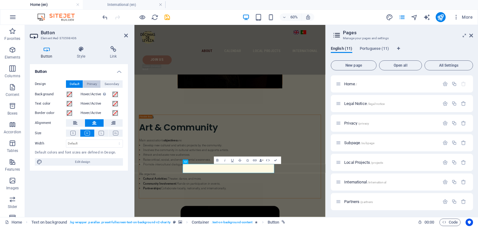
click at [93, 83] on span "Primary" at bounding box center [92, 83] width 10 height 7
click at [79, 58] on h4 "Style" at bounding box center [82, 52] width 33 height 13
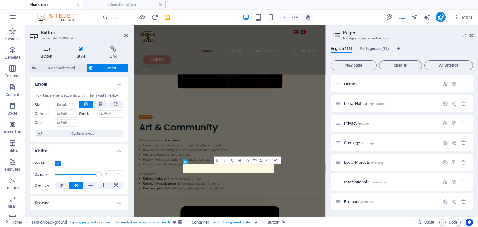
click at [49, 55] on h4 "Button" at bounding box center [48, 52] width 36 height 13
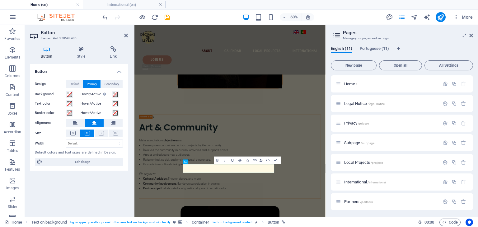
click at [90, 81] on span "Primary" at bounding box center [92, 83] width 10 height 7
click at [68, 92] on span at bounding box center [69, 94] width 5 height 5
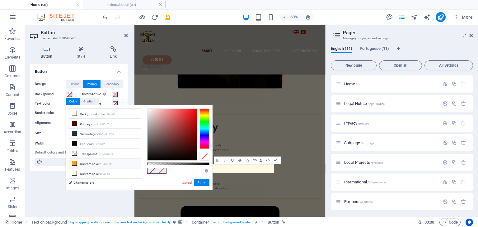
click at [70, 160] on li "Custom color 1 #f7a01b" at bounding box center [105, 163] width 72 height 10
type input "#f7a01b"
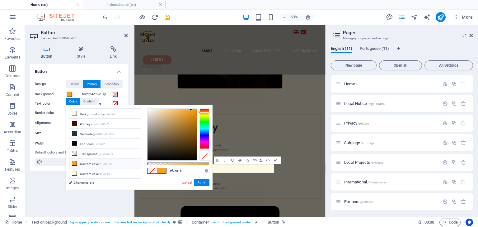
click at [75, 161] on icon at bounding box center [74, 163] width 4 height 4
click at [203, 181] on button "Apply" at bounding box center [202, 181] width 16 height 7
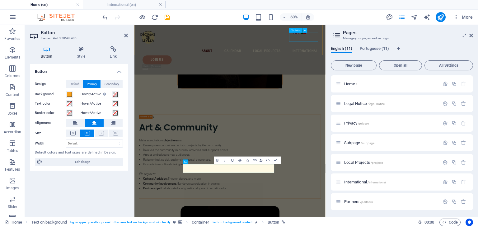
click at [409, 76] on div "Join us" at bounding box center [296, 83] width 297 height 15
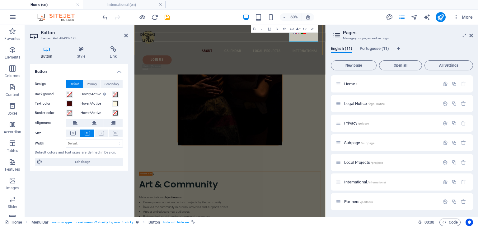
scroll to position [1704, 0]
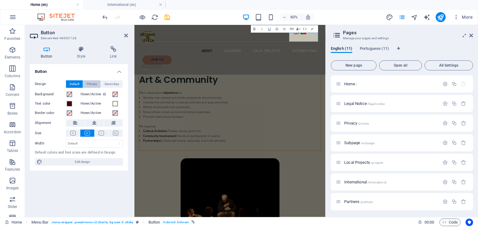
click at [90, 84] on span "Primary" at bounding box center [92, 83] width 10 height 7
click at [68, 104] on span at bounding box center [69, 103] width 5 height 5
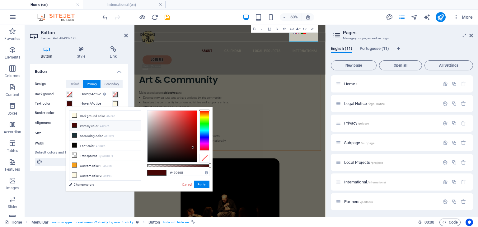
click at [68, 104] on span at bounding box center [69, 103] width 5 height 5
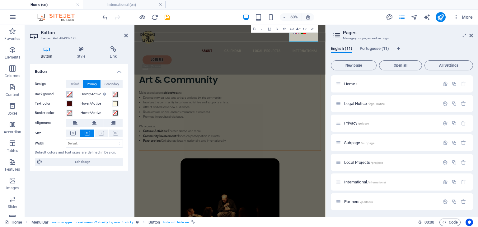
click at [68, 95] on span at bounding box center [69, 94] width 5 height 5
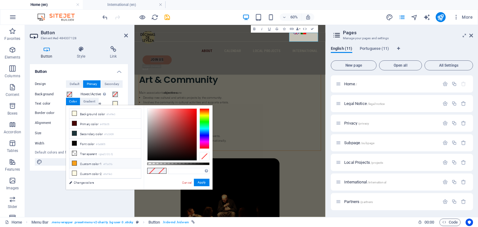
click at [74, 163] on li "Custom color 1 #f7a01b" at bounding box center [105, 163] width 72 height 10
type input "#f7a01b"
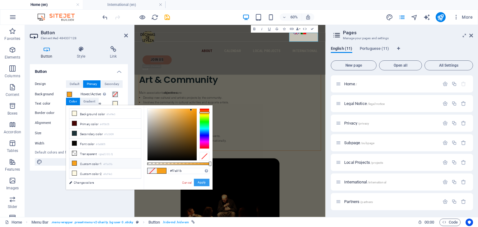
click at [198, 182] on button "Apply" at bounding box center [202, 181] width 16 height 7
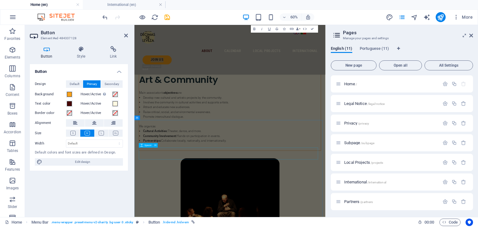
scroll to position [1768, 0]
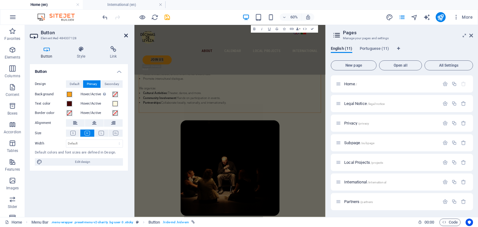
click at [127, 35] on icon at bounding box center [126, 35] width 4 height 5
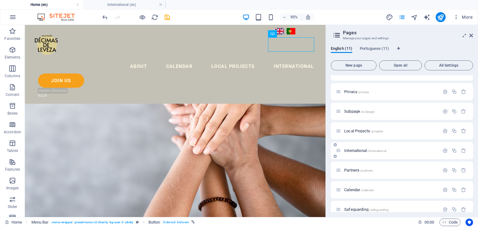
scroll to position [32, 0]
click at [353, 148] on div "International /international" at bounding box center [387, 149] width 104 height 7
click at [350, 151] on span "International /international" at bounding box center [365, 150] width 42 height 5
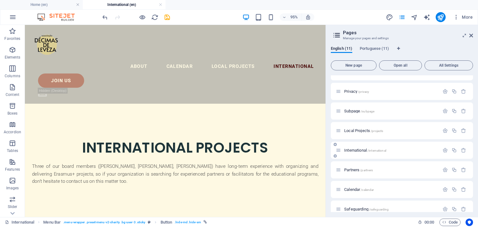
scroll to position [392, 0]
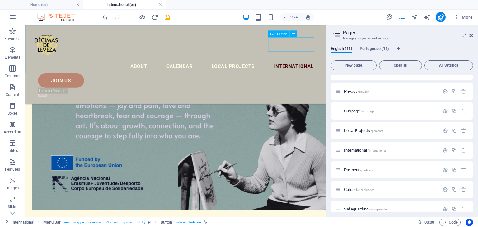
click at [295, 76] on div "Join us" at bounding box center [186, 83] width 295 height 15
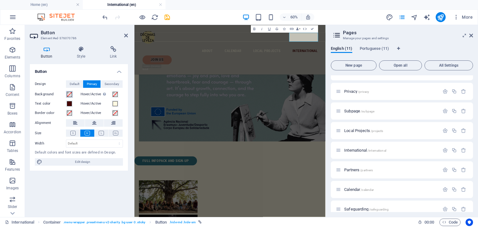
click at [72, 95] on span at bounding box center [69, 94] width 5 height 5
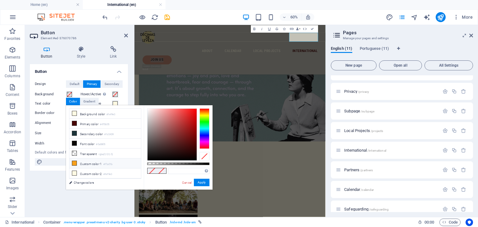
click at [73, 162] on icon at bounding box center [74, 163] width 4 height 4
type input "#f7a01b"
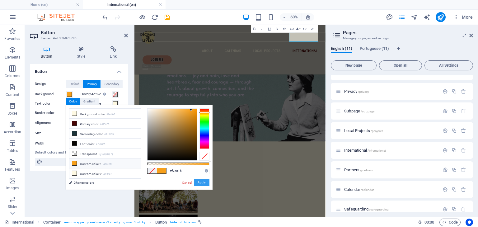
click at [197, 181] on button "Apply" at bounding box center [202, 181] width 16 height 7
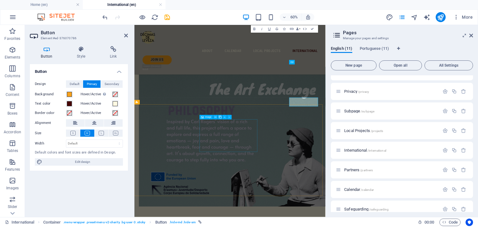
scroll to position [284, 0]
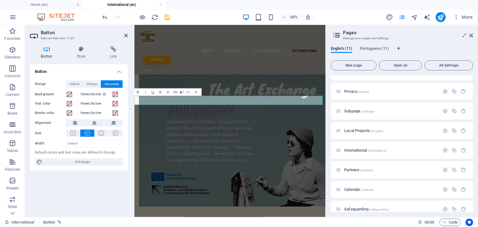
click at [74, 133] on icon at bounding box center [72, 133] width 5 height 5
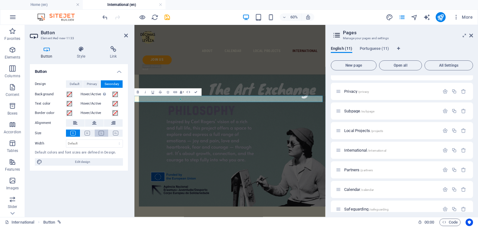
click at [103, 132] on icon at bounding box center [101, 133] width 5 height 5
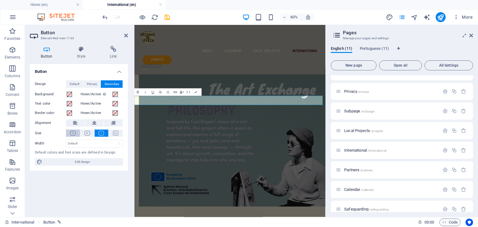
click at [72, 132] on icon at bounding box center [72, 133] width 5 height 5
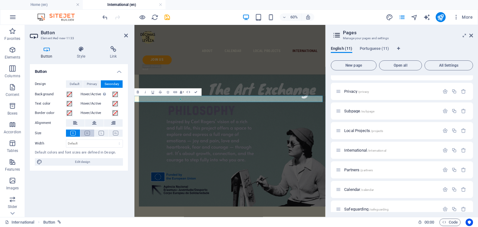
click at [86, 135] on icon at bounding box center [87, 133] width 5 height 5
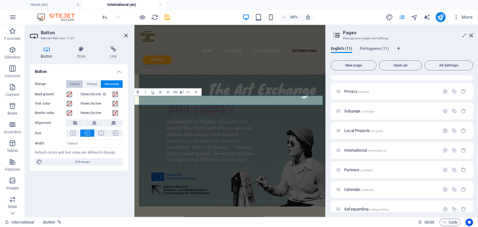
click at [78, 86] on span "Default" at bounding box center [75, 83] width 10 height 7
click at [107, 84] on span "Secondary" at bounding box center [111, 83] width 15 height 7
click at [91, 84] on span "Primary" at bounding box center [92, 83] width 10 height 7
click at [113, 84] on span "Secondary" at bounding box center [111, 83] width 15 height 7
click at [81, 52] on icon at bounding box center [81, 49] width 30 height 6
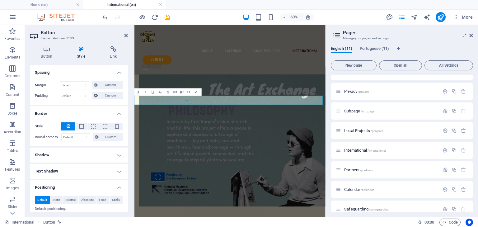
scroll to position [52, 0]
click at [116, 125] on span at bounding box center [117, 125] width 4 height 4
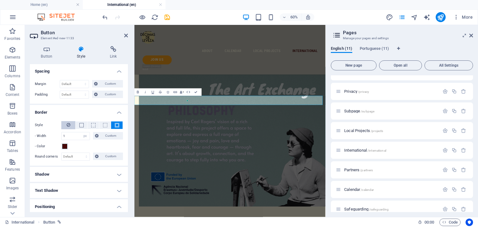
click at [70, 126] on button at bounding box center [68, 125] width 14 height 8
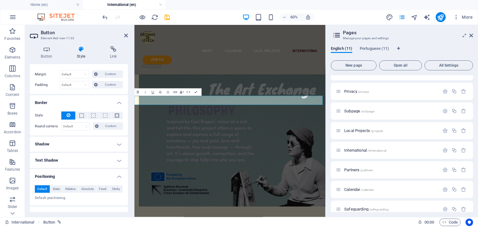
scroll to position [62, 0]
click at [77, 123] on select "Default px rem % vh vw Custom" at bounding box center [76, 125] width 28 height 7
select select "px"
click at [80, 122] on select "Default px rem % vh vw Custom" at bounding box center [76, 125] width 28 height 7
click at [72, 127] on input "20" at bounding box center [76, 125] width 28 height 7
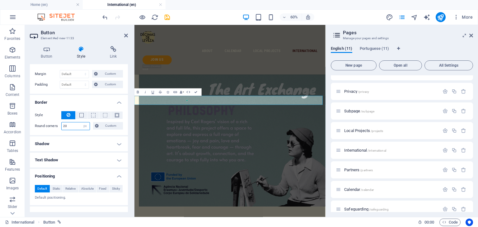
type input "2"
type input "5"
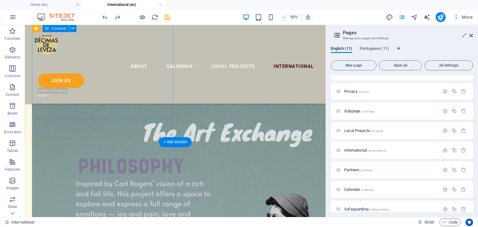
scroll to position [278, 0]
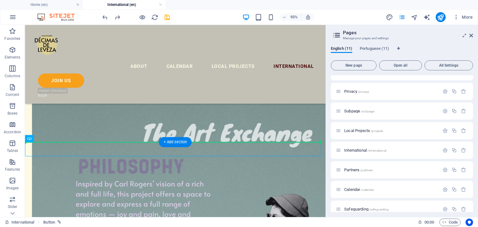
drag, startPoint x: 112, startPoint y: 155, endPoint x: 112, endPoint y: 136, distance: 18.7
drag, startPoint x: 82, startPoint y: 157, endPoint x: 112, endPoint y: 135, distance: 37.1
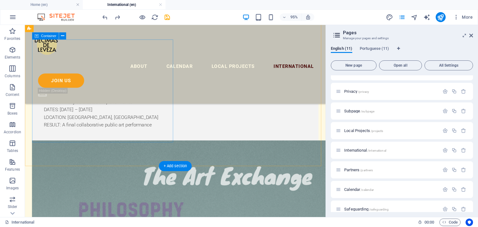
scroll to position [259, 0]
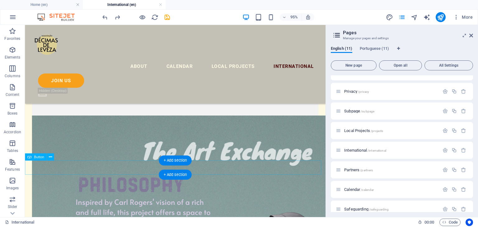
click at [49, 157] on icon at bounding box center [50, 157] width 3 height 6
click at [47, 156] on button at bounding box center [50, 156] width 7 height 7
click at [181, 177] on div "+ Add section" at bounding box center [175, 174] width 33 height 10
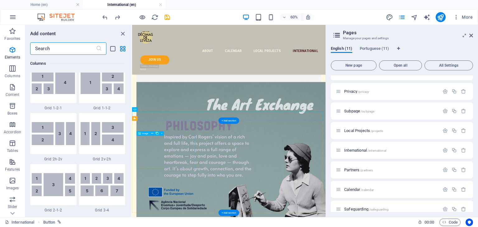
scroll to position [1088, 0]
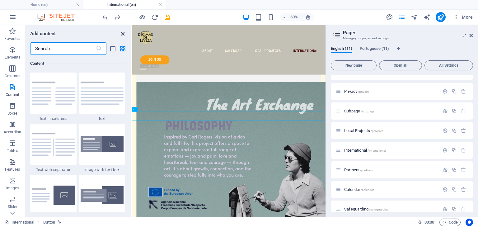
click at [124, 32] on icon "close panel" at bounding box center [122, 33] width 7 height 7
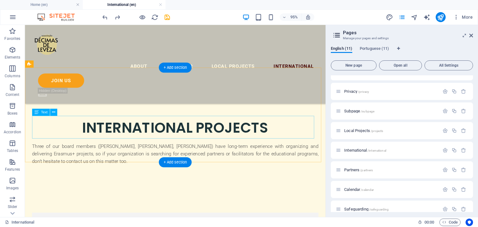
scroll to position [121, 0]
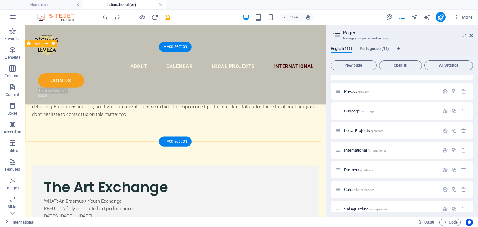
click at [148, 135] on div "INTERNATIONAL PROJECTS Three of our board members (Pavla, Agita, Yulia) have lo…" at bounding box center [183, 97] width 316 height 99
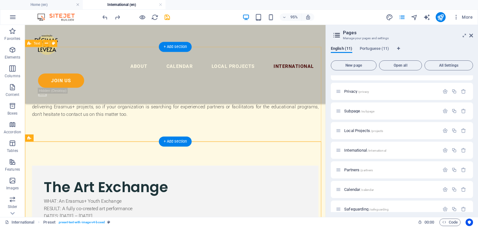
click at [161, 130] on div "INTERNATIONAL PROJECTS Three of our board members (Pavla, Agita, Yulia) have lo…" at bounding box center [183, 97] width 316 height 99
click at [162, 124] on div "INTERNATIONAL PROJECTS Three of our board members (Pavla, Agita, Yulia) have lo…" at bounding box center [183, 97] width 316 height 99
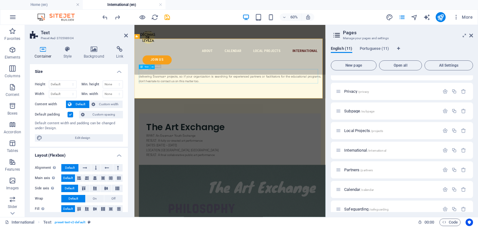
click at [206, 118] on div "Three of our board members (Pavla, Agita, Yulia) have long-term experience with…" at bounding box center [293, 111] width 303 height 24
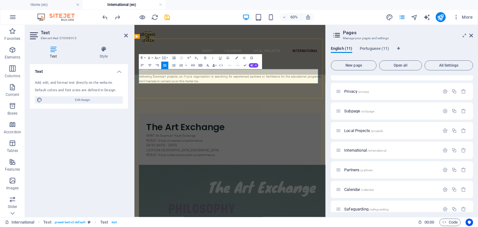
click at [195, 118] on p "Three of our board members (Pavla, Agita, Yulia) have long-term experience with…" at bounding box center [293, 111] width 303 height 24
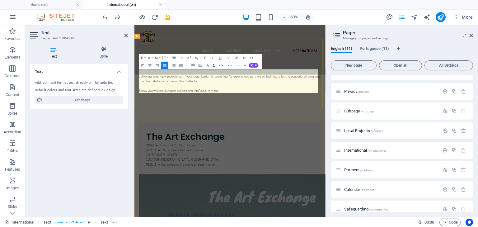
click at [260, 134] on p "Below you will find our open projects and InfoPacks to them." at bounding box center [293, 135] width 303 height 8
click at [267, 126] on p "To enrich screen reader interactions, please activate Accessibility in Grammarl…" at bounding box center [293, 127] width 303 height 8
click at [263, 115] on p "Three of our board members (Pavla, Agita, Yulia) have long-term experience with…" at bounding box center [293, 111] width 303 height 24
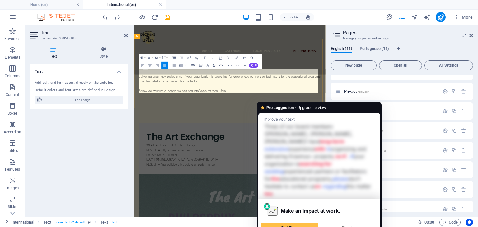
click at [267, 123] on p "To enrich screen reader interactions, please activate Accessibility in Grammarl…" at bounding box center [293, 127] width 303 height 8
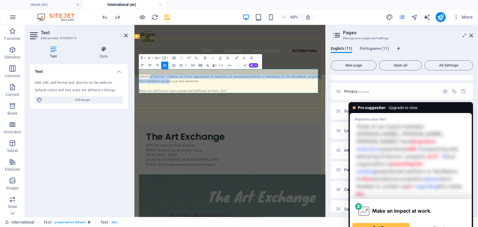
drag, startPoint x: 426, startPoint y: 103, endPoint x: 427, endPoint y: 117, distance: 14.0
click at [427, 117] on p "Three of our board members (Pavla, Agita, Yulia) have long-term experience with…" at bounding box center [293, 111] width 303 height 24
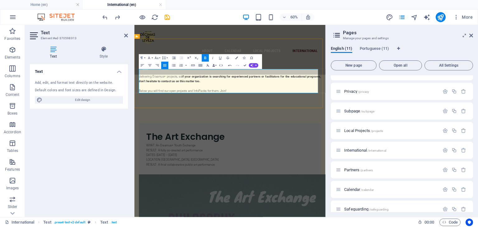
click at [364, 118] on p "Three of our board members (Pavla, Agita, Yulia) have long-term experience with…" at bounding box center [293, 111] width 303 height 24
click at [339, 133] on p "Below you will find our open projects and InfoPacks for them. Join!" at bounding box center [293, 135] width 303 height 8
click at [470, 34] on icon at bounding box center [471, 35] width 4 height 5
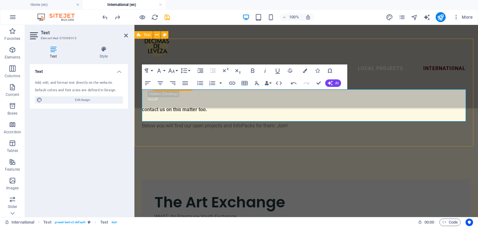
click at [278, 139] on div "INTERNATIONAL PROJECTS Three of our board members ([PERSON_NAME], [PERSON_NAME]…" at bounding box center [305, 96] width 343 height 115
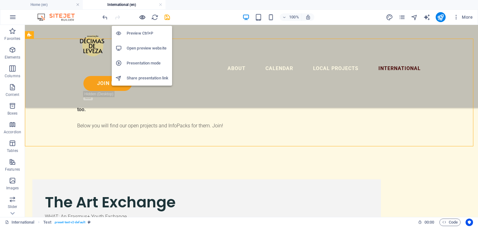
click at [140, 16] on icon "button" at bounding box center [142, 17] width 7 height 7
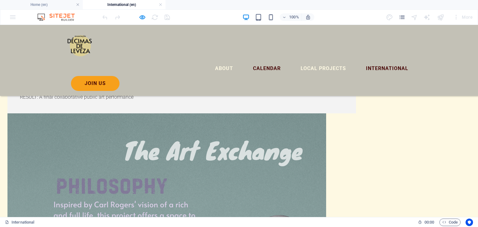
scroll to position [228, 0]
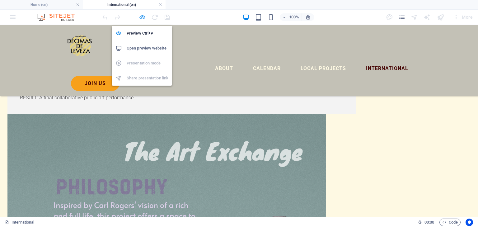
click at [142, 17] on icon "button" at bounding box center [142, 17] width 7 height 7
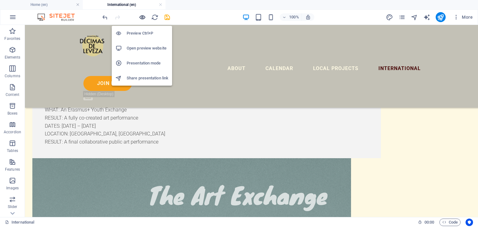
scroll to position [271, 0]
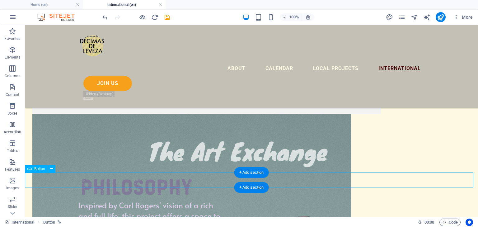
drag, startPoint x: 95, startPoint y: 179, endPoint x: 191, endPoint y: 178, distance: 95.5
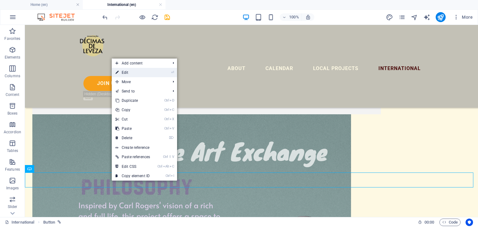
click at [162, 74] on li "⏎ Edit" at bounding box center [144, 72] width 65 height 9
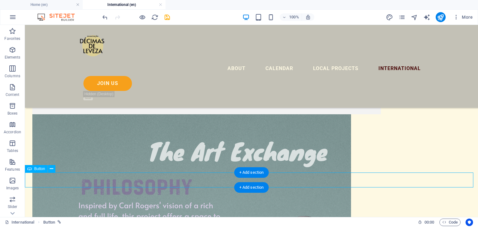
select select "px"
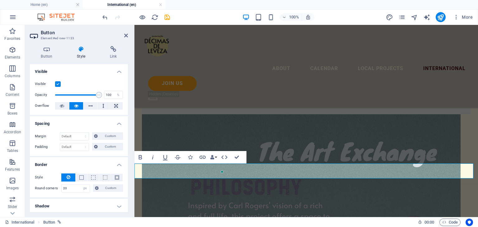
drag, startPoint x: 160, startPoint y: 173, endPoint x: 258, endPoint y: 174, distance: 98.3
click at [254, 174] on div at bounding box center [254, 174] width 0 height 0
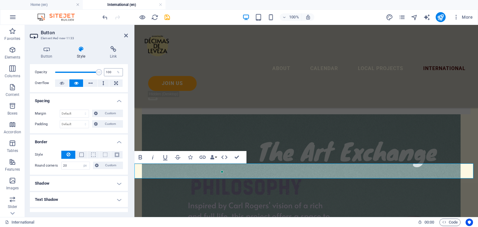
scroll to position [0, 0]
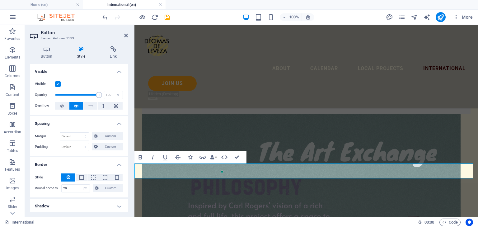
click at [118, 72] on h4 "Visible" at bounding box center [79, 69] width 98 height 11
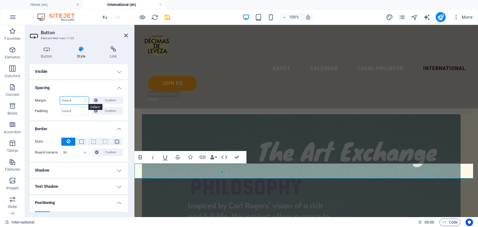
click at [84, 100] on select "Default auto px % rem vw vh Custom" at bounding box center [74, 100] width 29 height 7
click at [73, 101] on select "Default auto px % rem vw vh Custom" at bounding box center [74, 100] width 29 height 7
click at [60, 97] on select "Default auto px % rem vw vh Custom" at bounding box center [74, 100] width 29 height 7
select select "DISABLED_OPTION_VALUE"
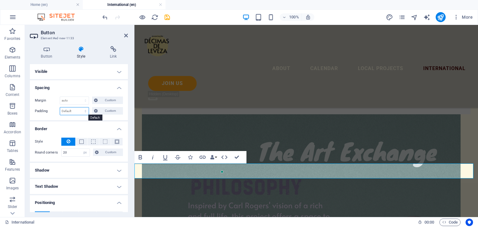
click at [81, 110] on select "Default px rem % vh vw Custom" at bounding box center [74, 110] width 29 height 7
click at [60, 107] on select "Default px rem % vh vw Custom" at bounding box center [74, 110] width 29 height 7
select select "DISABLED_OPTION_VALUE"
click at [127, 34] on icon at bounding box center [126, 35] width 4 height 5
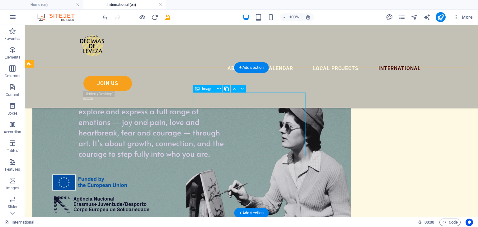
scroll to position [393, 0]
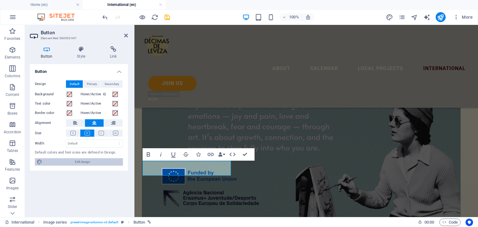
click at [96, 160] on span "Edit design" at bounding box center [82, 161] width 77 height 7
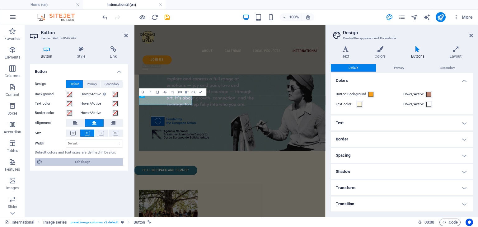
scroll to position [410, 0]
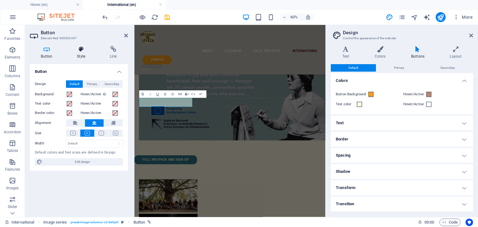
click at [81, 49] on icon at bounding box center [81, 49] width 30 height 6
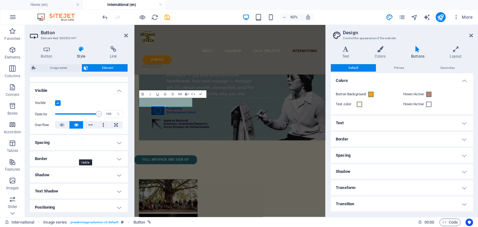
scroll to position [70, 0]
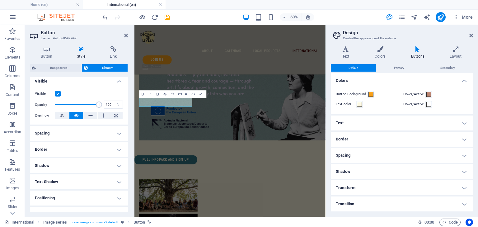
click at [104, 133] on h4 "Spacing" at bounding box center [79, 133] width 98 height 15
click at [104, 133] on h4 "Spacing" at bounding box center [79, 131] width 98 height 11
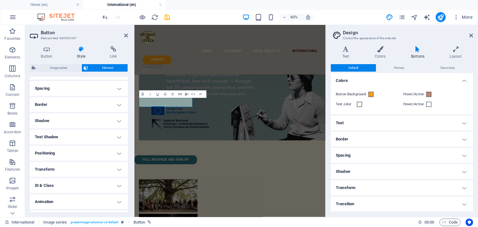
scroll to position [124, 0]
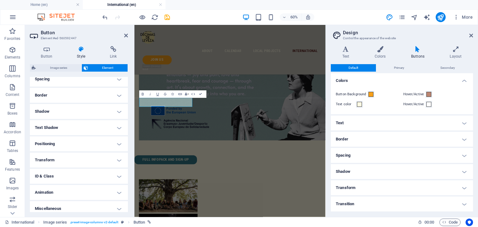
click at [109, 148] on h4 "Positioning" at bounding box center [79, 143] width 98 height 15
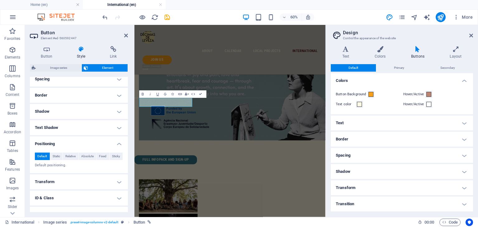
click at [111, 145] on h4 "Positioning" at bounding box center [79, 141] width 98 height 11
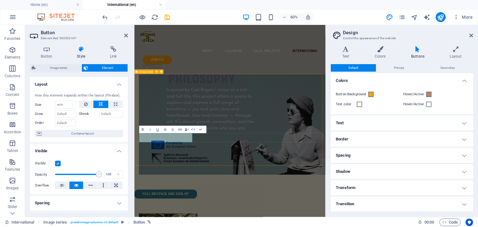
scroll to position [351, 0]
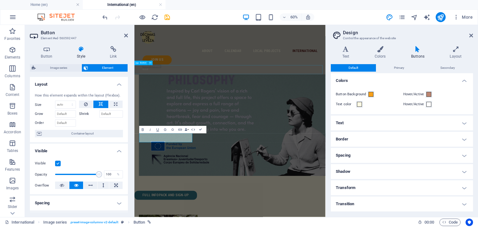
select select "px"
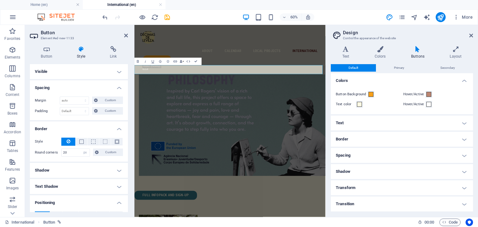
click at [118, 71] on h4 "Visible" at bounding box center [79, 71] width 98 height 15
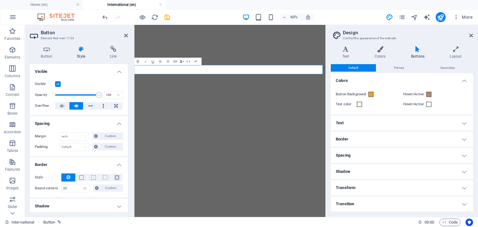
select select "px"
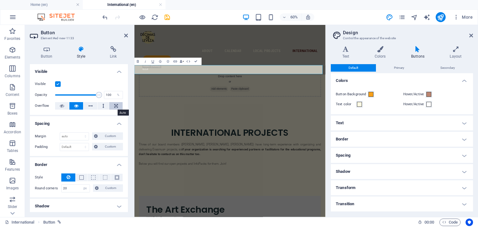
scroll to position [351, 0]
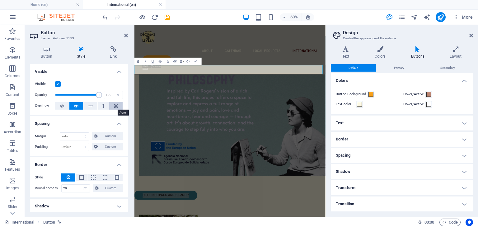
click at [114, 104] on icon at bounding box center [116, 105] width 4 height 7
click at [91, 105] on icon at bounding box center [90, 105] width 4 height 7
click at [90, 106] on icon at bounding box center [90, 105] width 4 height 7
click at [104, 106] on button at bounding box center [104, 105] width 12 height 7
click at [113, 107] on button at bounding box center [115, 105] width 13 height 7
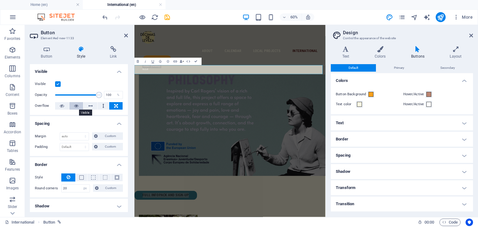
click at [77, 108] on icon at bounding box center [76, 105] width 4 height 7
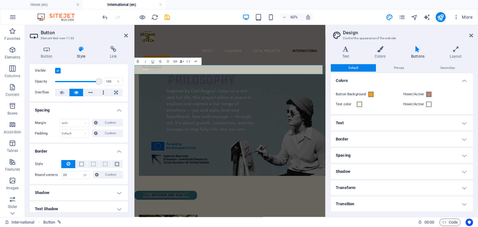
scroll to position [0, 0]
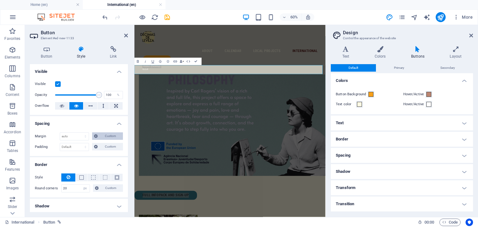
click at [107, 136] on span "Custom" at bounding box center [109, 135] width 21 height 7
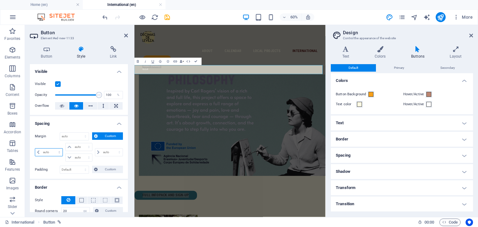
click at [51, 151] on select "auto px % rem vw vh" at bounding box center [48, 151] width 27 height 7
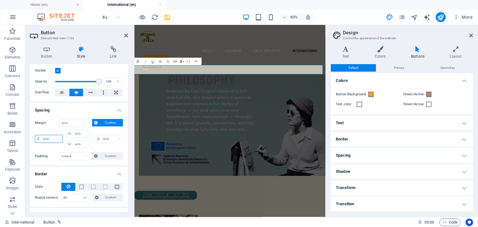
scroll to position [14, 0]
click at [49, 138] on select "auto px % rem vw vh" at bounding box center [48, 138] width 27 height 7
click at [50, 128] on div "Margin Default auto px % rem vw vh Custom Custom auto px % rem vw vh auto px % …" at bounding box center [79, 133] width 88 height 31
click at [102, 155] on span "Custom" at bounding box center [109, 155] width 21 height 7
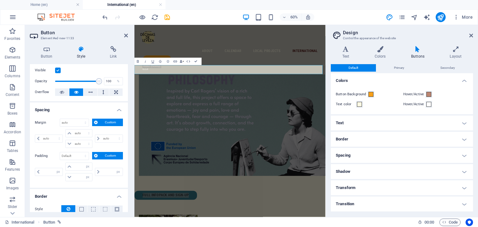
click at [62, 110] on h4 "Spacing" at bounding box center [79, 107] width 98 height 11
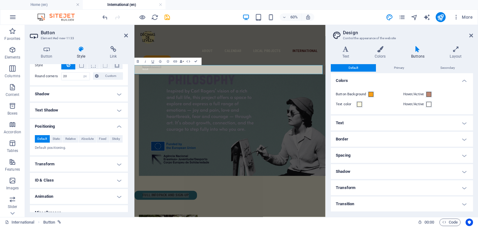
scroll to position [0, 0]
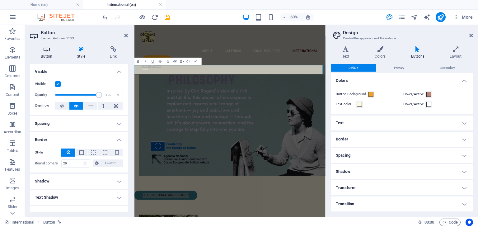
click at [45, 52] on icon at bounding box center [47, 49] width 34 height 6
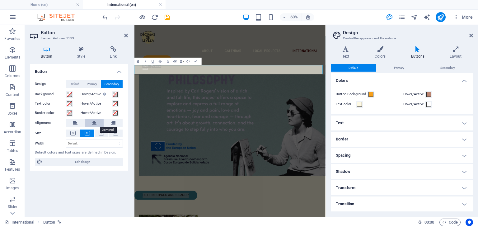
click at [94, 125] on icon at bounding box center [94, 122] width 4 height 7
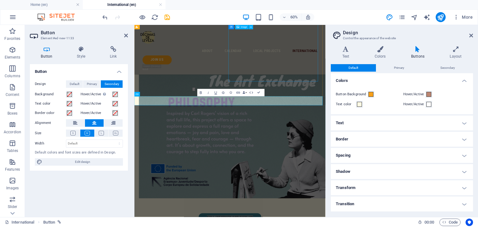
scroll to position [278, 0]
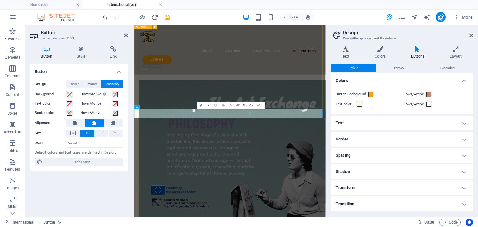
click at [331, 144] on div "The Art Exchange WHAT: An Erasmus+ Youth Exchange RESULT: A fully co-created ar…" at bounding box center [293, 190] width 318 height 367
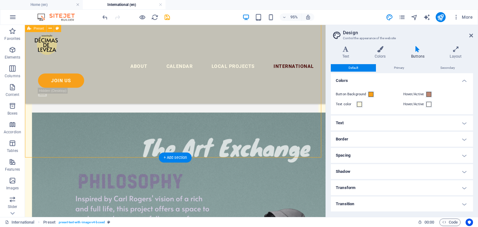
click at [232, 146] on div "The Art Exchange WHAT: An Erasmus+ Youth Exchange RESULT: A fully co-created ar…" at bounding box center [183, 190] width 316 height 366
select select "rem"
select select "px"
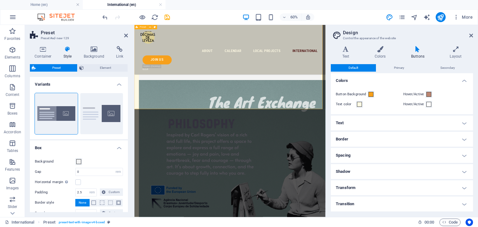
click at [285, 147] on div "The Art Exchange WHAT: An Erasmus+ Youth Exchange RESULT: A fully co-created ar…" at bounding box center [293, 190] width 318 height 367
click at [12, 48] on icon "button" at bounding box center [12, 49] width 7 height 7
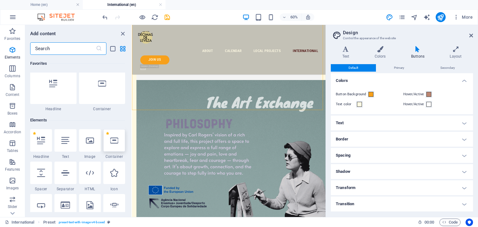
scroll to position [66, 0]
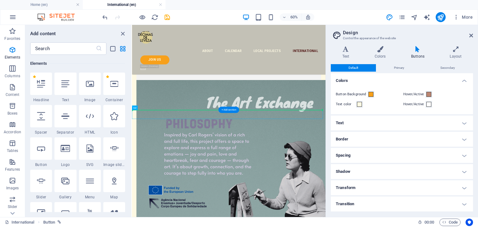
drag, startPoint x: 311, startPoint y: 171, endPoint x: 318, endPoint y: 159, distance: 14.1
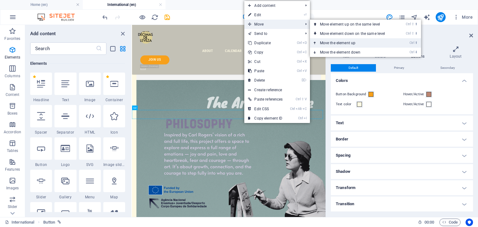
click at [334, 41] on link "Ctrl ⬆ Move the element up" at bounding box center [354, 42] width 88 height 9
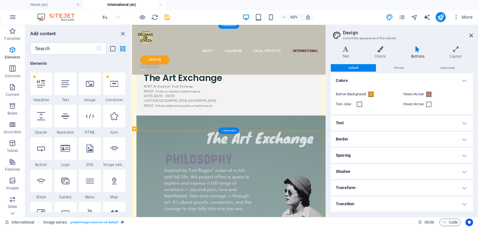
scroll to position [212, 0]
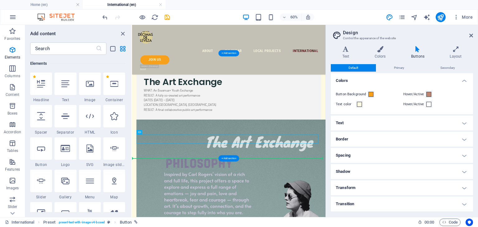
drag, startPoint x: 298, startPoint y: 219, endPoint x: 298, endPoint y: 231, distance: 12.1
click at [225, 158] on div "+ Add section" at bounding box center [228, 158] width 21 height 6
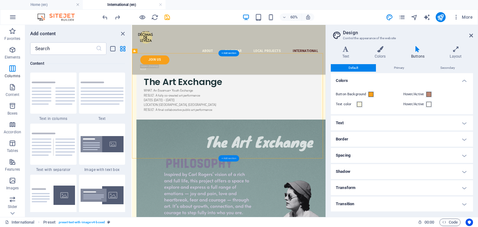
scroll to position [1088, 0]
click at [21, 50] on span "Elements" at bounding box center [12, 53] width 25 height 15
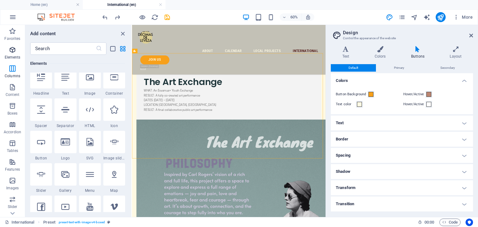
scroll to position [66, 0]
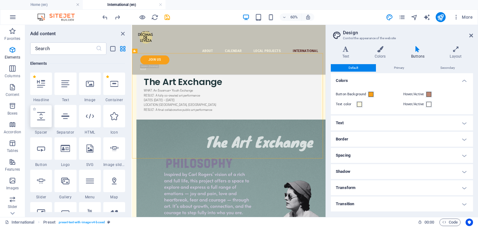
click at [43, 115] on icon at bounding box center [41, 116] width 8 height 8
select select "px"
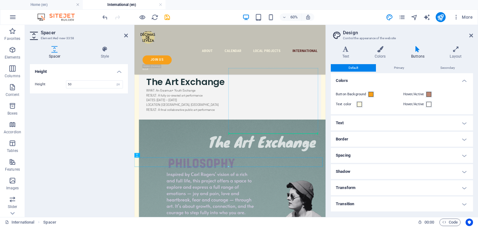
drag, startPoint x: 281, startPoint y: 256, endPoint x: 301, endPoint y: 205, distance: 53.9
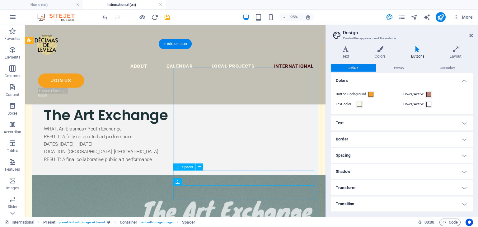
scroll to position [275, 0]
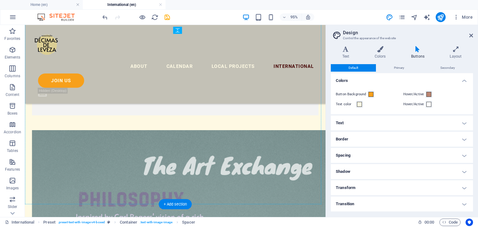
drag, startPoint x: 231, startPoint y: 168, endPoint x: 192, endPoint y: 140, distance: 47.9
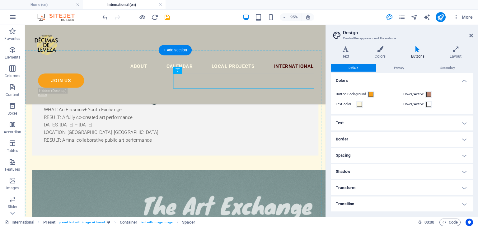
scroll to position [234, 0]
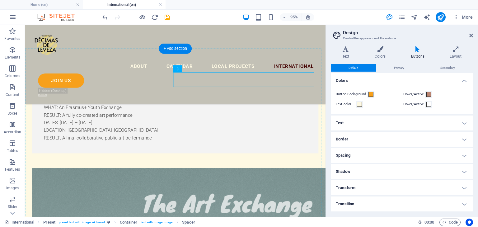
drag, startPoint x: 223, startPoint y: 120, endPoint x: 155, endPoint y: 201, distance: 105.7
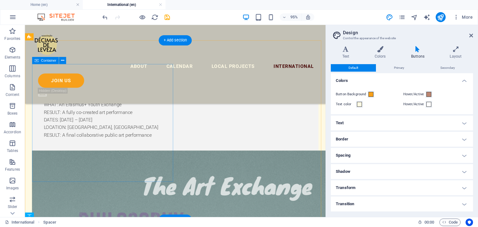
scroll to position [249, 0]
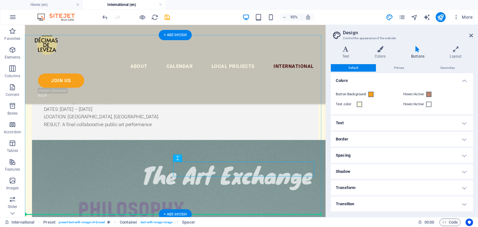
drag, startPoint x: 191, startPoint y: 175, endPoint x: 185, endPoint y: 193, distance: 19.1
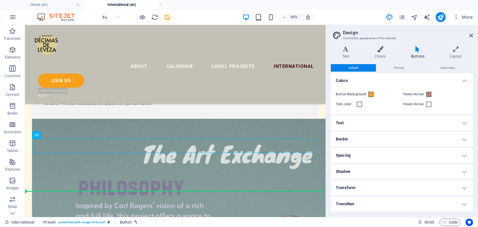
scroll to position [273, 0]
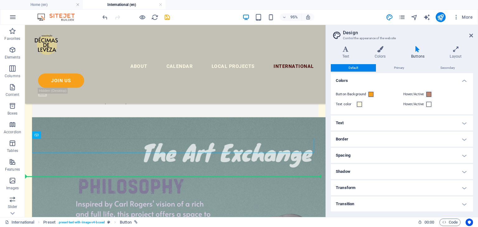
drag, startPoint x: 189, startPoint y: 161, endPoint x: 192, endPoint y: 185, distance: 23.8
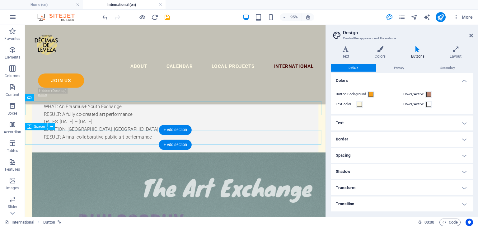
scroll to position [339, 0]
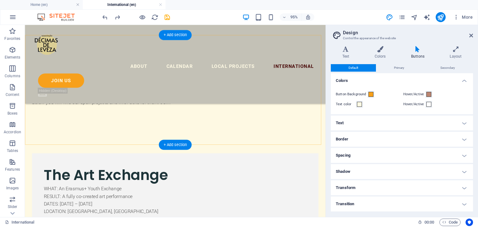
scroll to position [133, 0]
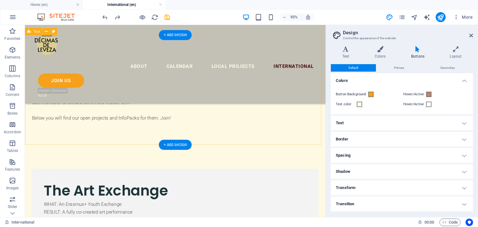
click at [206, 146] on div "INTERNATIONAL PROJECTS Three of our board members ([PERSON_NAME], [PERSON_NAME]…" at bounding box center [183, 93] width 316 height 115
click at [128, 209] on div "The Art Exchange" at bounding box center [183, 198] width 276 height 21
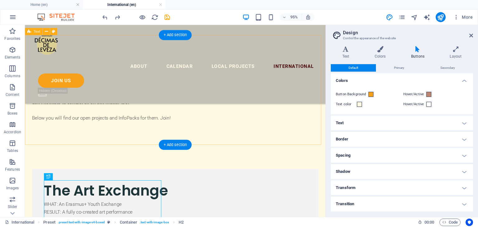
click at [128, 143] on div "INTERNATIONAL PROJECTS Three of our board members ([PERSON_NAME], [PERSON_NAME]…" at bounding box center [183, 93] width 316 height 115
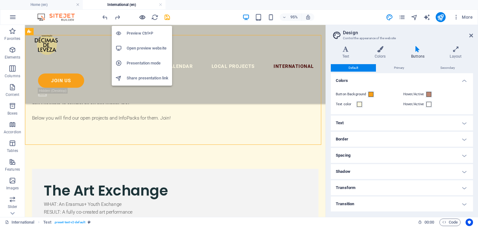
click at [142, 16] on icon "button" at bounding box center [142, 17] width 7 height 7
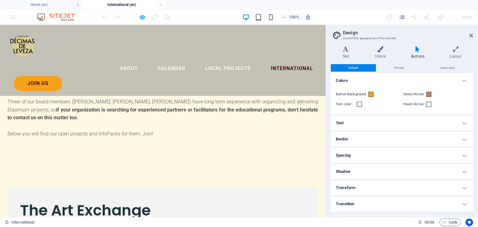
scroll to position [27, 0]
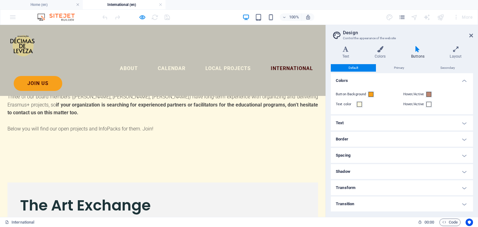
scroll to position [0, 0]
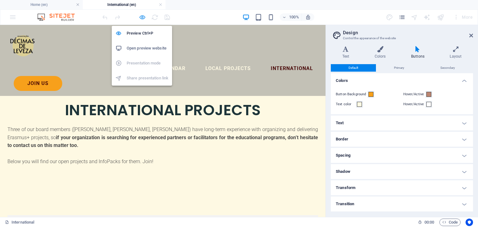
click at [139, 18] on icon "button" at bounding box center [142, 17] width 7 height 7
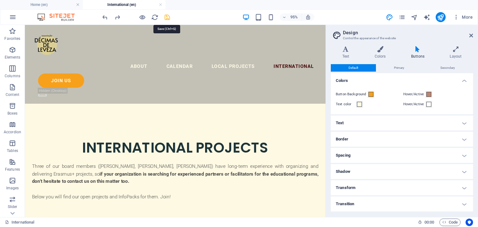
click at [170, 17] on icon "save" at bounding box center [167, 17] width 7 height 7
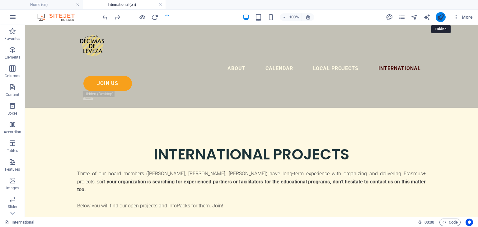
click at [441, 18] on icon "publish" at bounding box center [440, 17] width 7 height 7
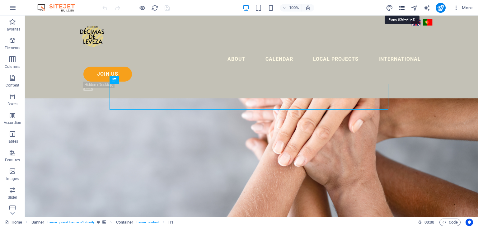
click at [401, 9] on icon "pages" at bounding box center [401, 7] width 7 height 7
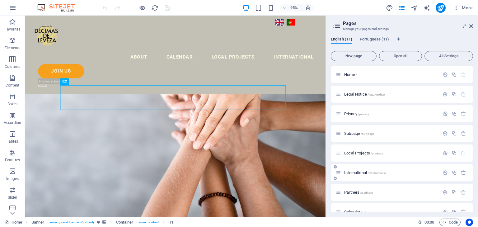
click at [349, 169] on div "International /international" at bounding box center [401, 172] width 142 height 17
click at [356, 173] on span "International /international" at bounding box center [365, 172] width 42 height 5
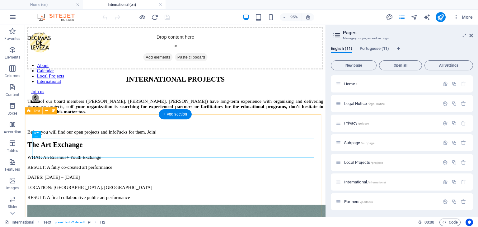
click at [179, 137] on div "INTERNATIONAL PROJECTS Three of our board members ([PERSON_NAME], [PERSON_NAME]…" at bounding box center [182, 109] width 311 height 62
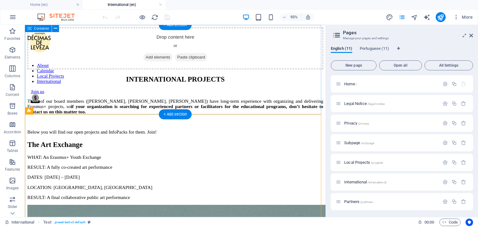
click at [200, 72] on div "Drop content here or Add elements Paste clipboard" at bounding box center [182, 49] width 311 height 44
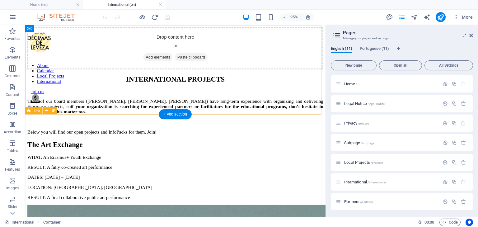
click at [162, 127] on div "INTERNATIONAL PROJECTS Three of our board members ([PERSON_NAME], [PERSON_NAME]…" at bounding box center [182, 109] width 311 height 62
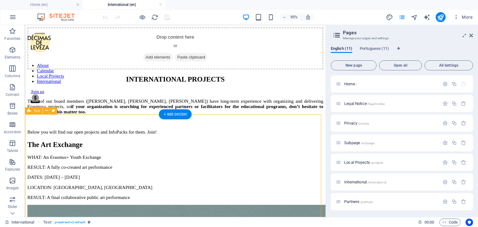
click at [173, 134] on div "INTERNATIONAL PROJECTS Three of our board members ([PERSON_NAME], [PERSON_NAME]…" at bounding box center [182, 109] width 311 height 62
drag, startPoint x: 47, startPoint y: 119, endPoint x: 47, endPoint y: 112, distance: 6.5
click at [45, 109] on icon at bounding box center [45, 110] width 3 height 6
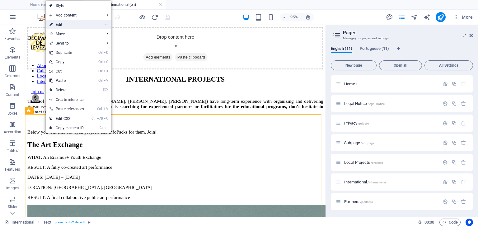
click at [78, 27] on link "⏎ Edit" at bounding box center [67, 24] width 42 height 9
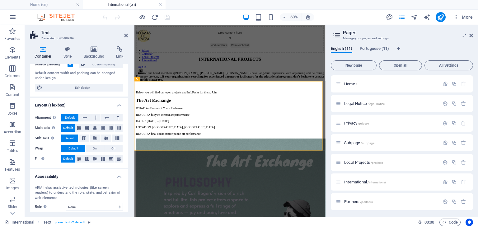
scroll to position [50, 0]
click at [116, 146] on button "Off" at bounding box center [113, 147] width 18 height 7
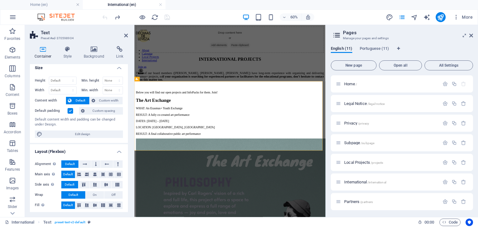
scroll to position [1, 0]
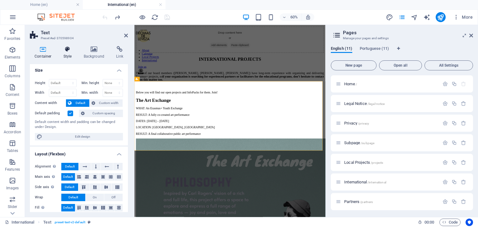
click at [68, 51] on icon at bounding box center [68, 49] width 18 height 6
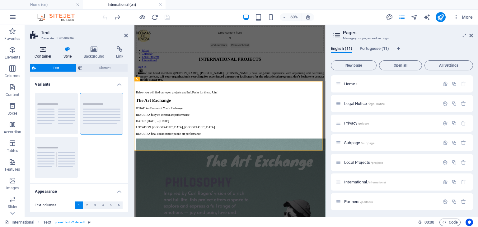
click at [45, 51] on icon at bounding box center [43, 49] width 26 height 6
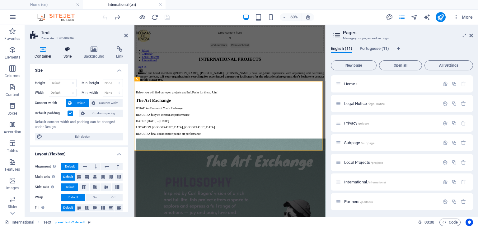
click at [71, 55] on h4 "Style" at bounding box center [69, 52] width 20 height 13
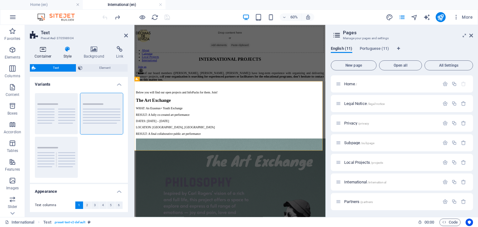
click at [38, 51] on icon at bounding box center [43, 49] width 26 height 6
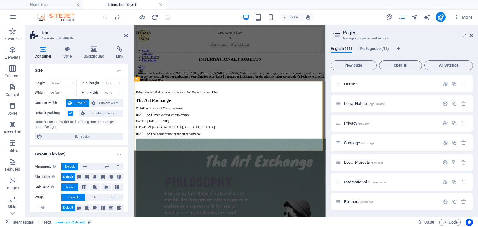
click at [70, 113] on label at bounding box center [70, 113] width 6 height 6
click at [0, 0] on input "Default padding" at bounding box center [0, 0] width 0 height 0
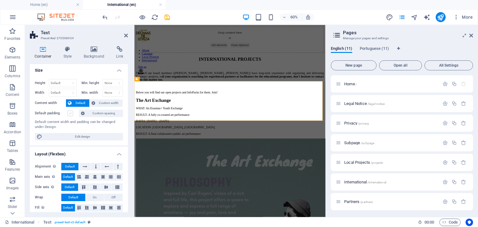
click at [72, 114] on label at bounding box center [70, 113] width 6 height 6
click at [0, 0] on input "Default padding" at bounding box center [0, 0] width 0 height 0
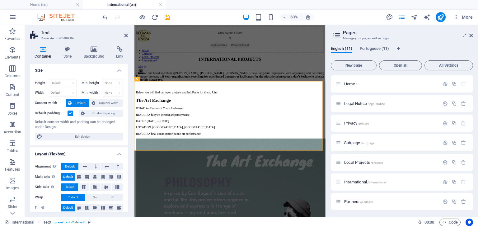
click at [72, 114] on label at bounding box center [70, 113] width 6 height 6
click at [0, 0] on input "Default padding" at bounding box center [0, 0] width 0 height 0
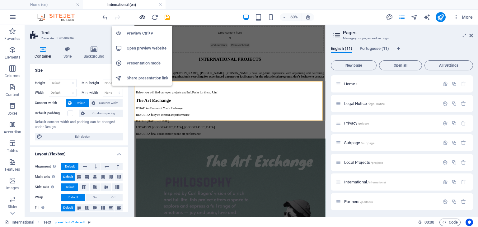
click at [143, 16] on icon "button" at bounding box center [142, 17] width 7 height 7
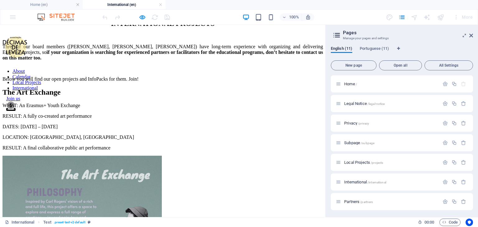
scroll to position [4, 0]
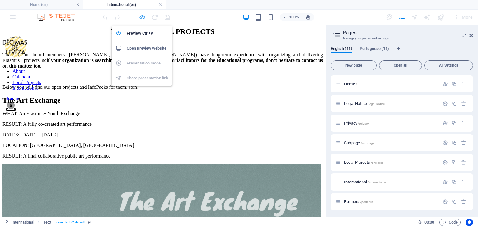
click at [140, 18] on icon "button" at bounding box center [142, 17] width 7 height 7
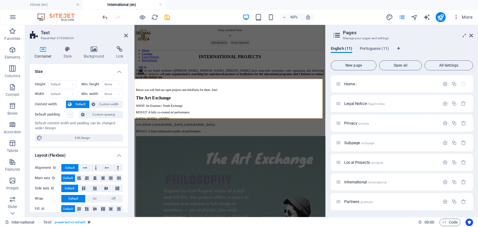
click at [71, 115] on label at bounding box center [70, 115] width 6 height 6
click at [0, 0] on input "Default padding" at bounding box center [0, 0] width 0 height 0
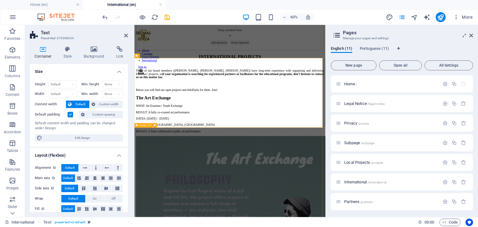
scroll to position [40, 0]
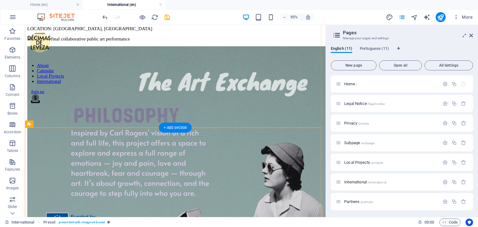
scroll to position [167, 0]
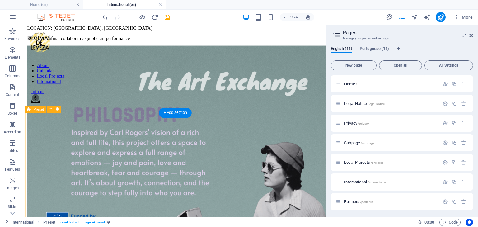
click at [203, 131] on div "The Art Exchange WHAT: An Erasmus+ Youth Exchange RESULT: A fully co-created ar…" at bounding box center [182, 129] width 311 height 301
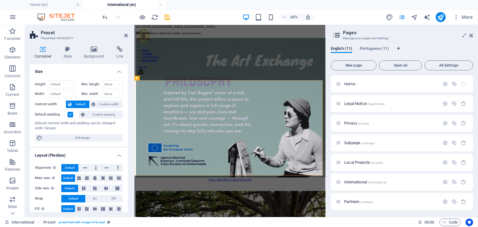
click at [72, 114] on label at bounding box center [70, 115] width 6 height 6
click at [0, 0] on input "Default padding" at bounding box center [0, 0] width 0 height 0
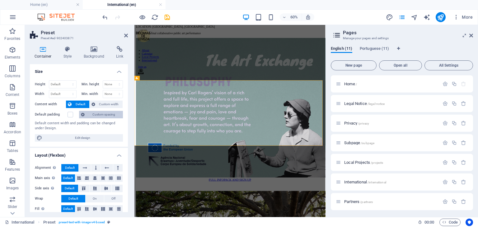
click at [96, 116] on span "Custom spacing" at bounding box center [103, 114] width 35 height 7
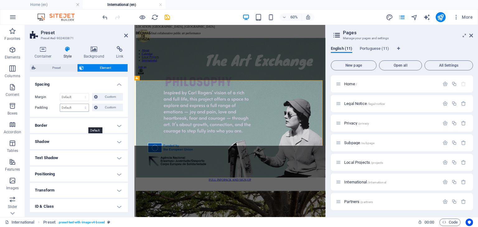
scroll to position [17, 0]
click at [75, 109] on select "Default px rem % vh vw Custom" at bounding box center [74, 106] width 29 height 7
select select "px"
click at [79, 103] on select "Default px rem % vh vw Custom" at bounding box center [74, 106] width 29 height 7
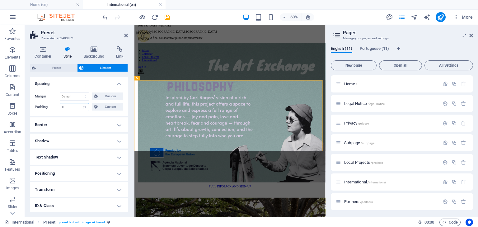
drag, startPoint x: 72, startPoint y: 106, endPoint x: 55, endPoint y: 106, distance: 17.1
click at [55, 106] on div "Padding 10 Default px rem % vh vw Custom Custom" at bounding box center [79, 107] width 88 height 8
type input "0"
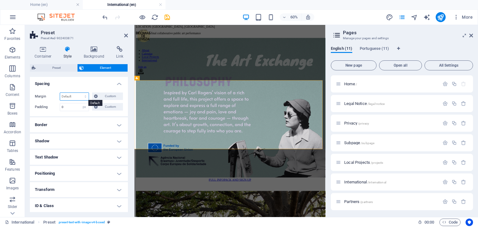
click at [74, 93] on select "Default auto px % rem vw vh Custom" at bounding box center [74, 96] width 29 height 7
click at [60, 93] on select "Default auto px % rem vw vh Custom" at bounding box center [74, 96] width 29 height 7
click at [75, 97] on select "Default auto px % rem vw vh Custom" at bounding box center [74, 96] width 29 height 7
click at [60, 93] on select "Default auto px % rem vw vh Custom" at bounding box center [74, 96] width 29 height 7
click at [76, 98] on select "Default auto px % rem vw vh Custom" at bounding box center [74, 96] width 29 height 7
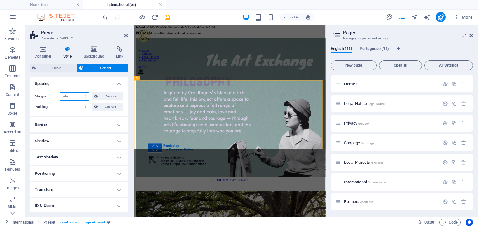
select select "px"
click at [79, 93] on select "Default auto px % rem vw vh Custom" at bounding box center [74, 96] width 29 height 7
type input "10"
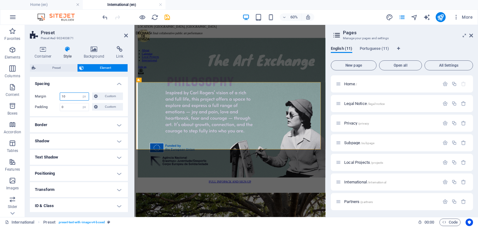
click at [65, 95] on input "10" at bounding box center [74, 96] width 29 height 7
type input "20"
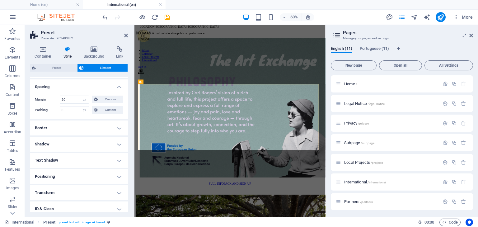
scroll to position [0, 0]
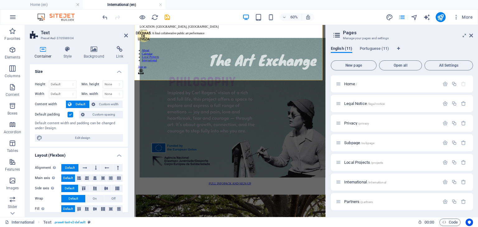
click at [70, 115] on label at bounding box center [70, 115] width 6 height 6
click at [0, 0] on input "Default padding" at bounding box center [0, 0] width 0 height 0
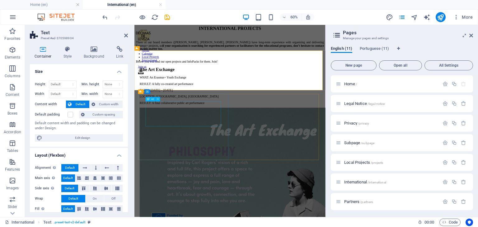
scroll to position [51, 0]
click at [71, 115] on label at bounding box center [70, 115] width 6 height 6
click at [0, 0] on input "Default padding" at bounding box center [0, 0] width 0 height 0
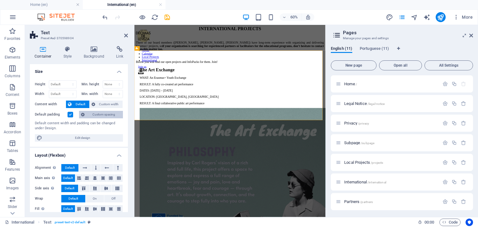
click at [99, 116] on span "Custom spacing" at bounding box center [103, 114] width 35 height 7
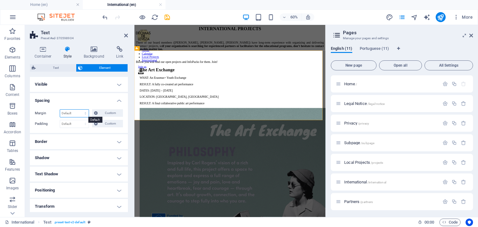
click at [74, 113] on select "Default auto px % rem vw vh Custom" at bounding box center [74, 112] width 29 height 7
select select "px"
click at [79, 109] on select "Default auto px % rem vw vh Custom" at bounding box center [74, 112] width 29 height 7
type input "20"
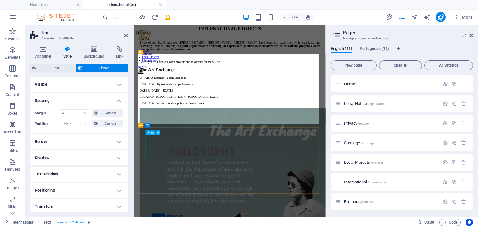
click at [233, 104] on div "The Art Exchange" at bounding box center [293, 100] width 301 height 8
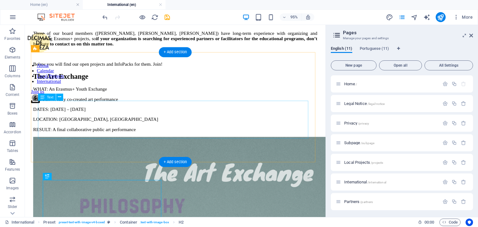
scroll to position [71, 0]
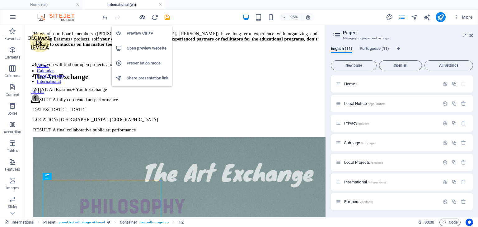
click at [143, 16] on icon "button" at bounding box center [142, 17] width 7 height 7
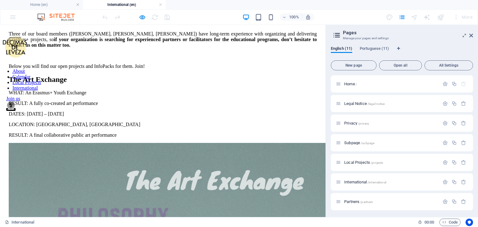
scroll to position [0, 0]
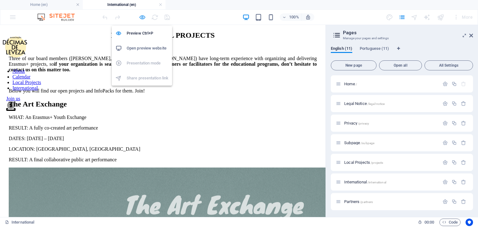
click at [142, 19] on icon "button" at bounding box center [142, 17] width 7 height 7
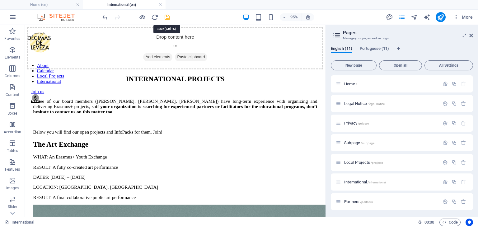
click at [166, 19] on icon "save" at bounding box center [167, 17] width 7 height 7
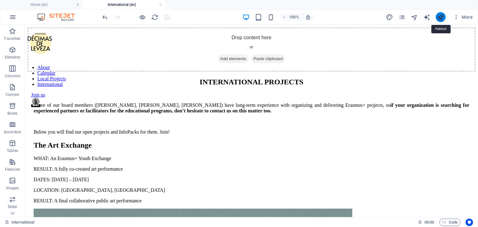
click at [438, 18] on icon "publish" at bounding box center [440, 17] width 7 height 7
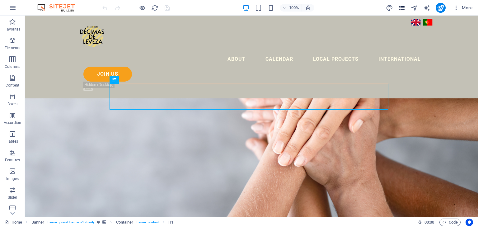
click at [398, 8] on span "pages" at bounding box center [401, 7] width 7 height 7
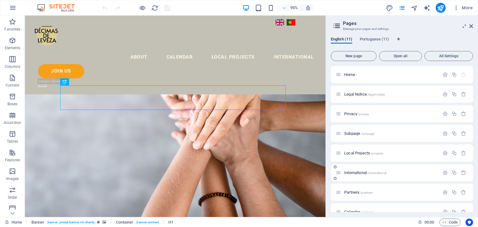
click at [351, 169] on div "International /international" at bounding box center [387, 172] width 104 height 7
click at [356, 173] on span "International /international" at bounding box center [365, 172] width 42 height 5
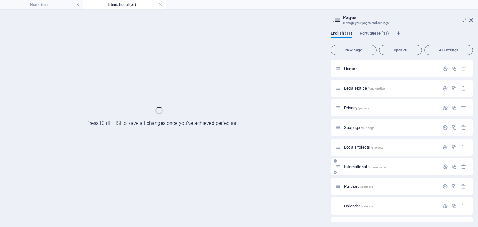
click at [356, 173] on div "International /international" at bounding box center [401, 166] width 142 height 17
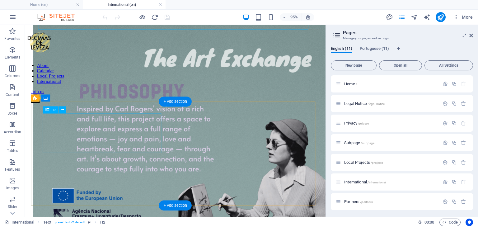
scroll to position [211, 0]
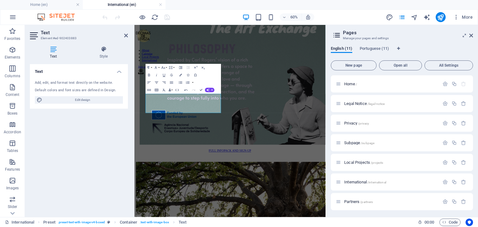
click at [192, 17] on div "60% More" at bounding box center [288, 17] width 374 height 10
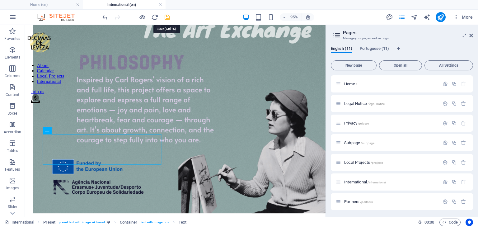
click at [167, 18] on icon "save" at bounding box center [167, 17] width 7 height 7
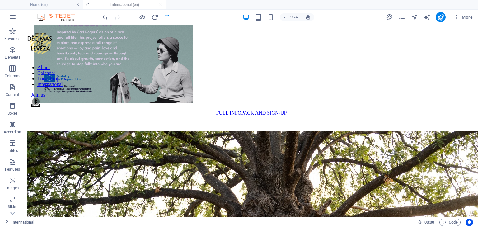
scroll to position [202, 0]
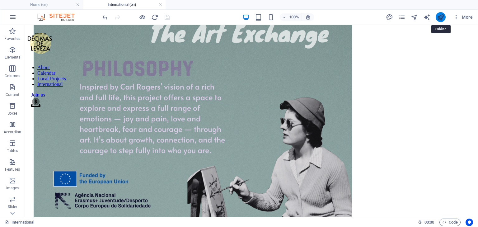
click at [441, 17] on icon "publish" at bounding box center [440, 17] width 7 height 7
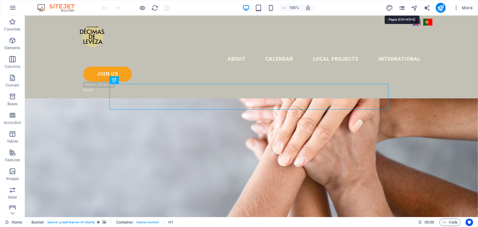
click at [399, 4] on icon "pages" at bounding box center [401, 7] width 7 height 7
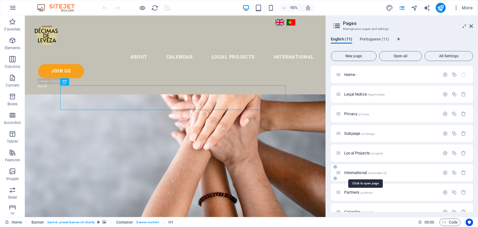
click at [353, 173] on span "International /international" at bounding box center [365, 172] width 42 height 5
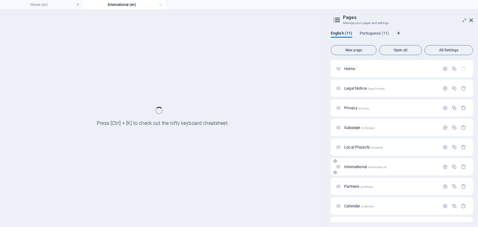
click at [353, 173] on div "International /international" at bounding box center [401, 166] width 142 height 17
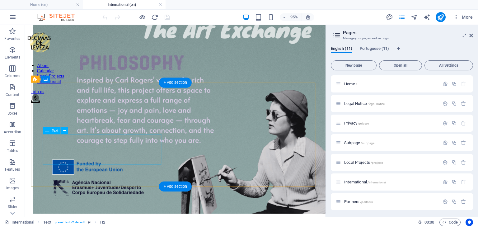
scroll to position [212, 0]
